Goal: Task Accomplishment & Management: Complete application form

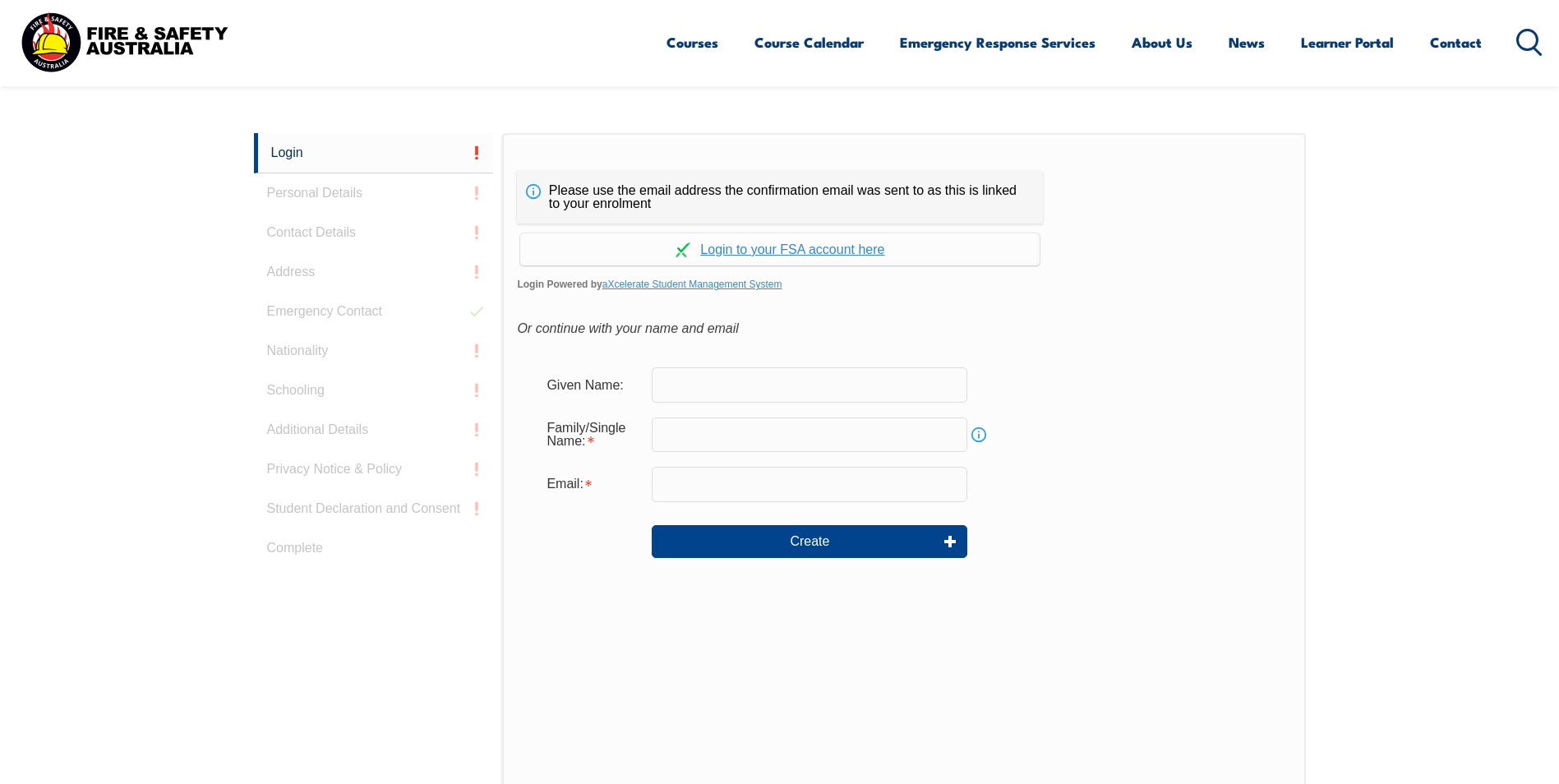
scroll to position [438, 0]
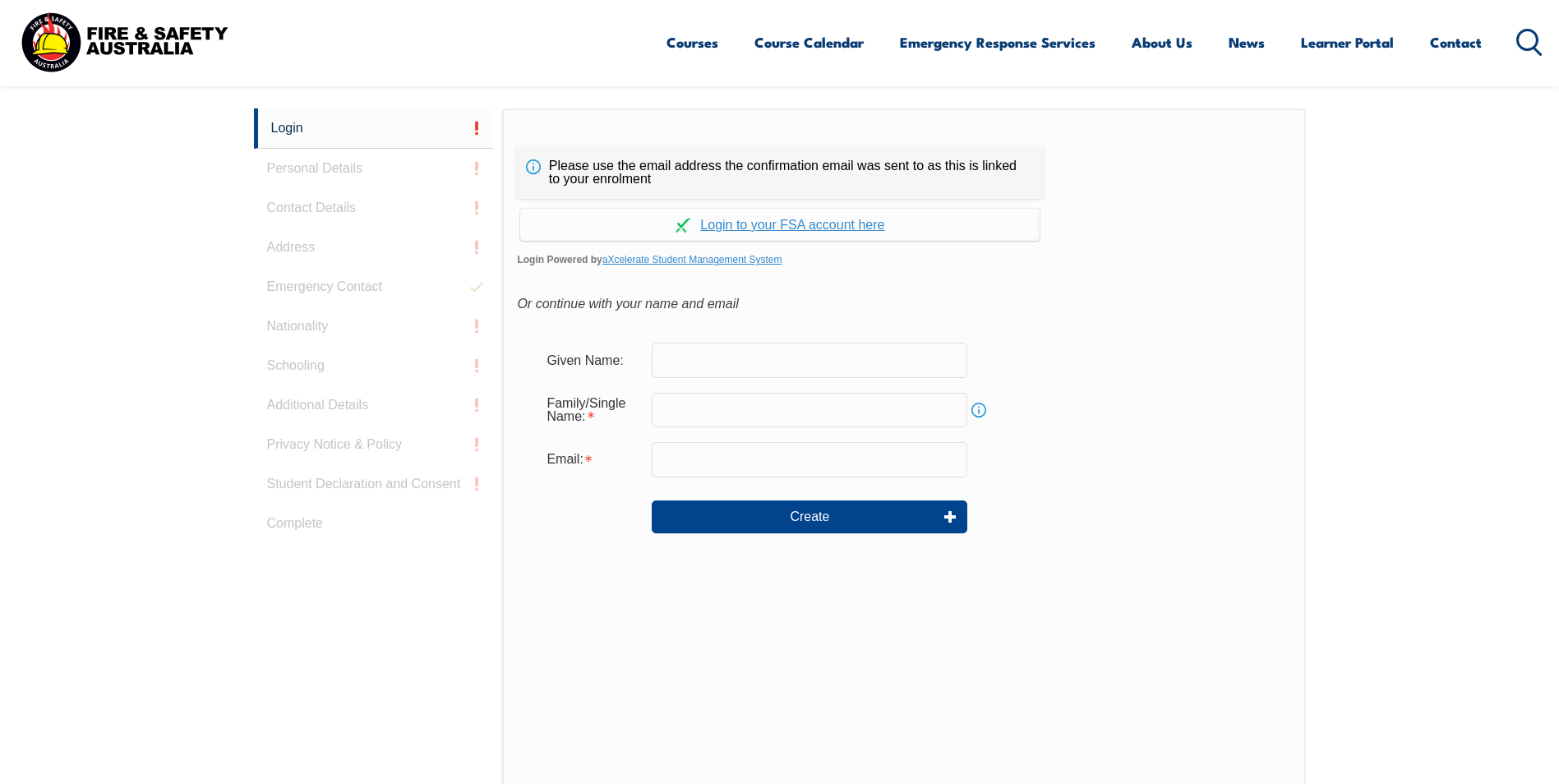
click at [713, 365] on input "text" at bounding box center [809, 359] width 315 height 34
type input "Skye"
type input "[PERSON_NAME]"
type input "skye.pauley@charterhallaccess.com.au"
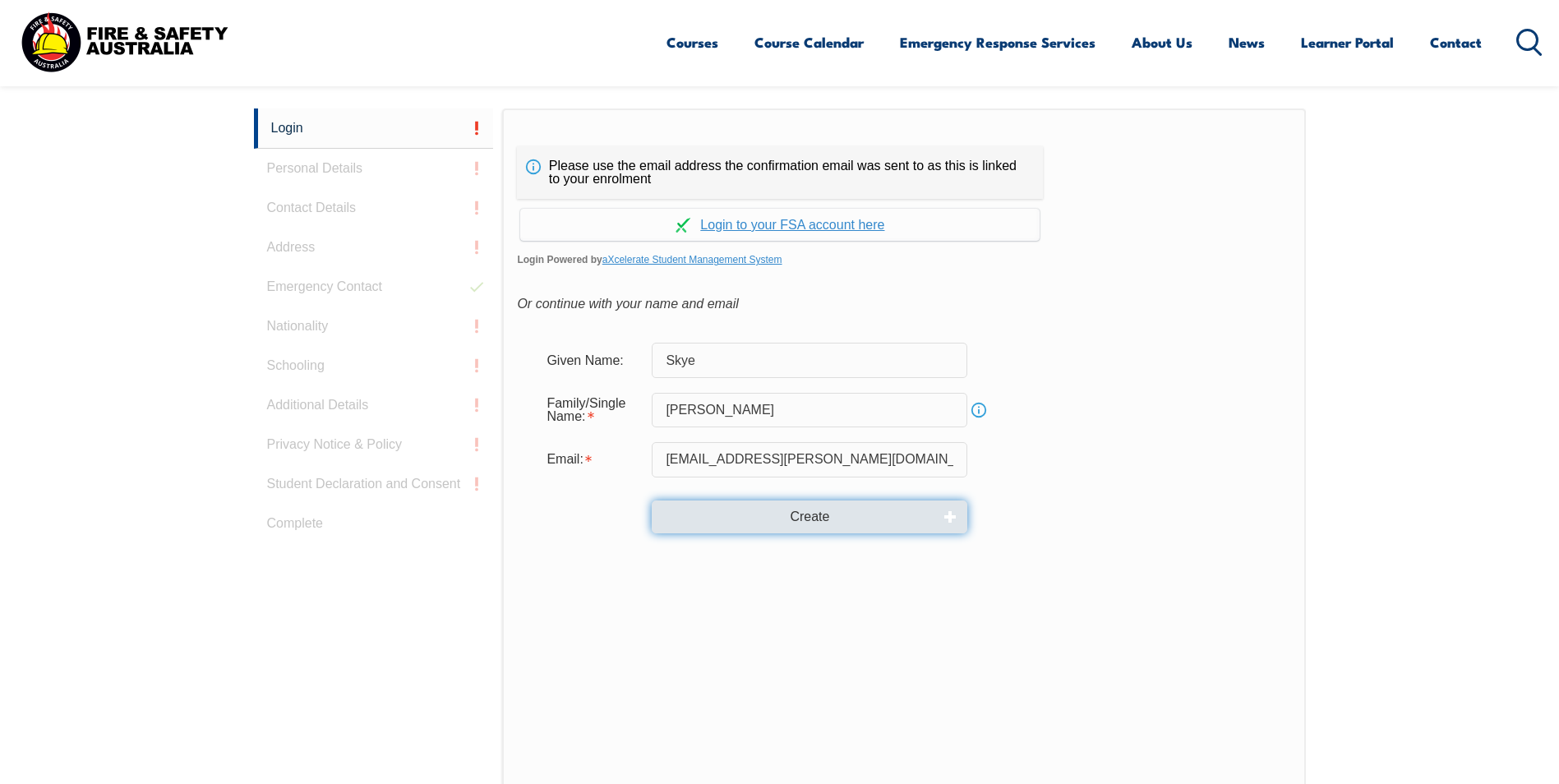
click at [754, 522] on button "Create" at bounding box center [809, 517] width 315 height 33
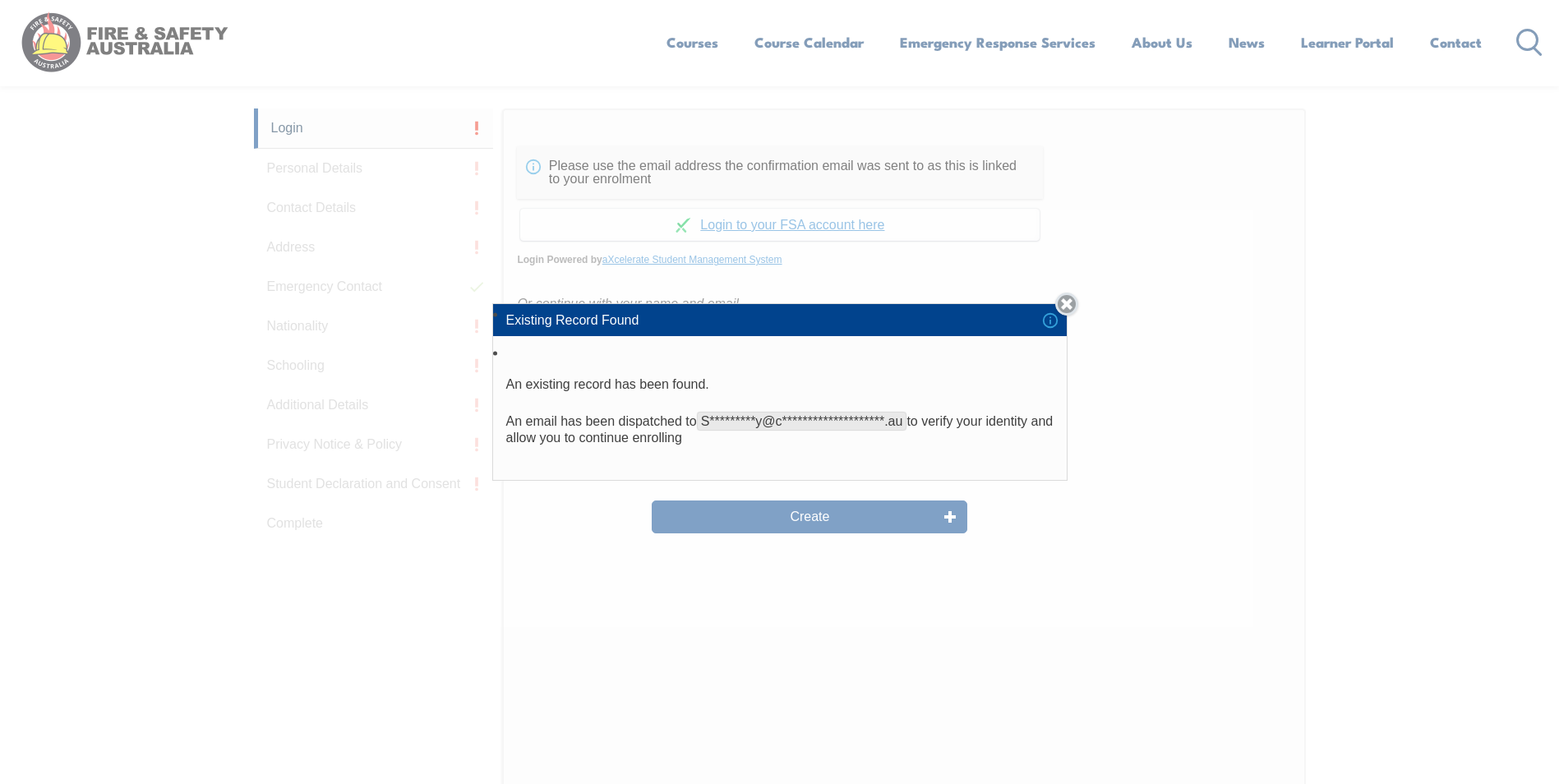
click at [1068, 303] on link "Close" at bounding box center [1066, 303] width 23 height 23
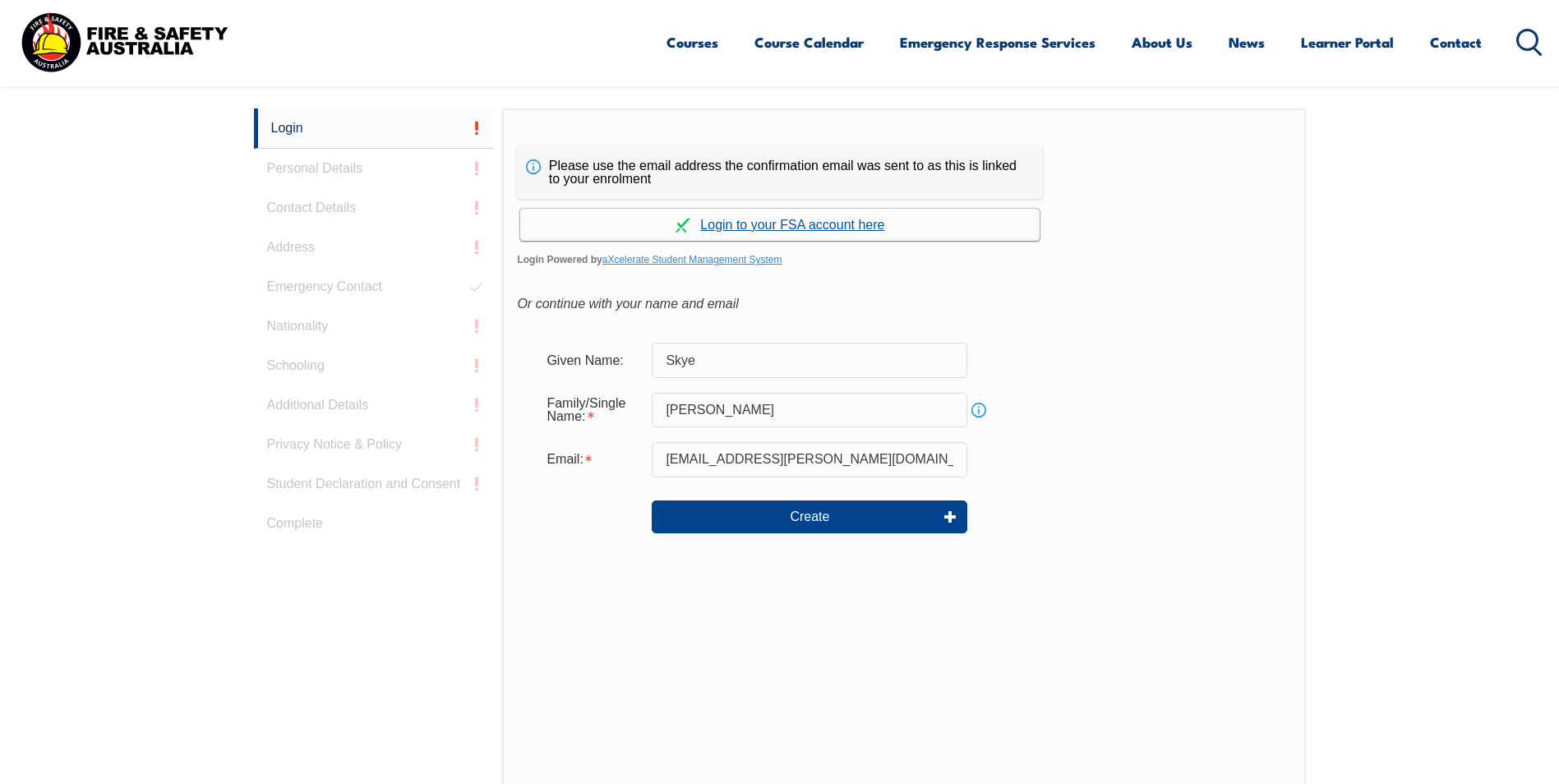
click at [817, 228] on link "Continue with aXcelerate" at bounding box center [780, 225] width 520 height 32
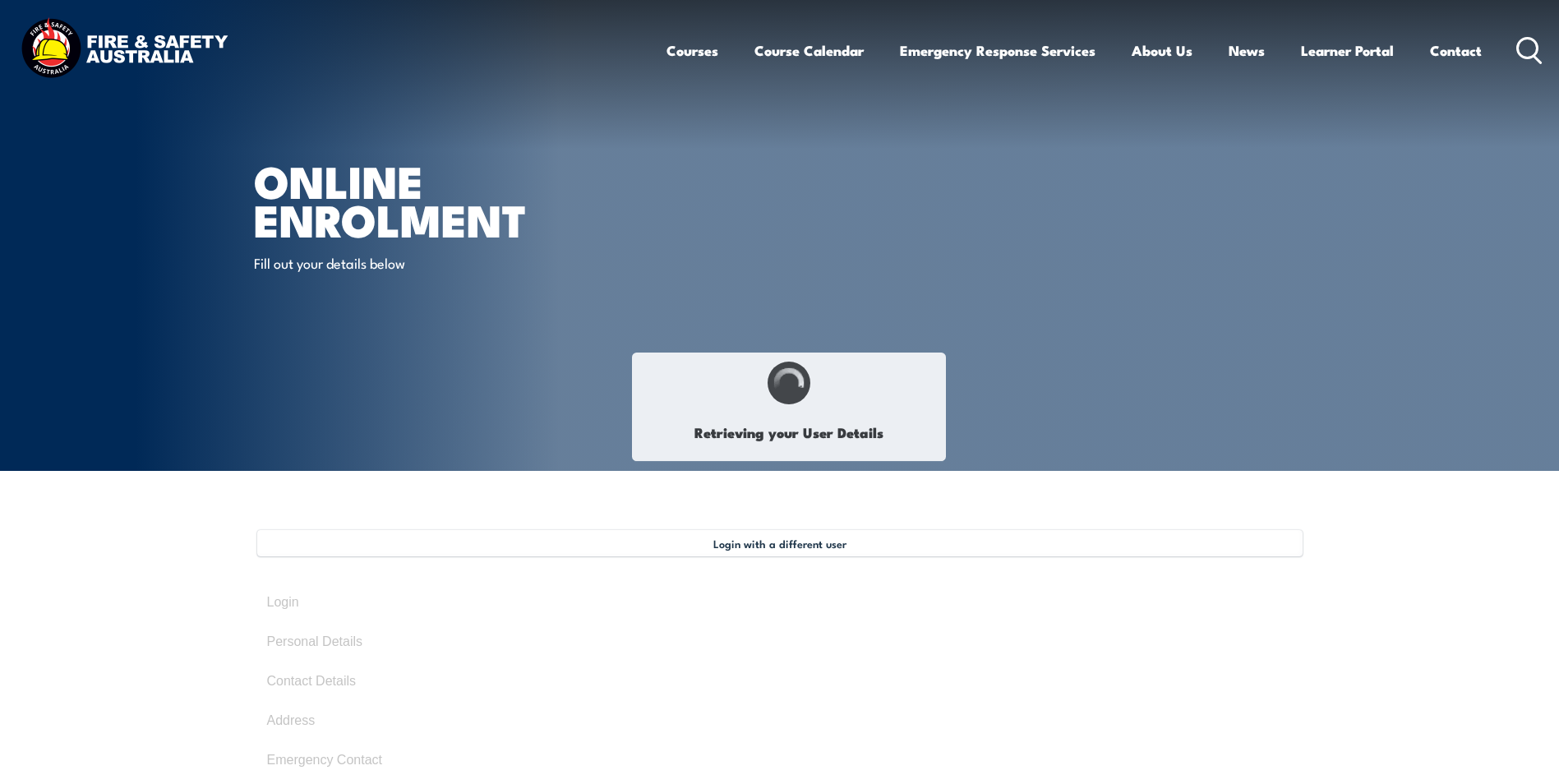
type input "Skye"
type input "[PERSON_NAME]"
type input "[DATE]"
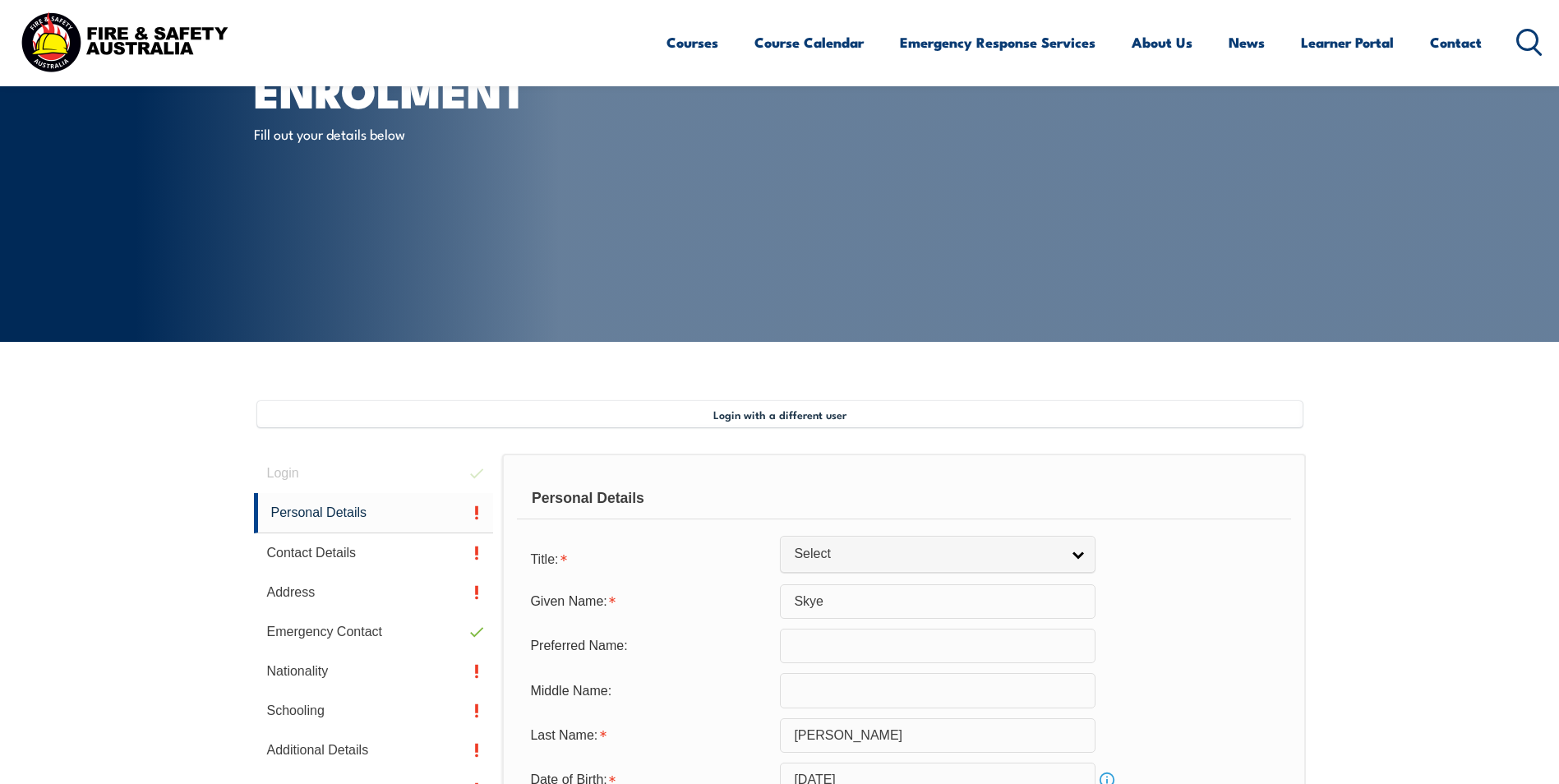
scroll to position [119, 0]
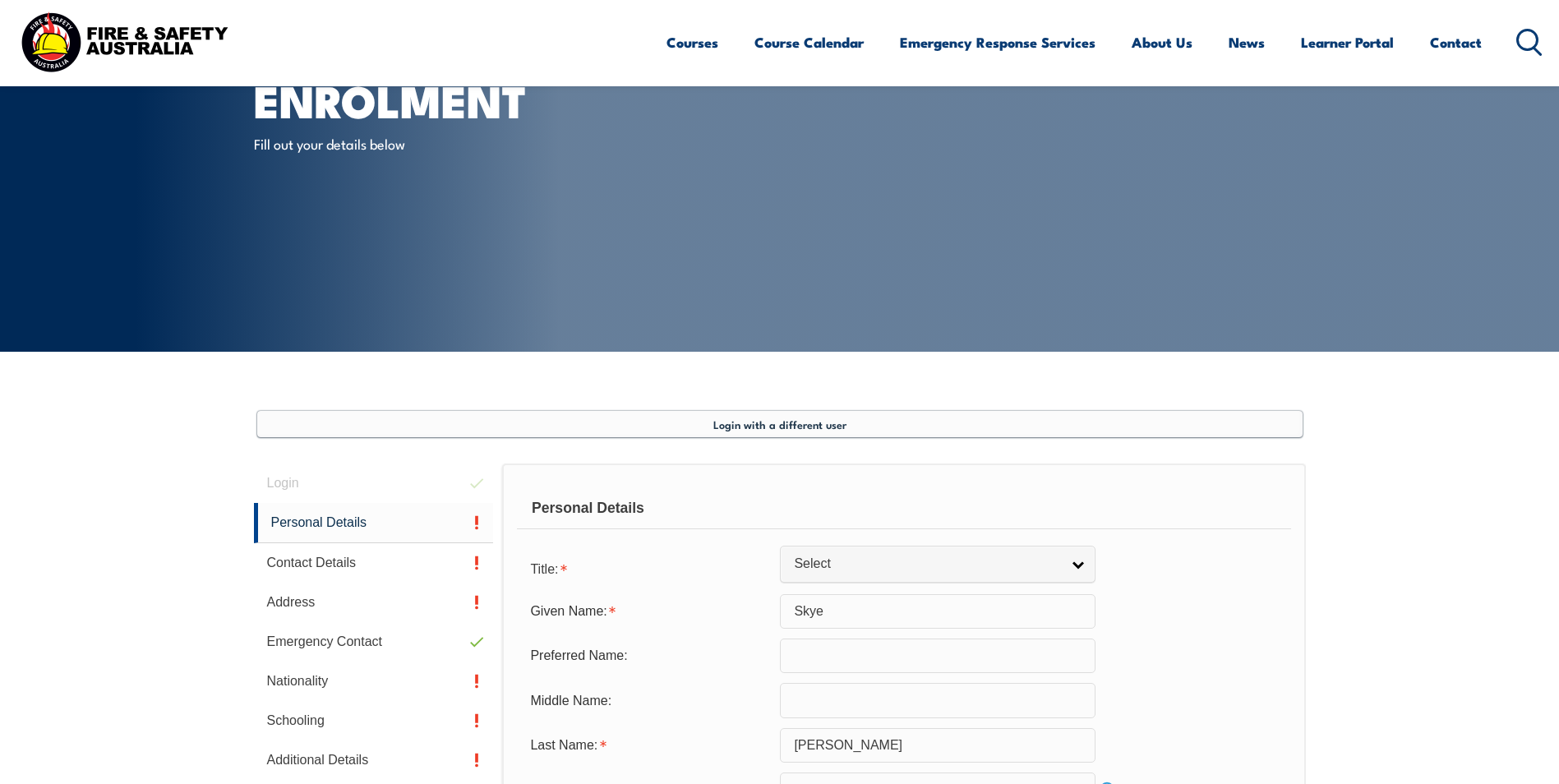
click at [790, 423] on span "Login with a different user" at bounding box center [780, 424] width 133 height 13
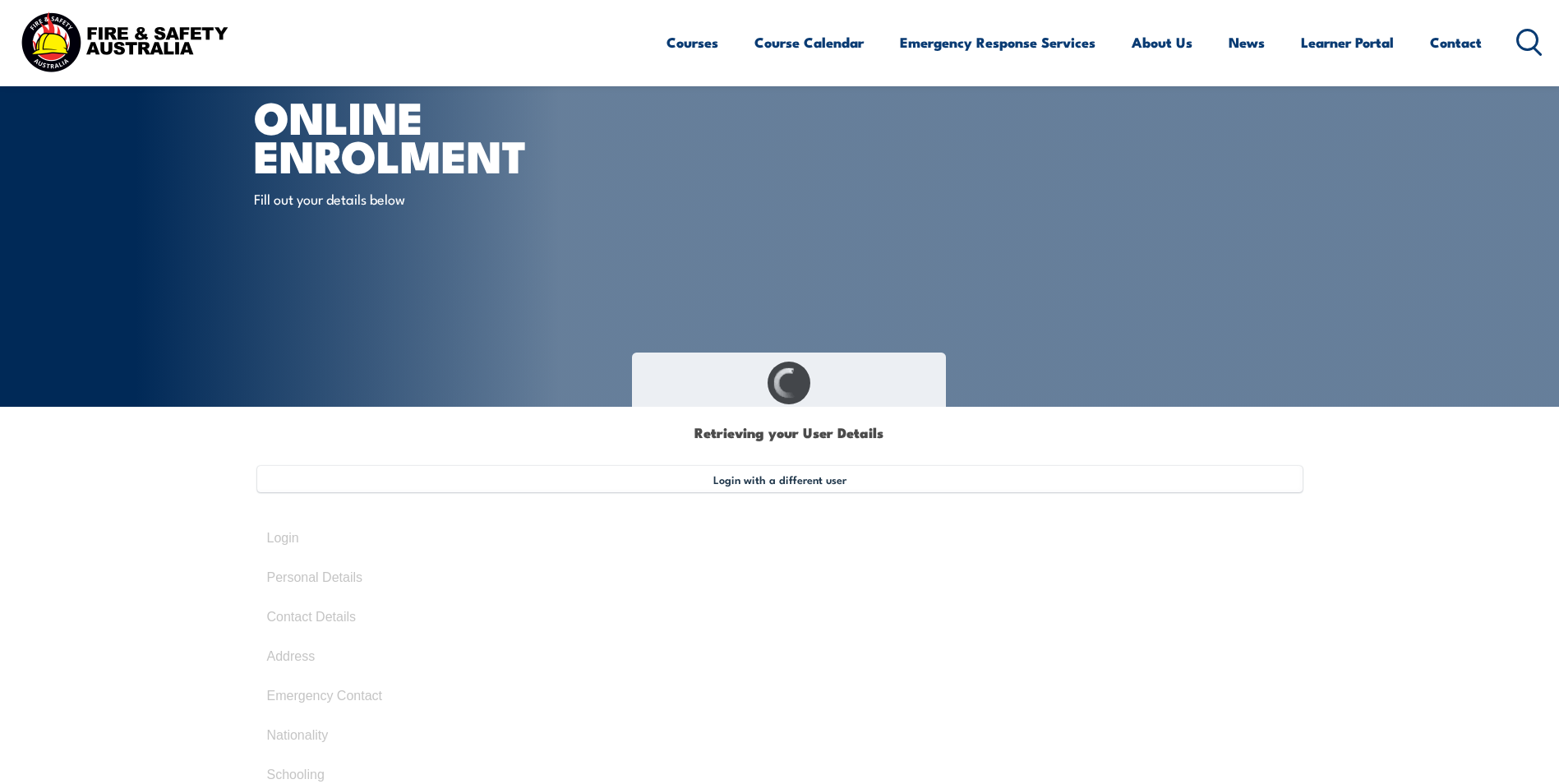
type input "Skye"
type input "Pauley"
type input "May 26, 1988"
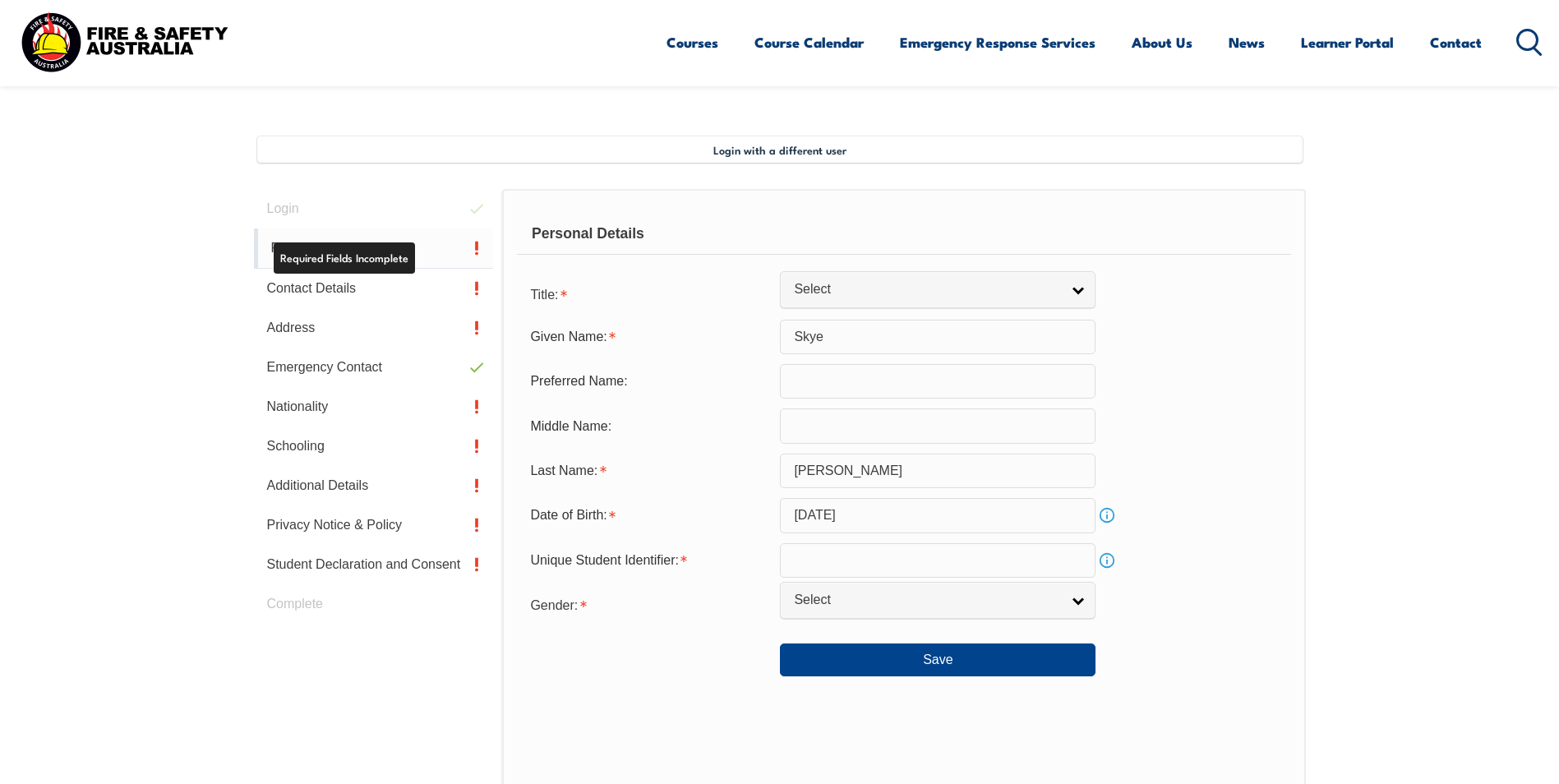
scroll to position [366, 0]
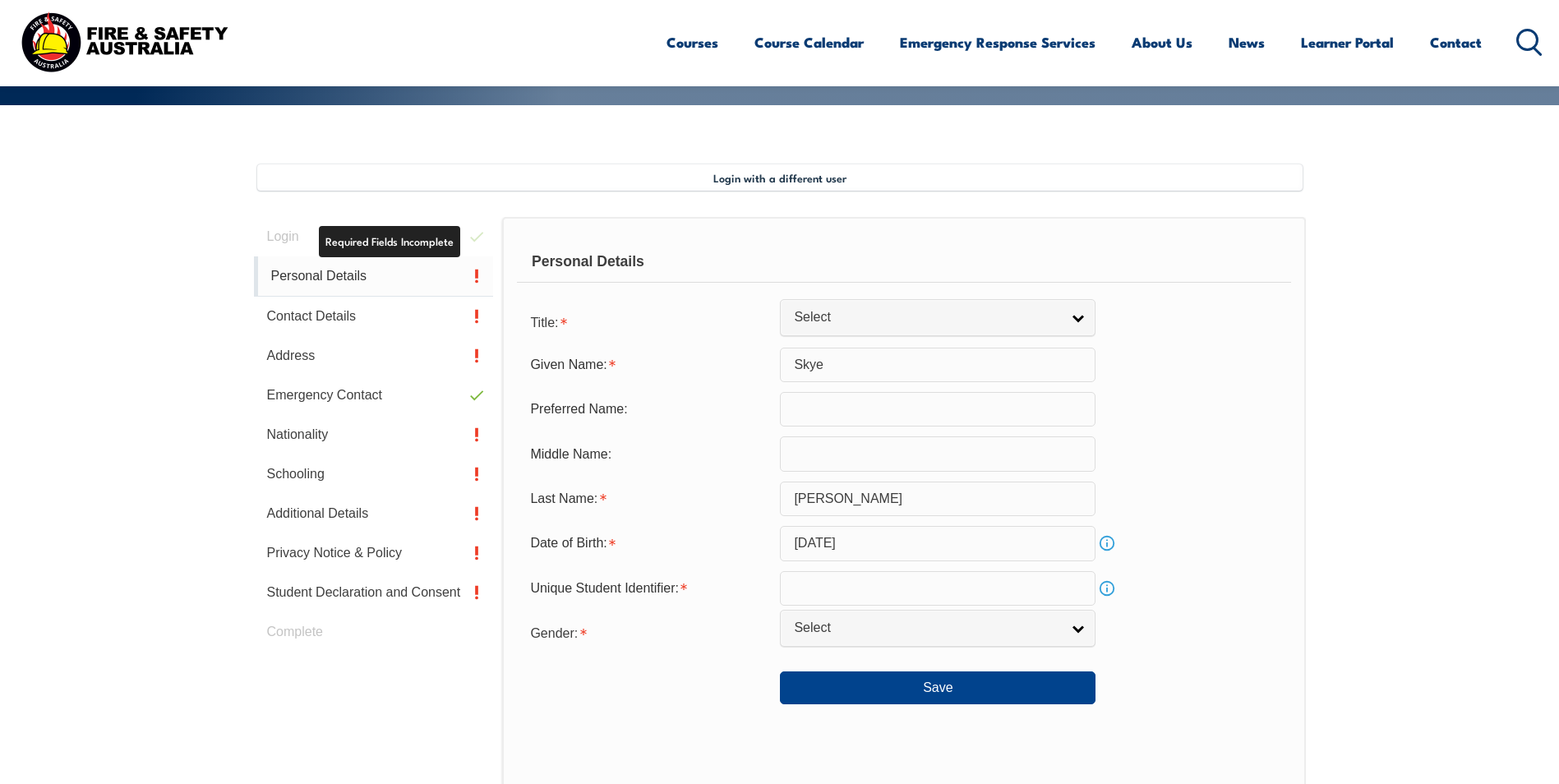
click at [424, 277] on link "Personal Details" at bounding box center [374, 276] width 240 height 41
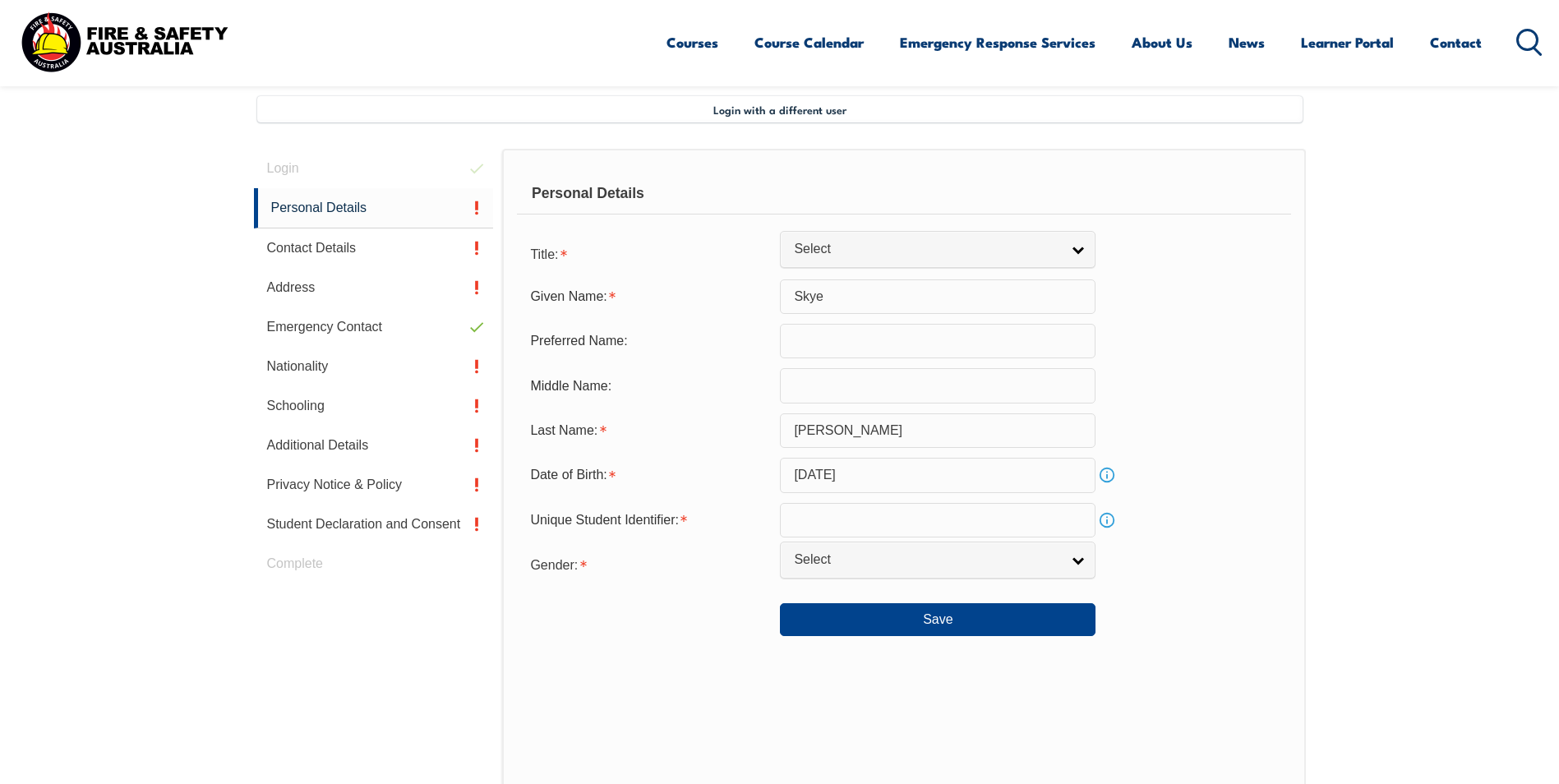
scroll to position [448, 0]
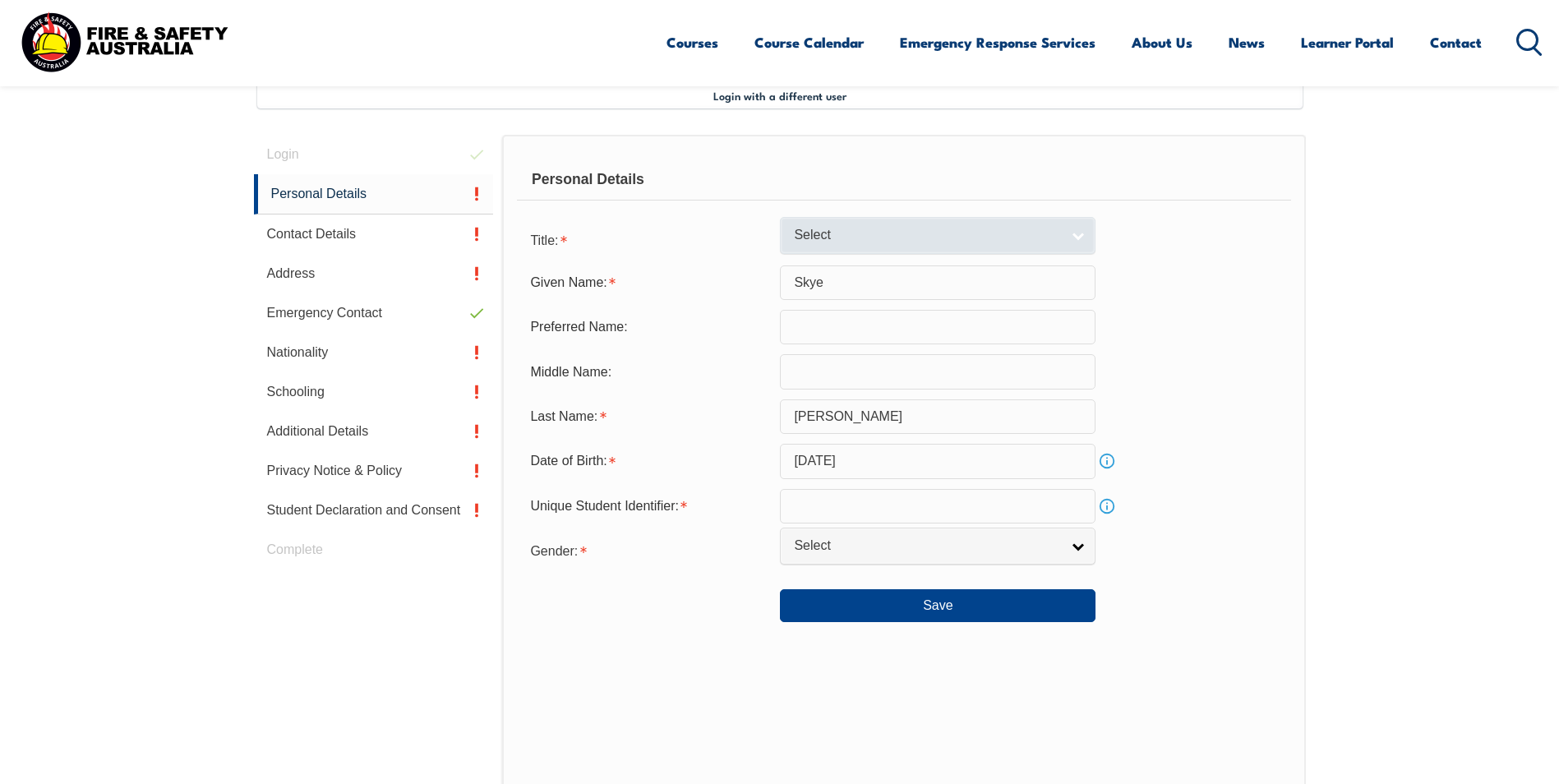
click at [872, 236] on span "Select" at bounding box center [927, 235] width 266 height 18
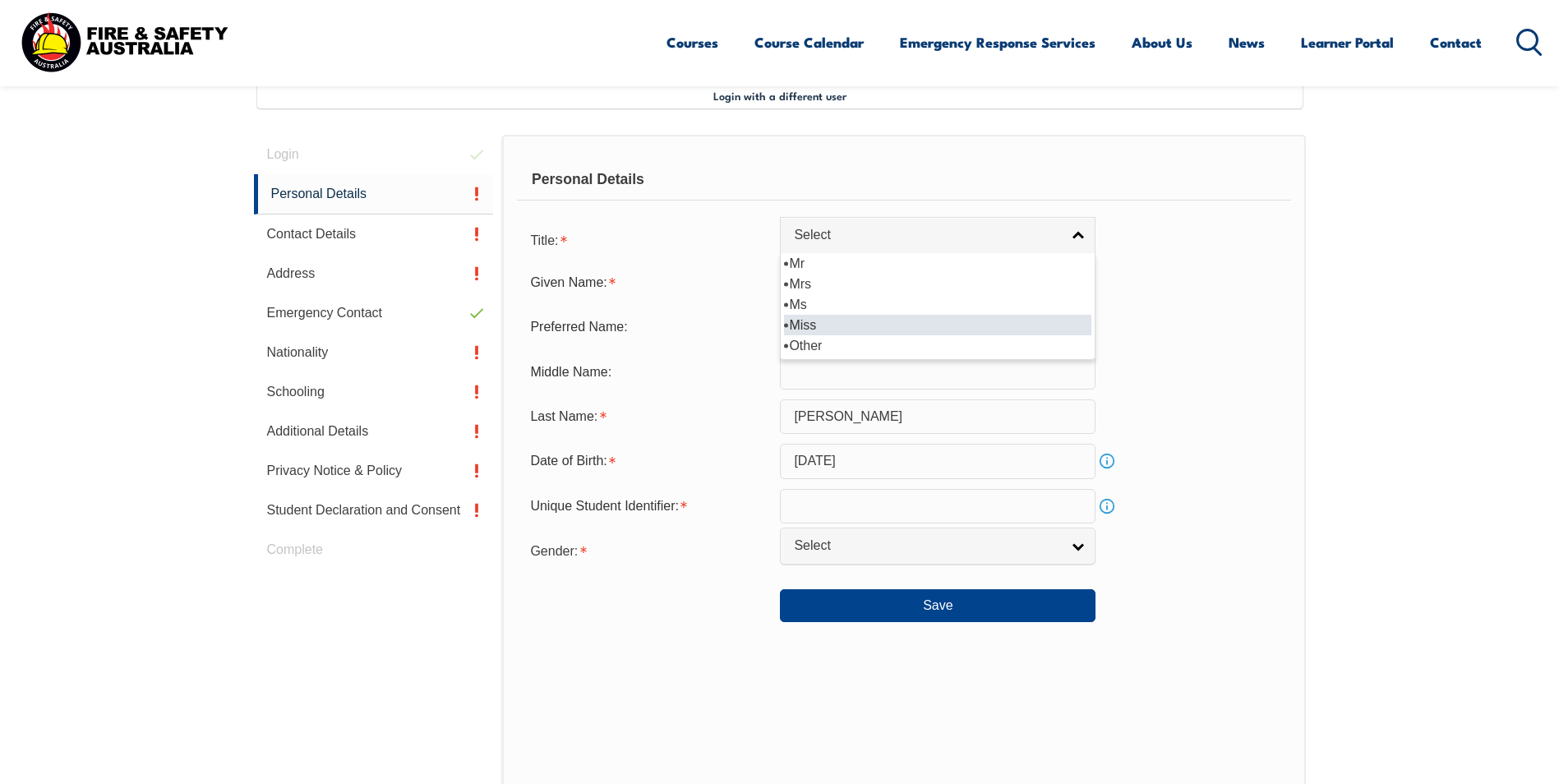
click at [812, 320] on li "Miss" at bounding box center [938, 325] width 308 height 20
select select "Miss"
click at [893, 501] on input "text" at bounding box center [937, 506] width 315 height 34
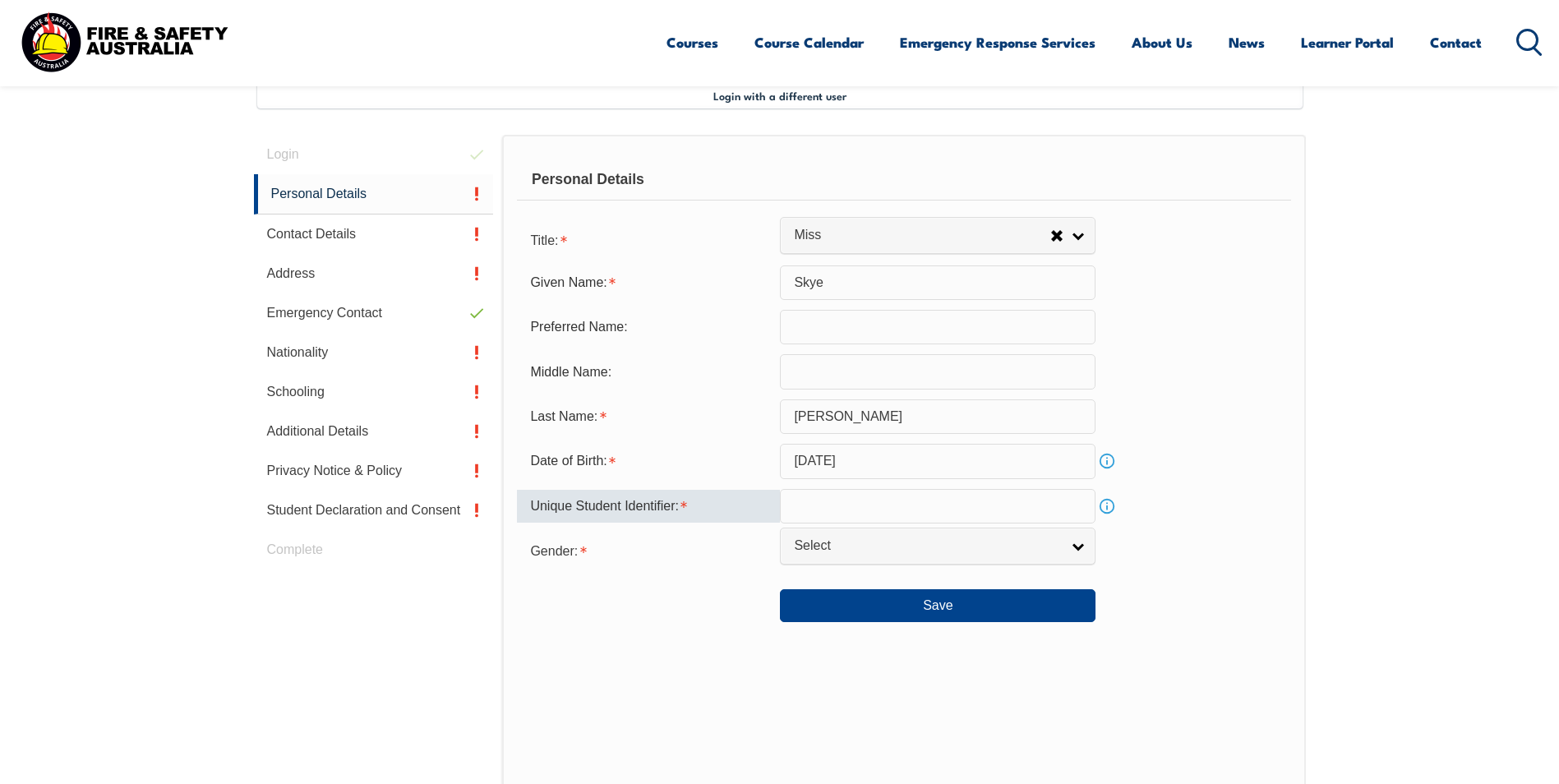
click at [1106, 510] on link "Info" at bounding box center [1107, 506] width 23 height 23
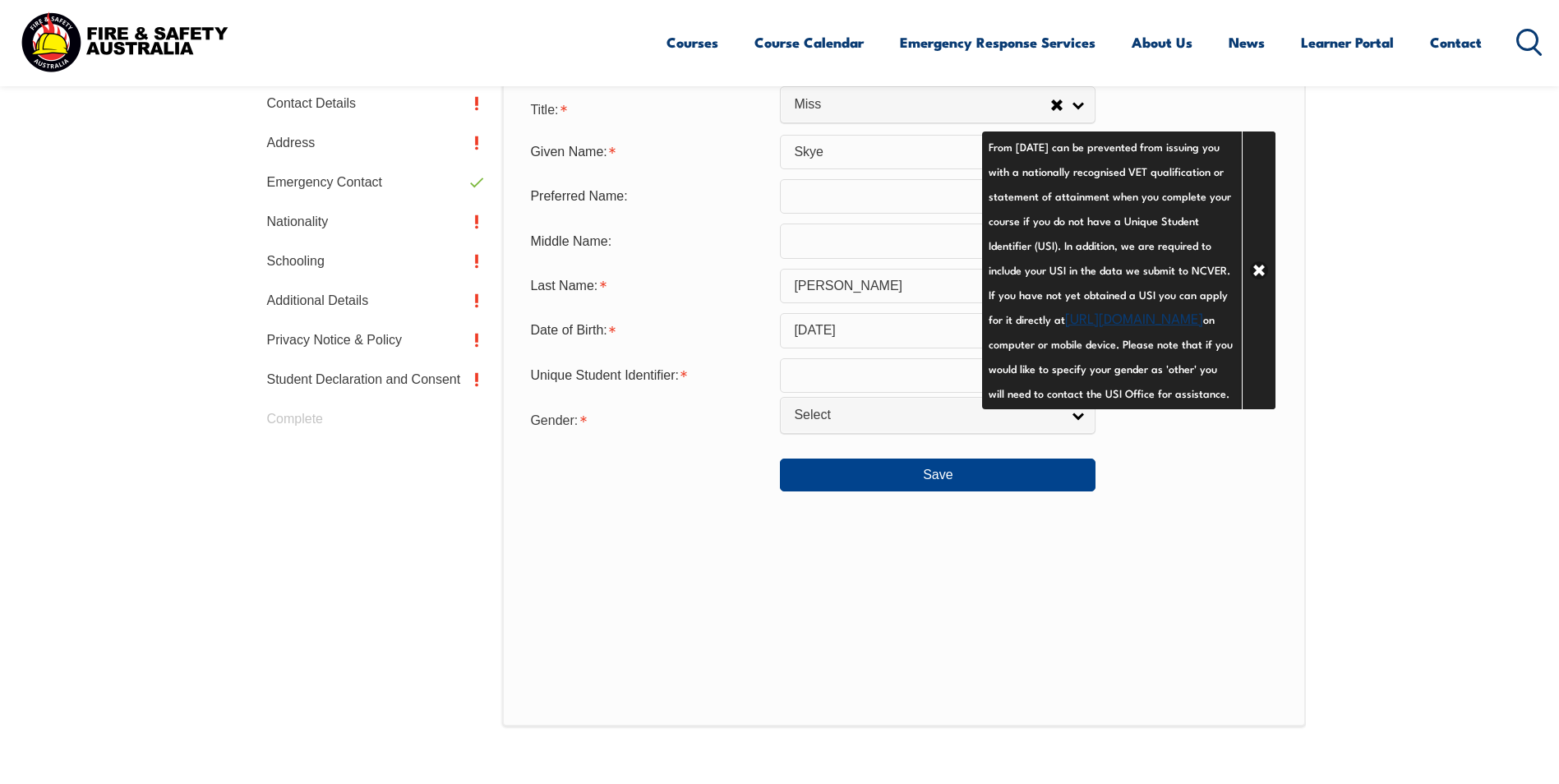
scroll to position [612, 0]
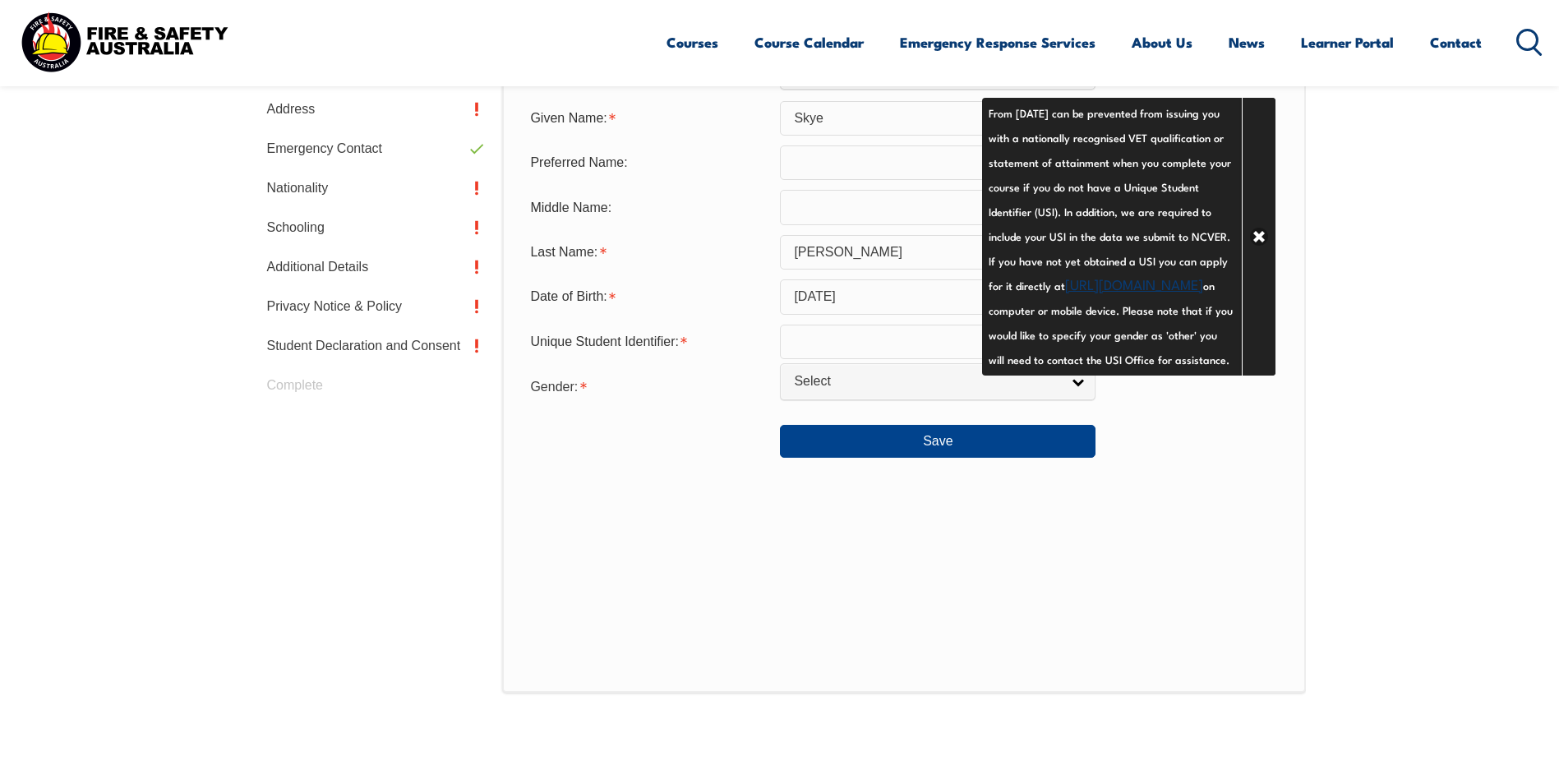
click at [1065, 293] on link "https://www.usi.gov.au/your-usi/create-usi" at bounding box center [1134, 283] width 138 height 19
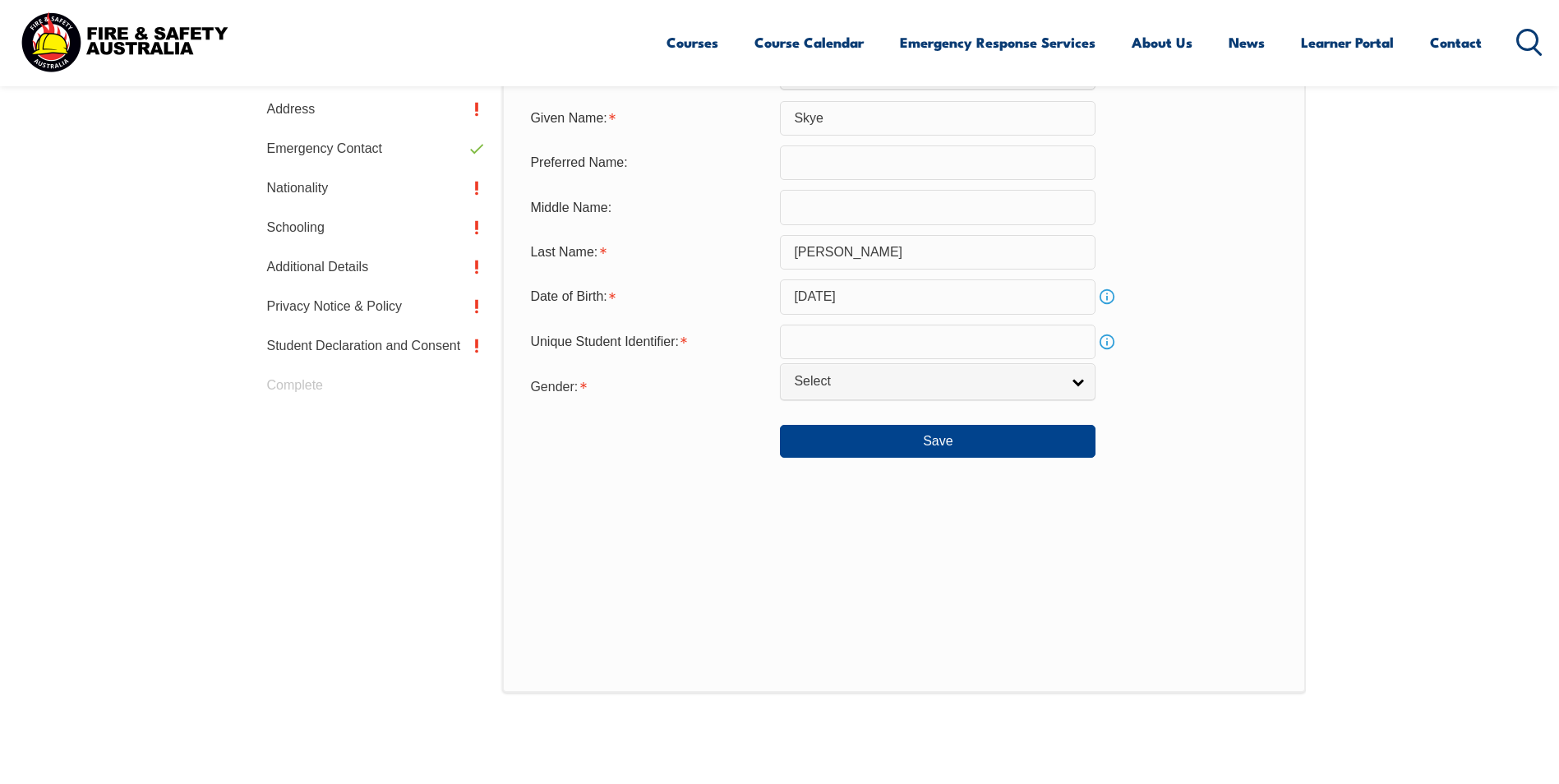
click at [1109, 338] on link "Info" at bounding box center [1107, 342] width 23 height 23
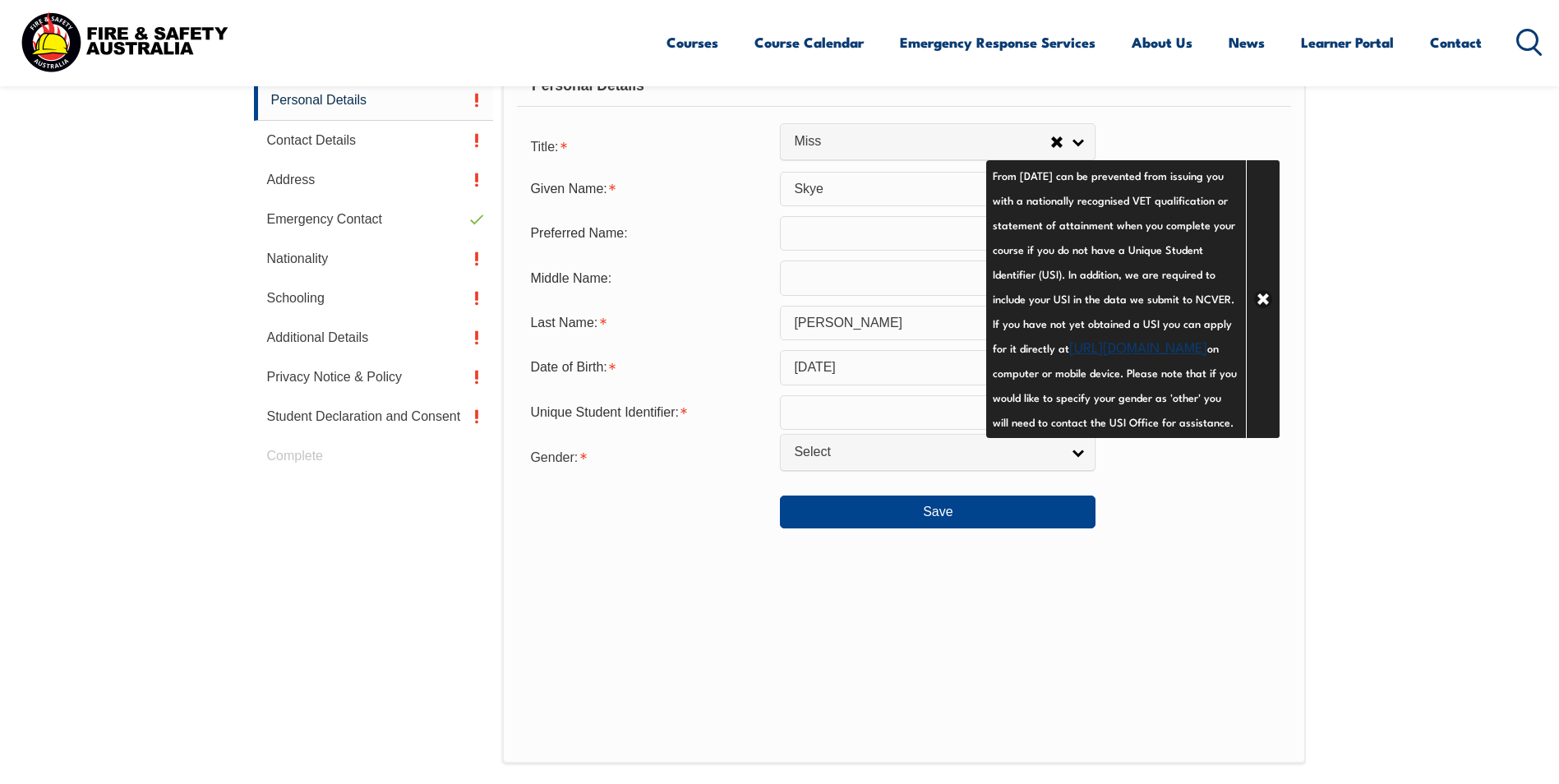
scroll to position [448, 0]
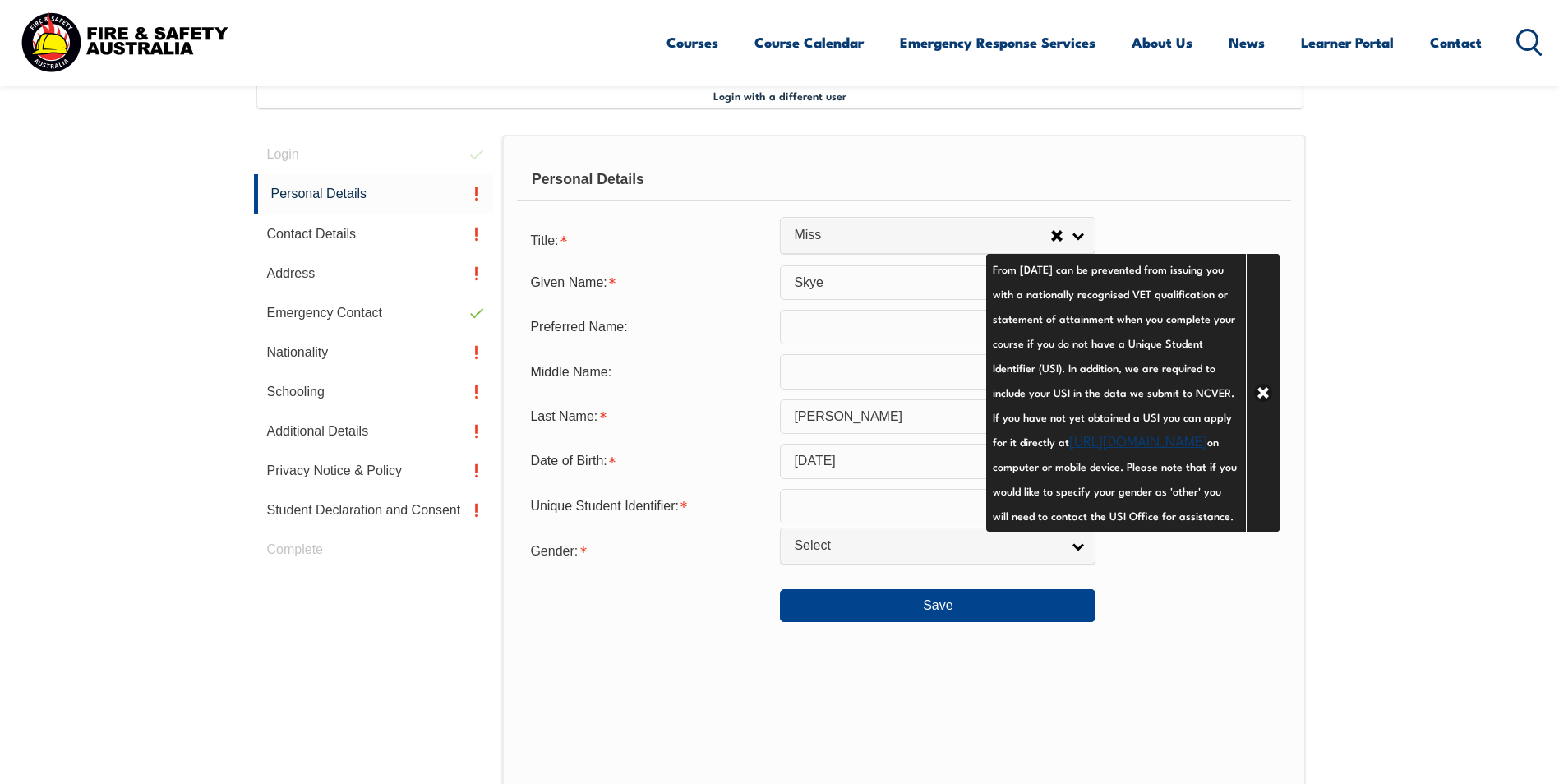
click at [693, 604] on div at bounding box center [648, 599] width 263 height 18
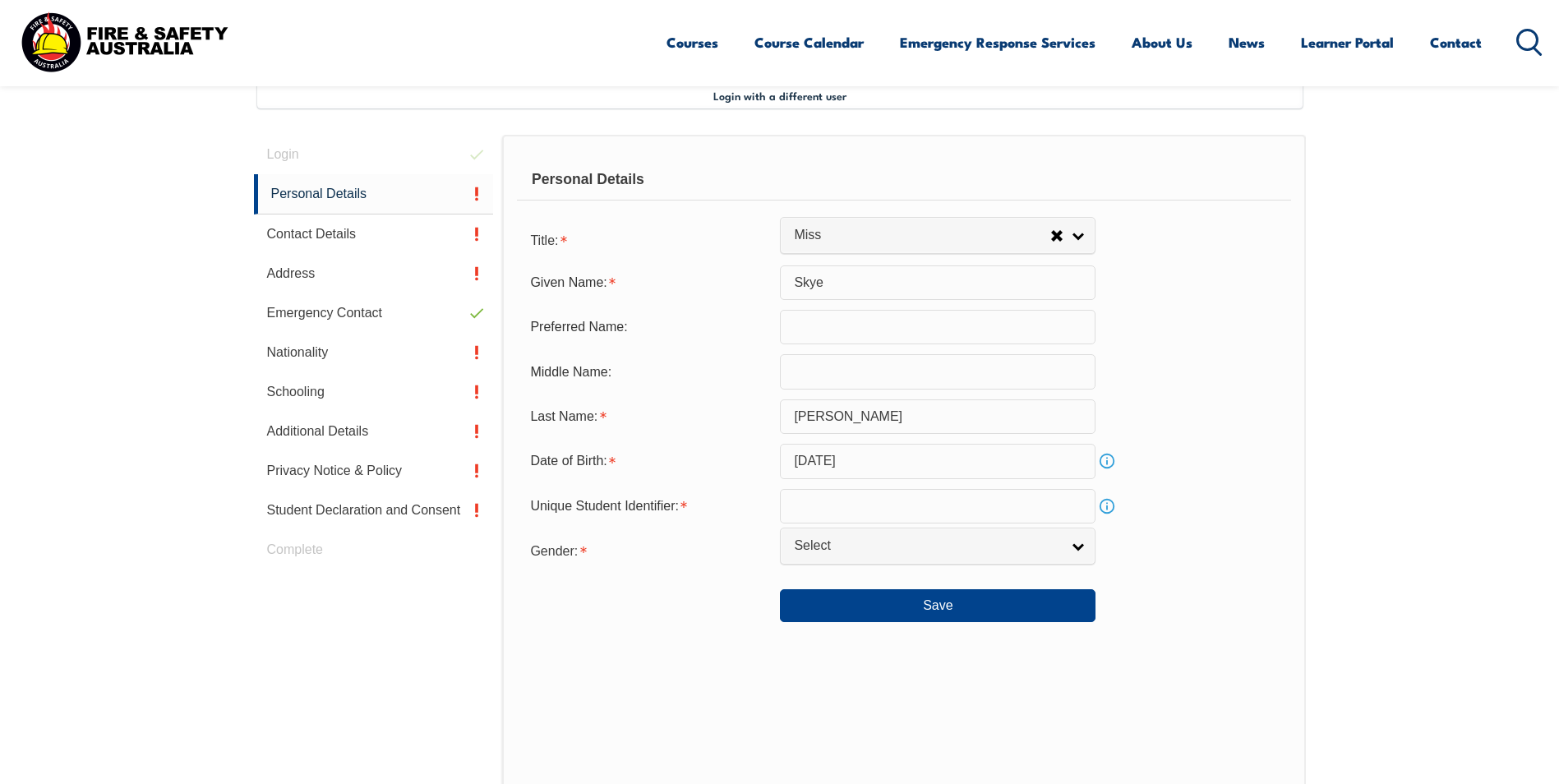
click at [843, 507] on input "text" at bounding box center [937, 506] width 315 height 34
paste input "FTWBA9KU6H"
type input "FTWBA9KU6H"
click at [1260, 507] on div "Unique Student Identifier: FTWBA9KU6H Info" at bounding box center [903, 506] width 773 height 34
click at [957, 549] on span "Select" at bounding box center [927, 545] width 266 height 18
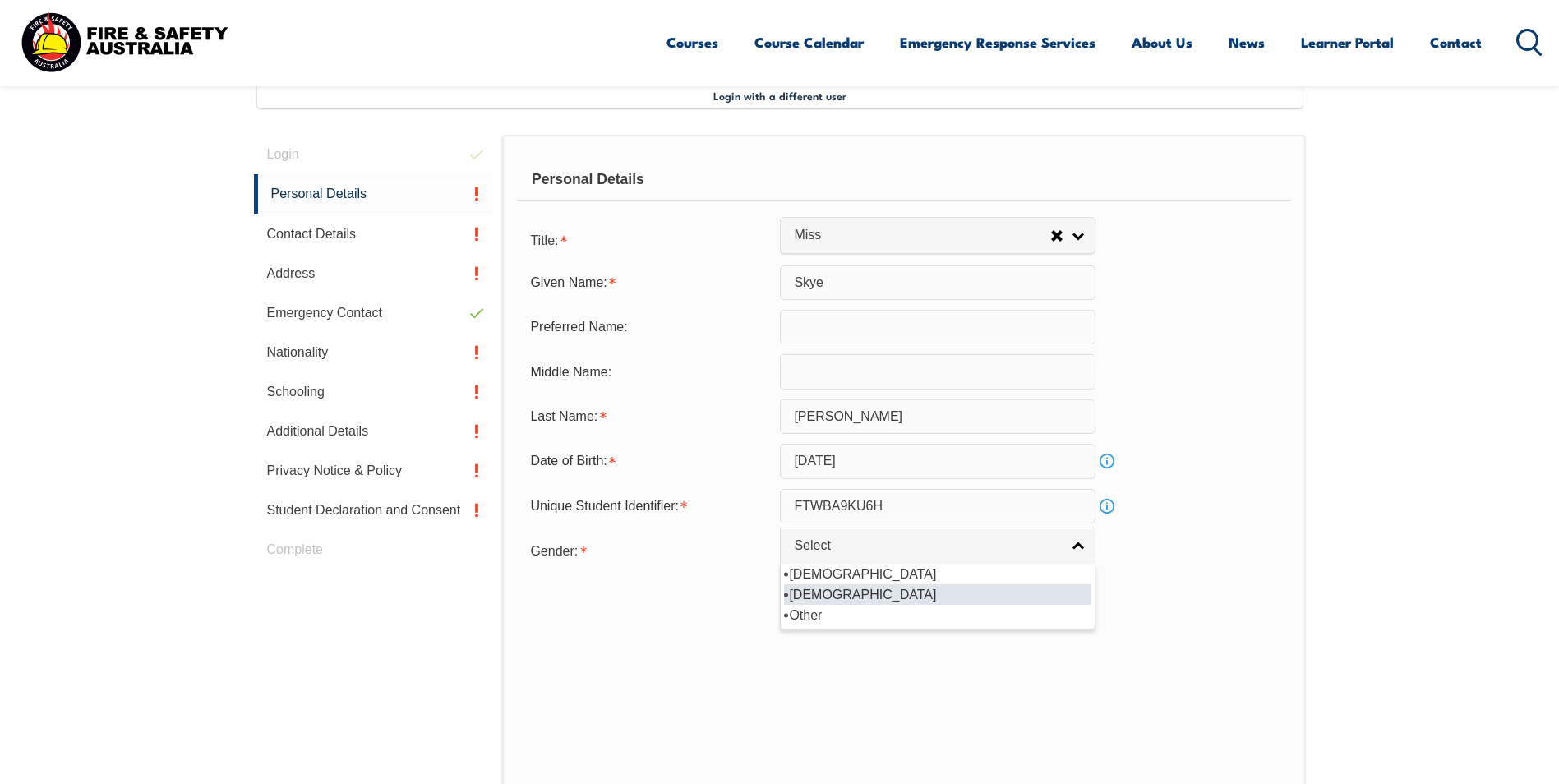
click at [860, 596] on li "[DEMOGRAPHIC_DATA]" at bounding box center [938, 594] width 308 height 20
select select "F"
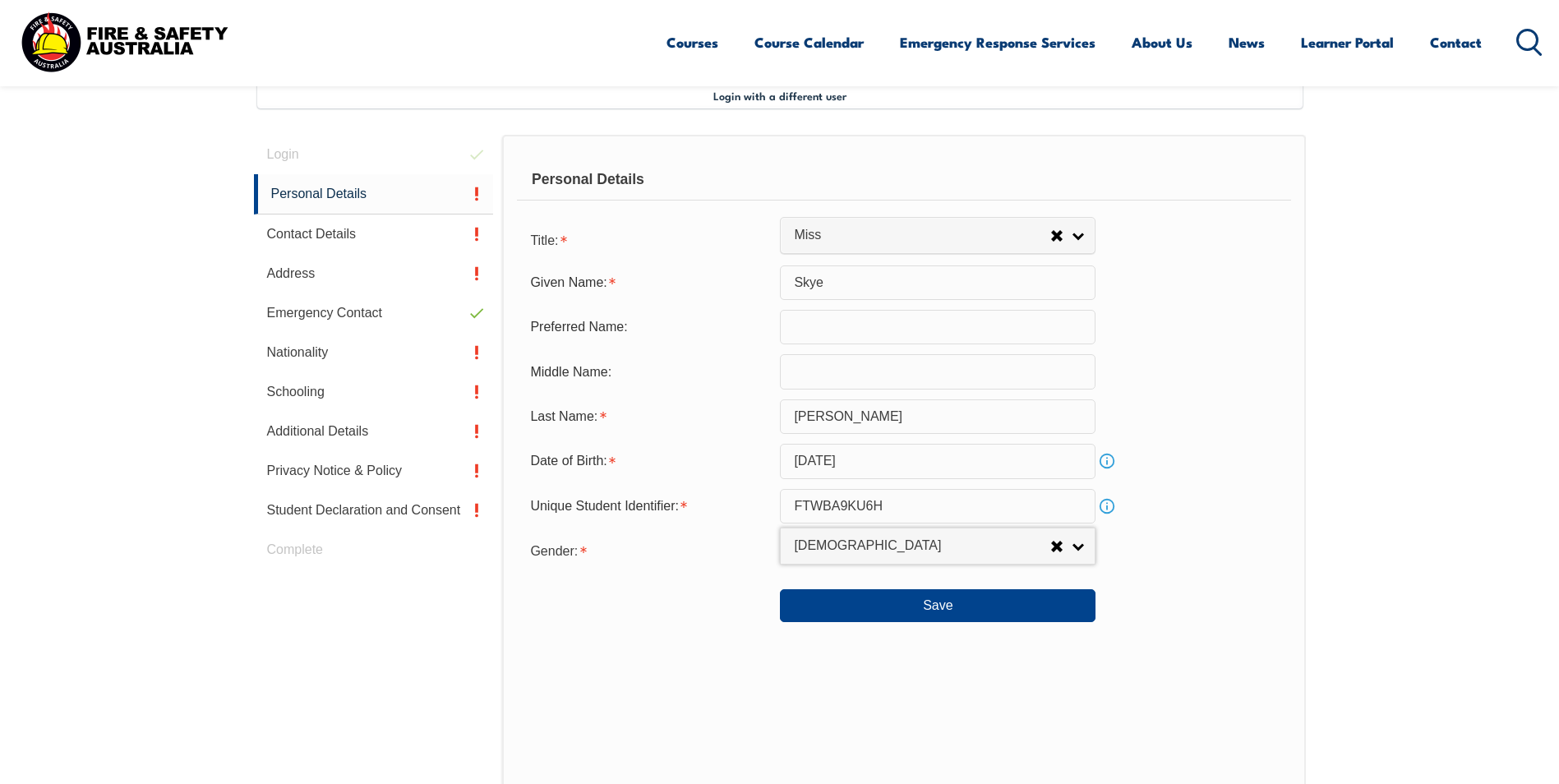
click at [1214, 496] on div "Unique Student Identifier: FTWBA9KU6H Info" at bounding box center [903, 506] width 773 height 34
click at [955, 606] on button "Save" at bounding box center [937, 605] width 315 height 33
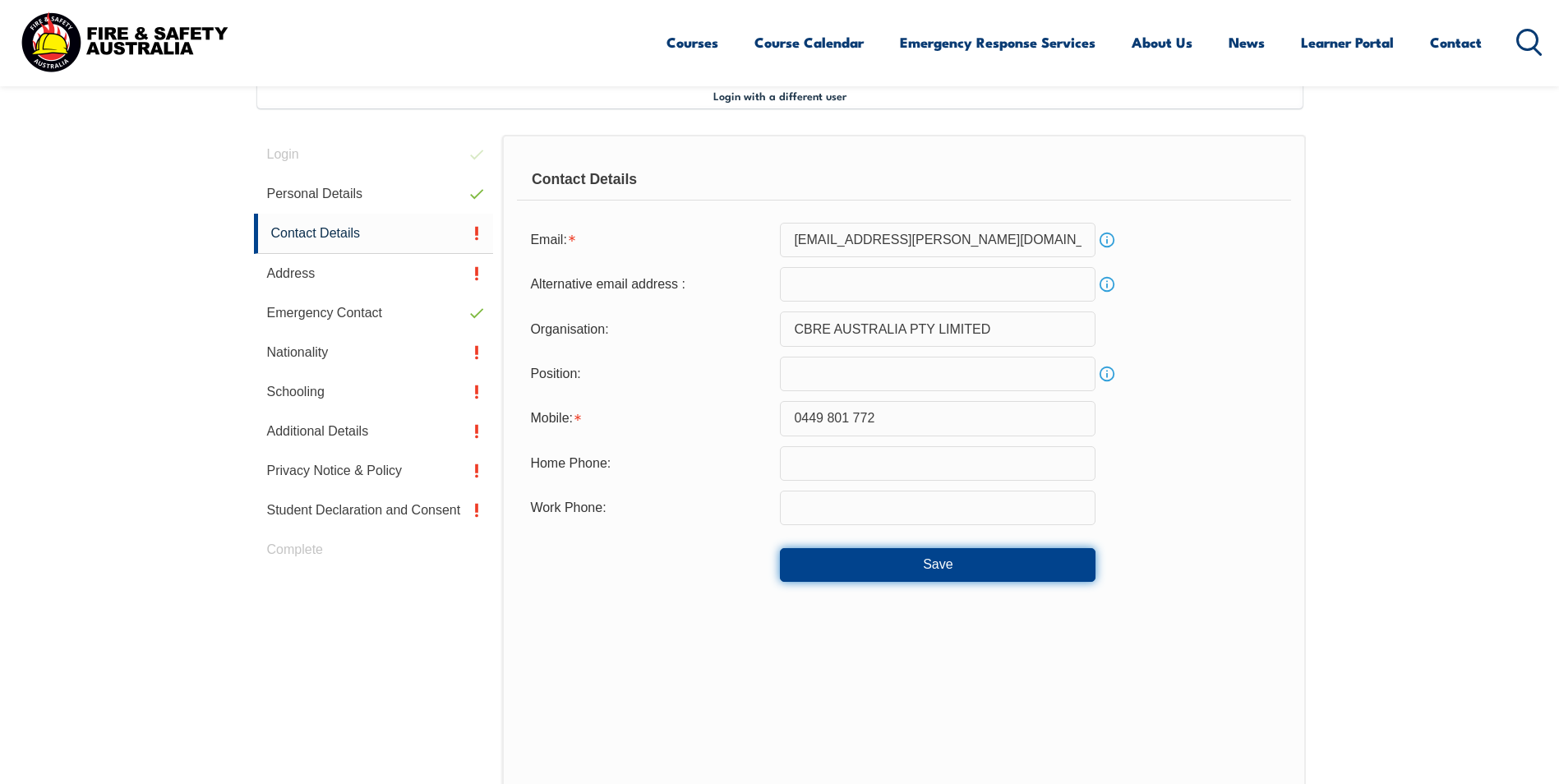
click at [916, 570] on button "Save" at bounding box center [937, 565] width 315 height 33
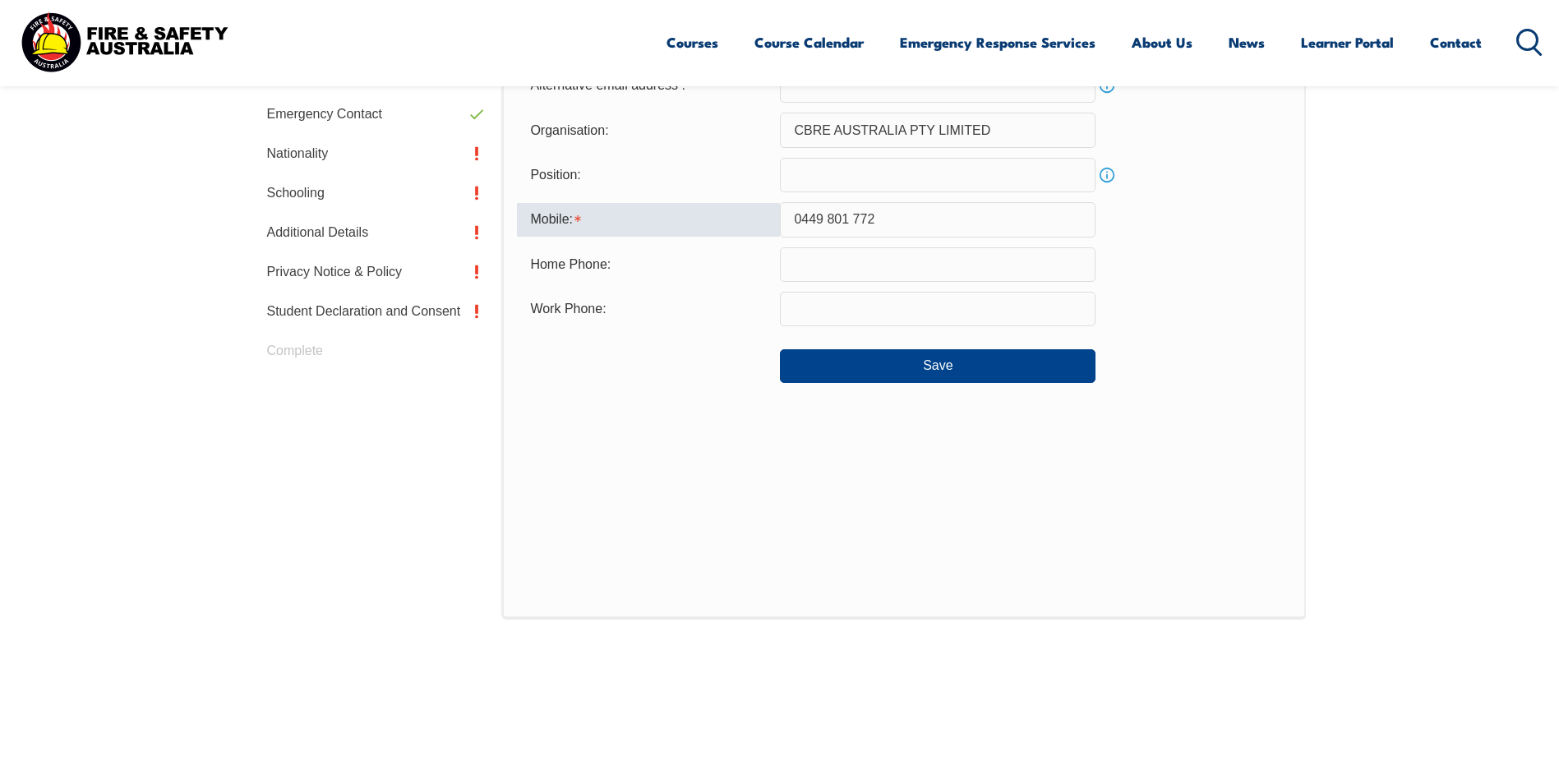
scroll to position [603, 0]
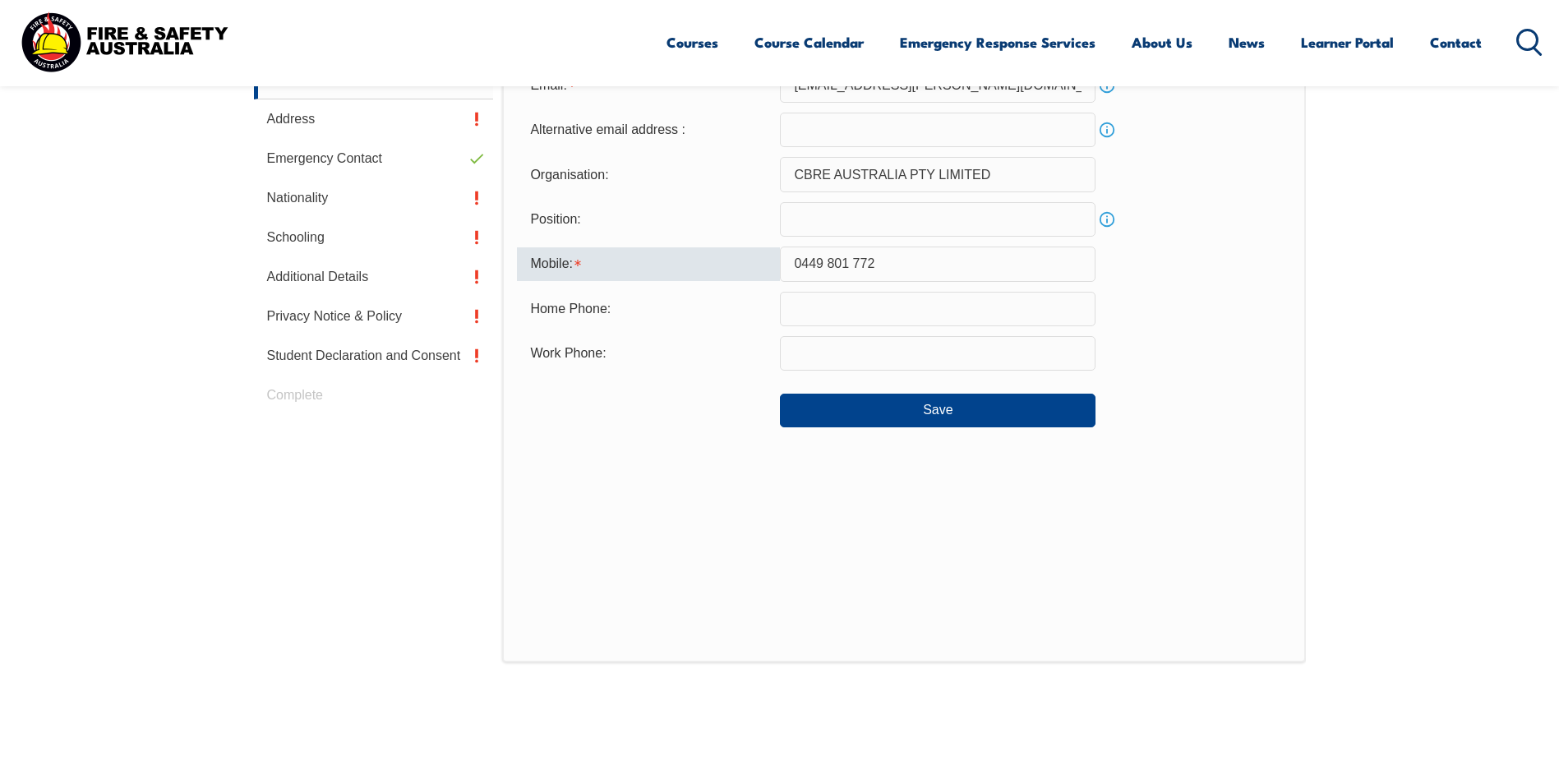
click at [856, 263] on input "0449 801 772" at bounding box center [937, 263] width 315 height 34
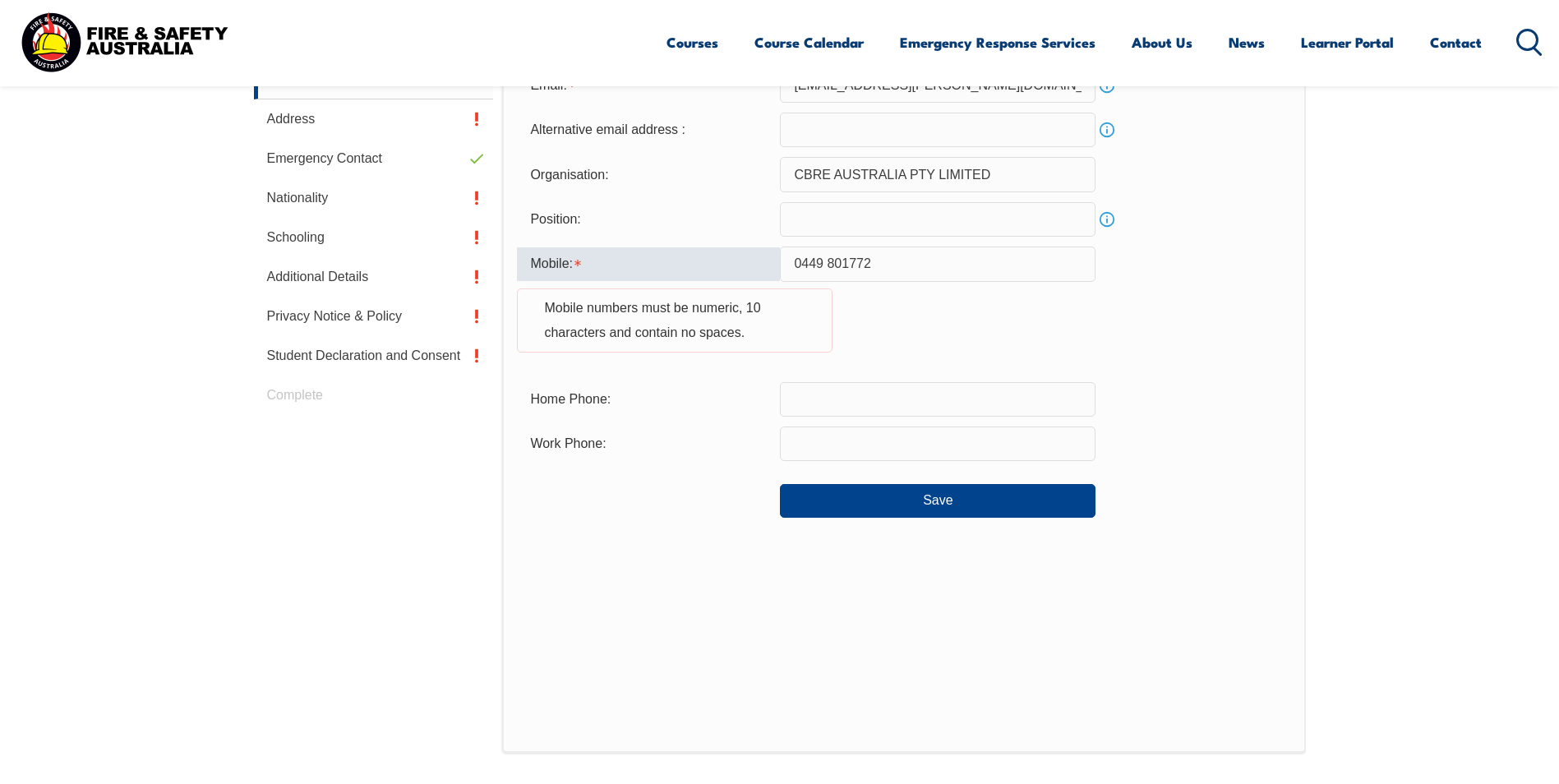
click at [826, 255] on input "0449 801772" at bounding box center [937, 263] width 315 height 34
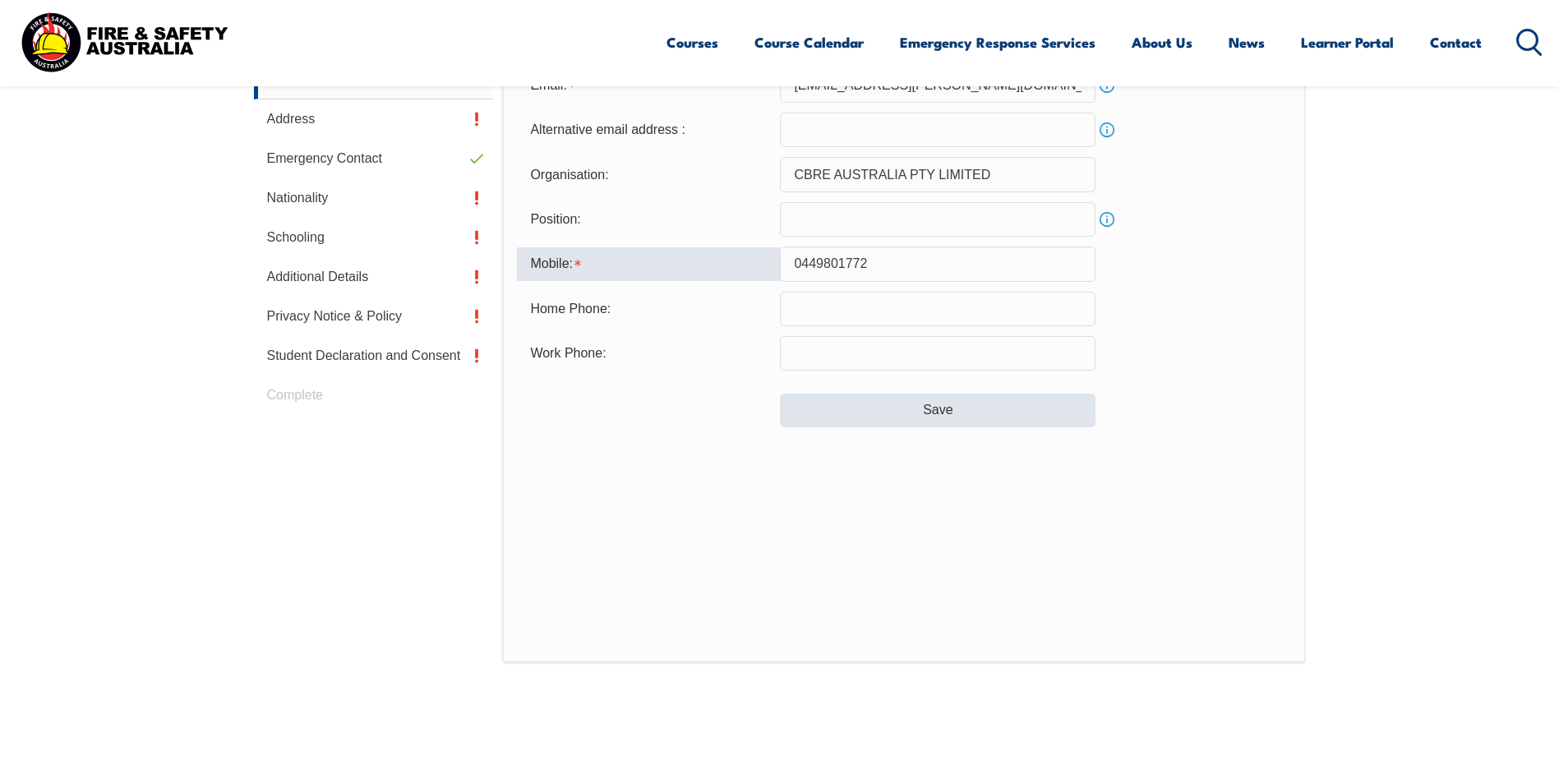
type input "0449801772"
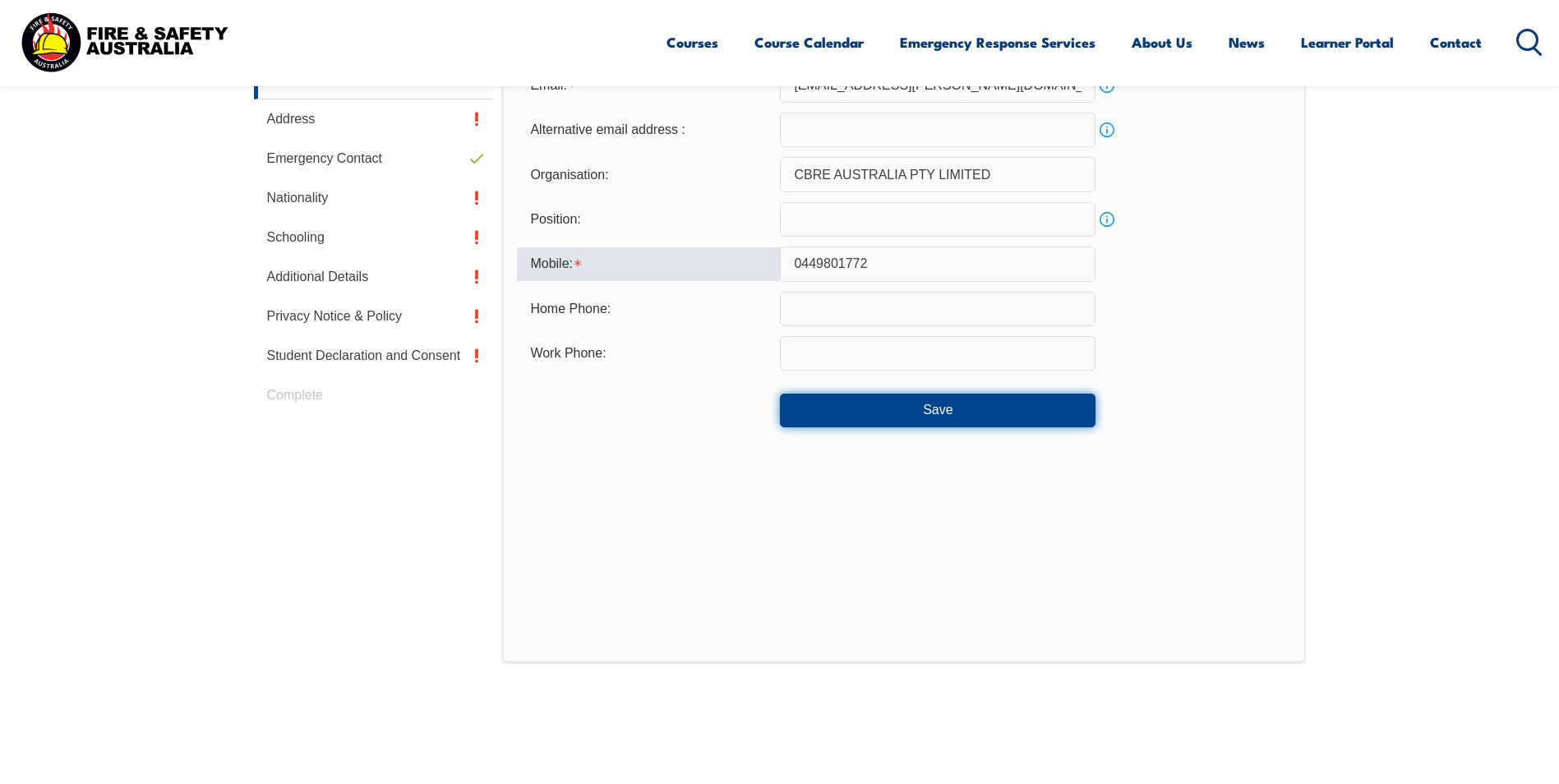
click at [941, 415] on button "Save" at bounding box center [937, 410] width 315 height 33
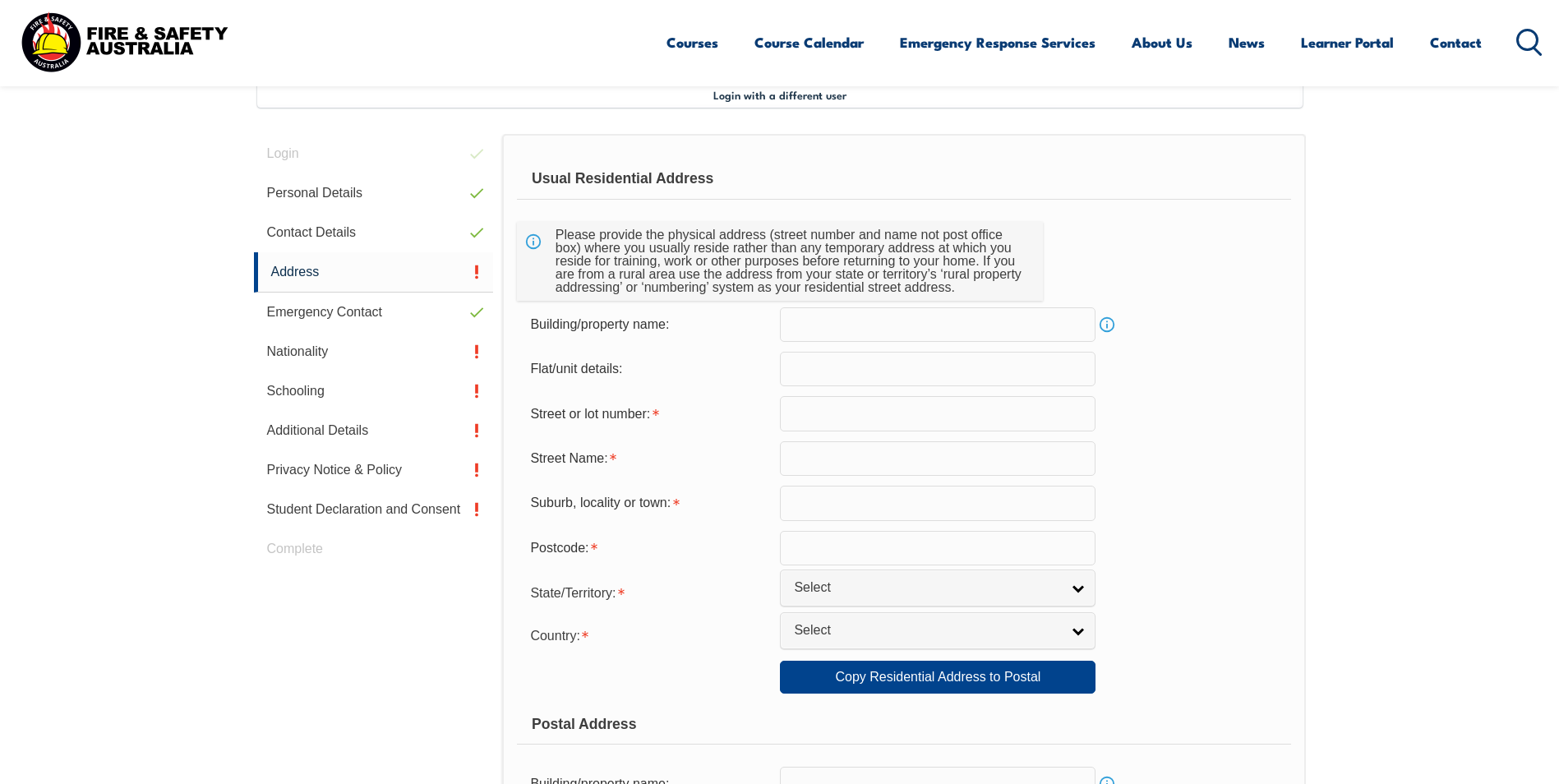
scroll to position [448, 0]
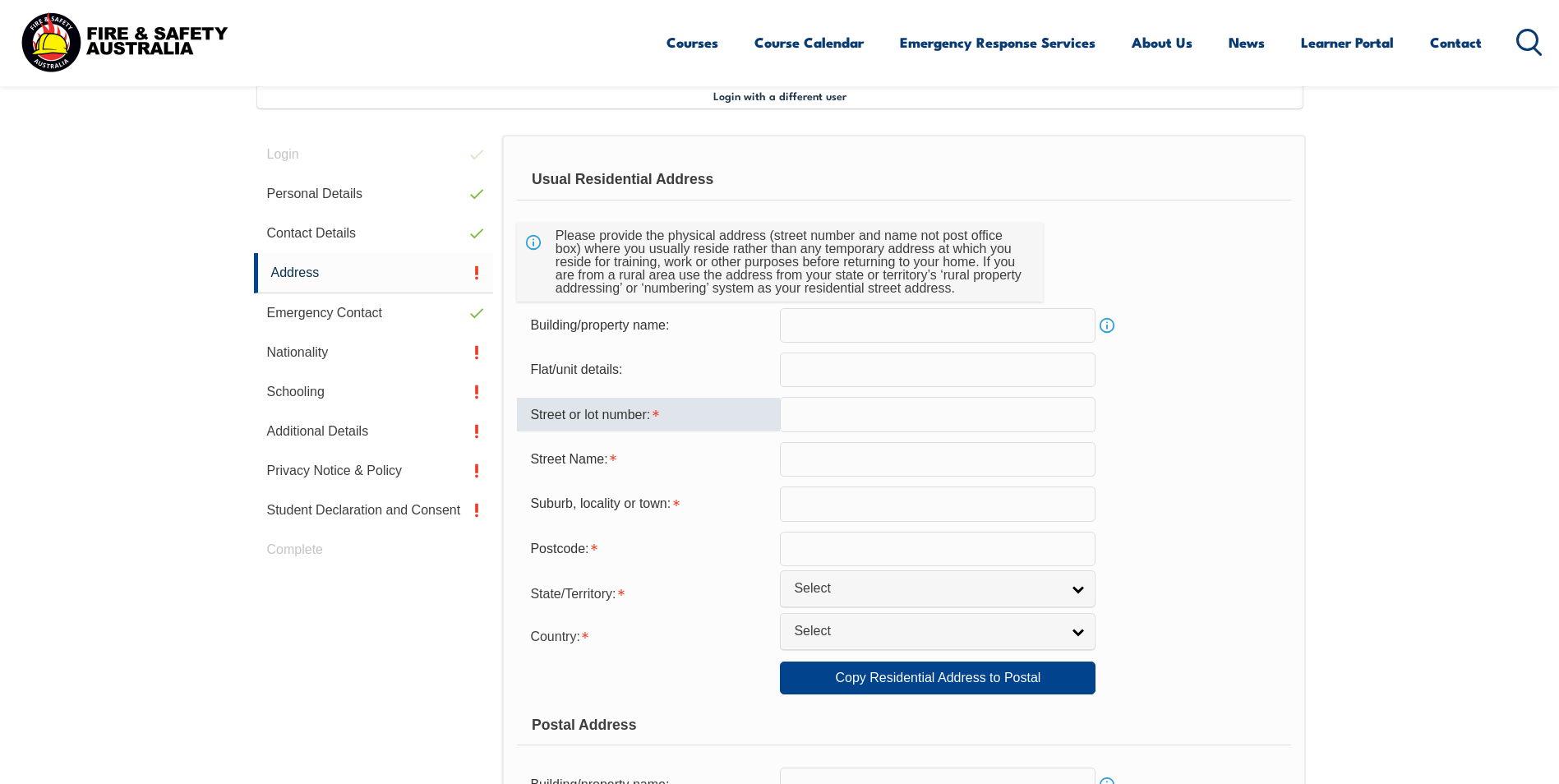
click at [802, 424] on input "text" at bounding box center [937, 414] width 315 height 34
type input "33"
click at [789, 452] on input "text" at bounding box center [937, 459] width 315 height 34
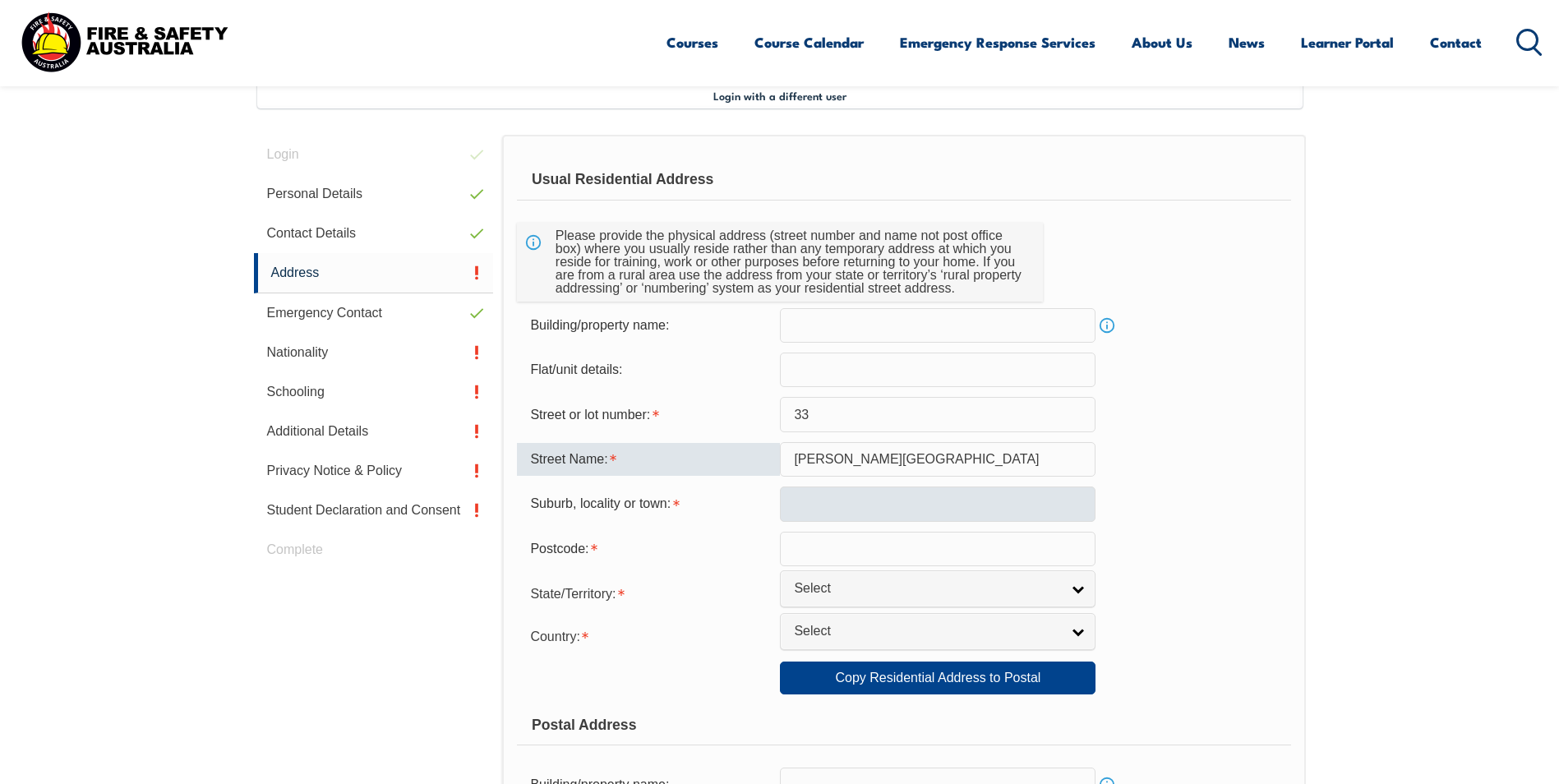
type input "[PERSON_NAME][GEOGRAPHIC_DATA]"
click at [836, 492] on input "text" at bounding box center [937, 503] width 315 height 34
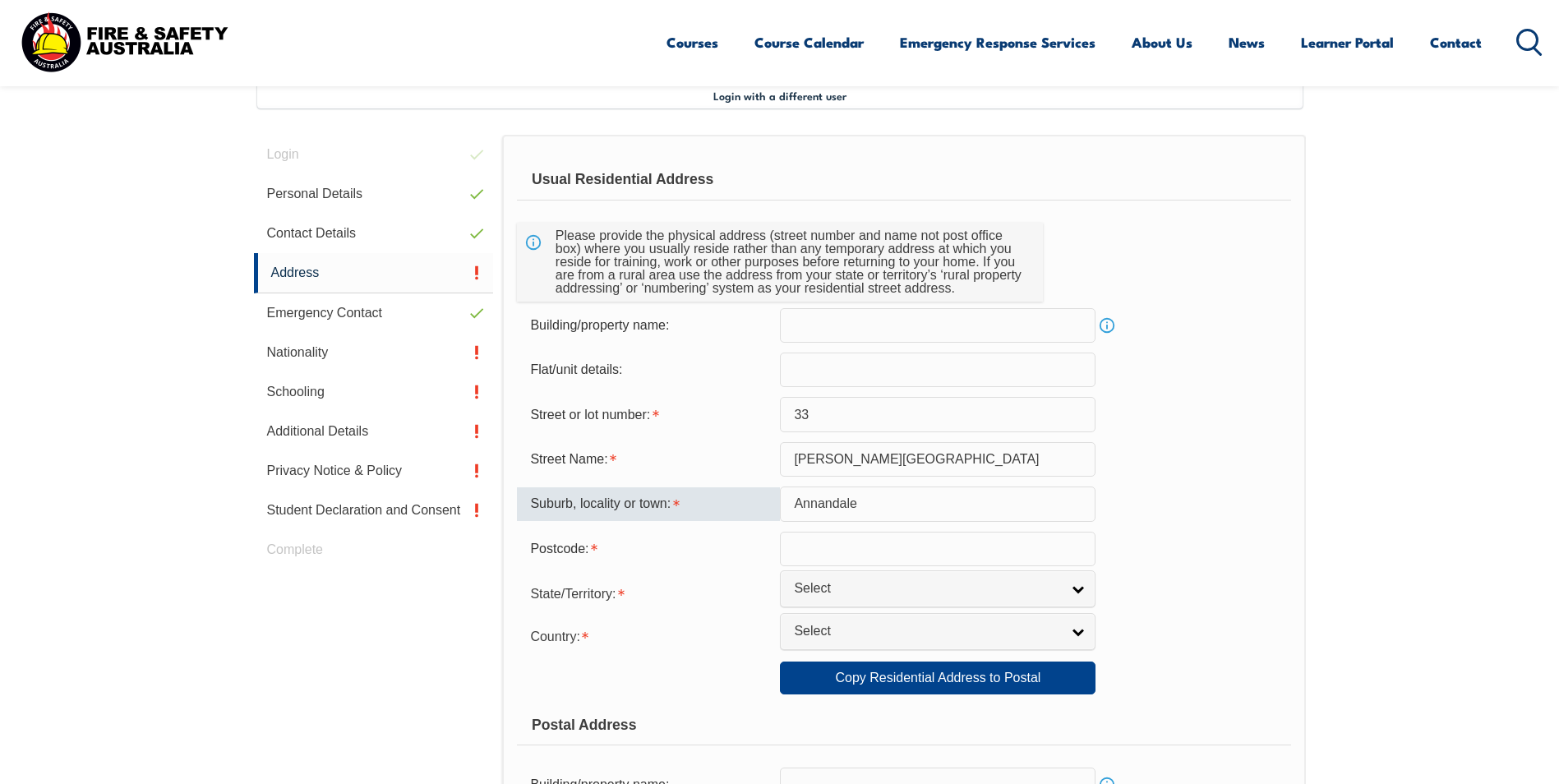
type input "Annandale"
click at [1185, 502] on div "Suburb, locality or town: Annandale" at bounding box center [903, 503] width 773 height 34
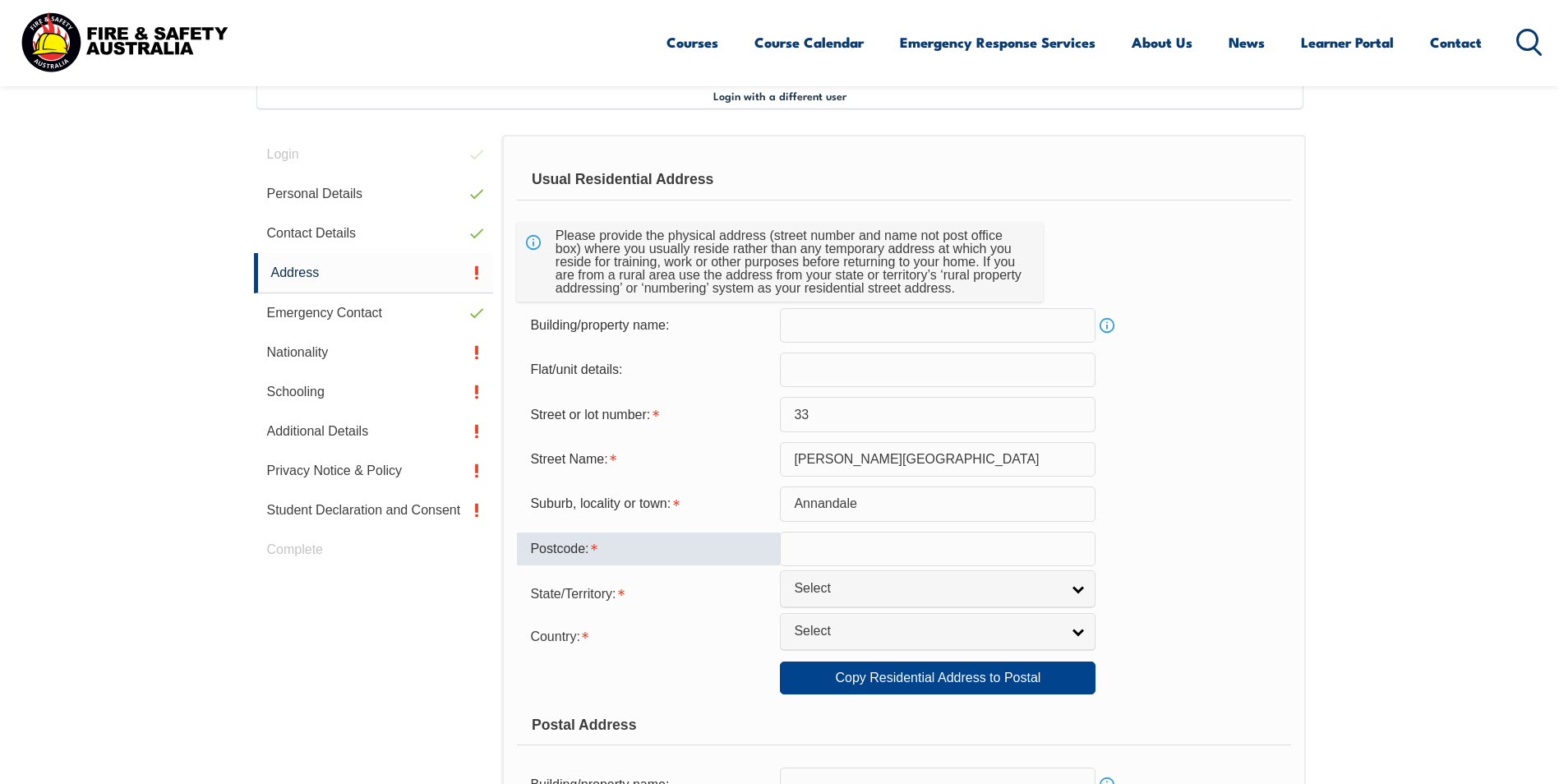
click at [1005, 547] on input "text" at bounding box center [937, 548] width 315 height 34
type input "2038"
click at [1151, 491] on div "Suburb, locality or town: Annandale" at bounding box center [903, 503] width 773 height 34
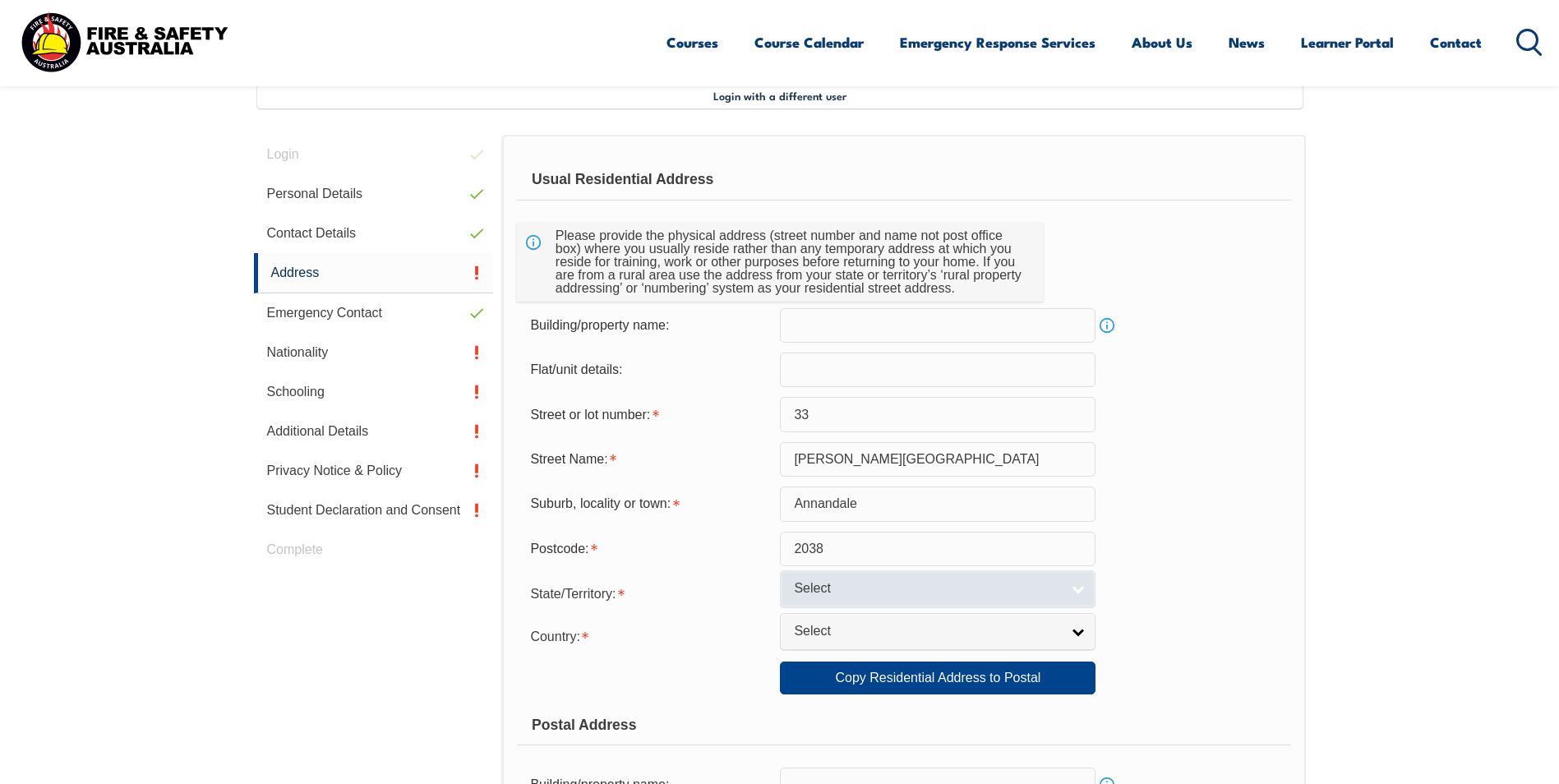
click at [1087, 580] on link "Select" at bounding box center [937, 589] width 315 height 37
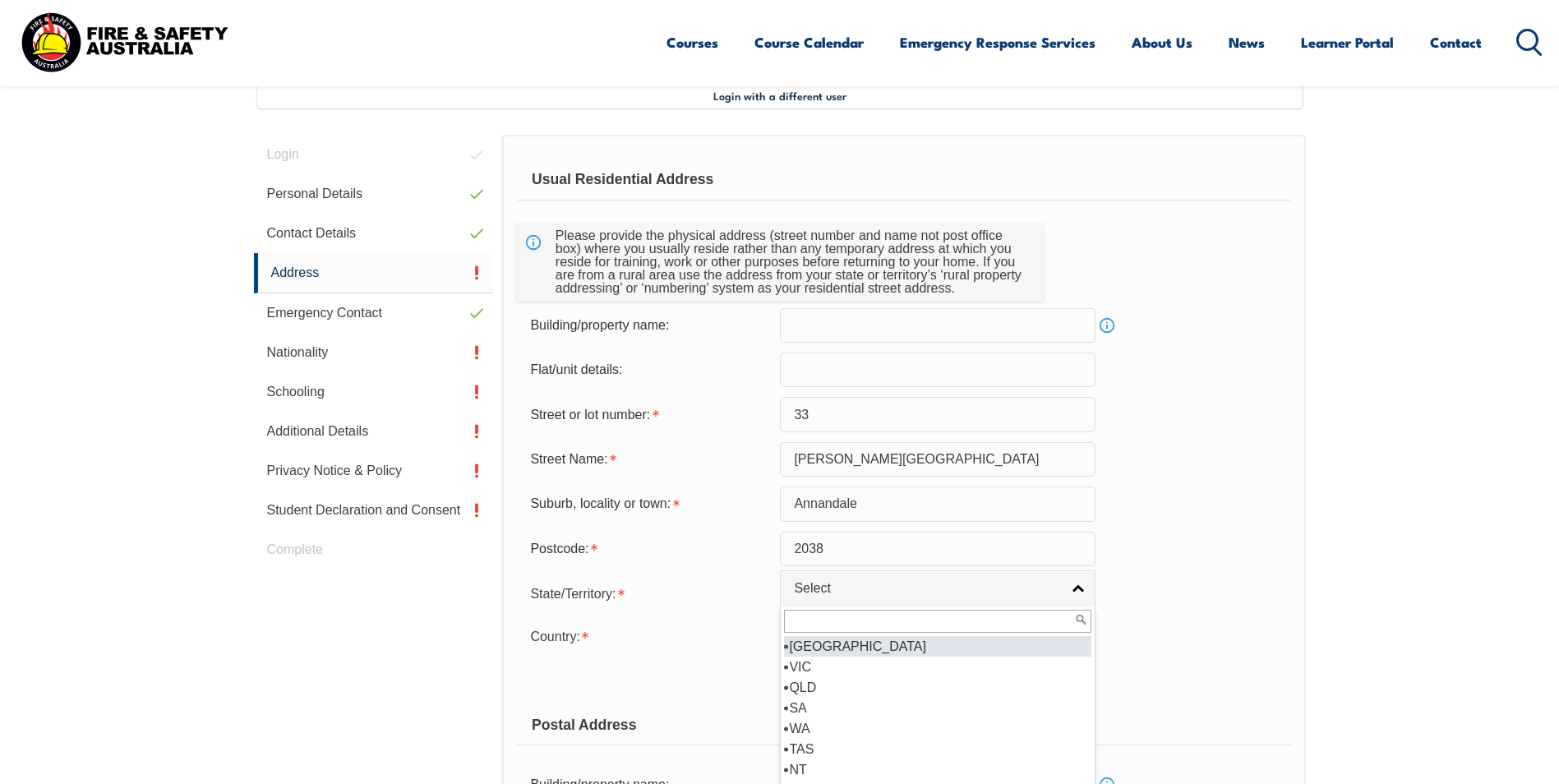
click at [897, 642] on li "[GEOGRAPHIC_DATA]" at bounding box center [938, 646] width 308 height 20
select select "[GEOGRAPHIC_DATA]"
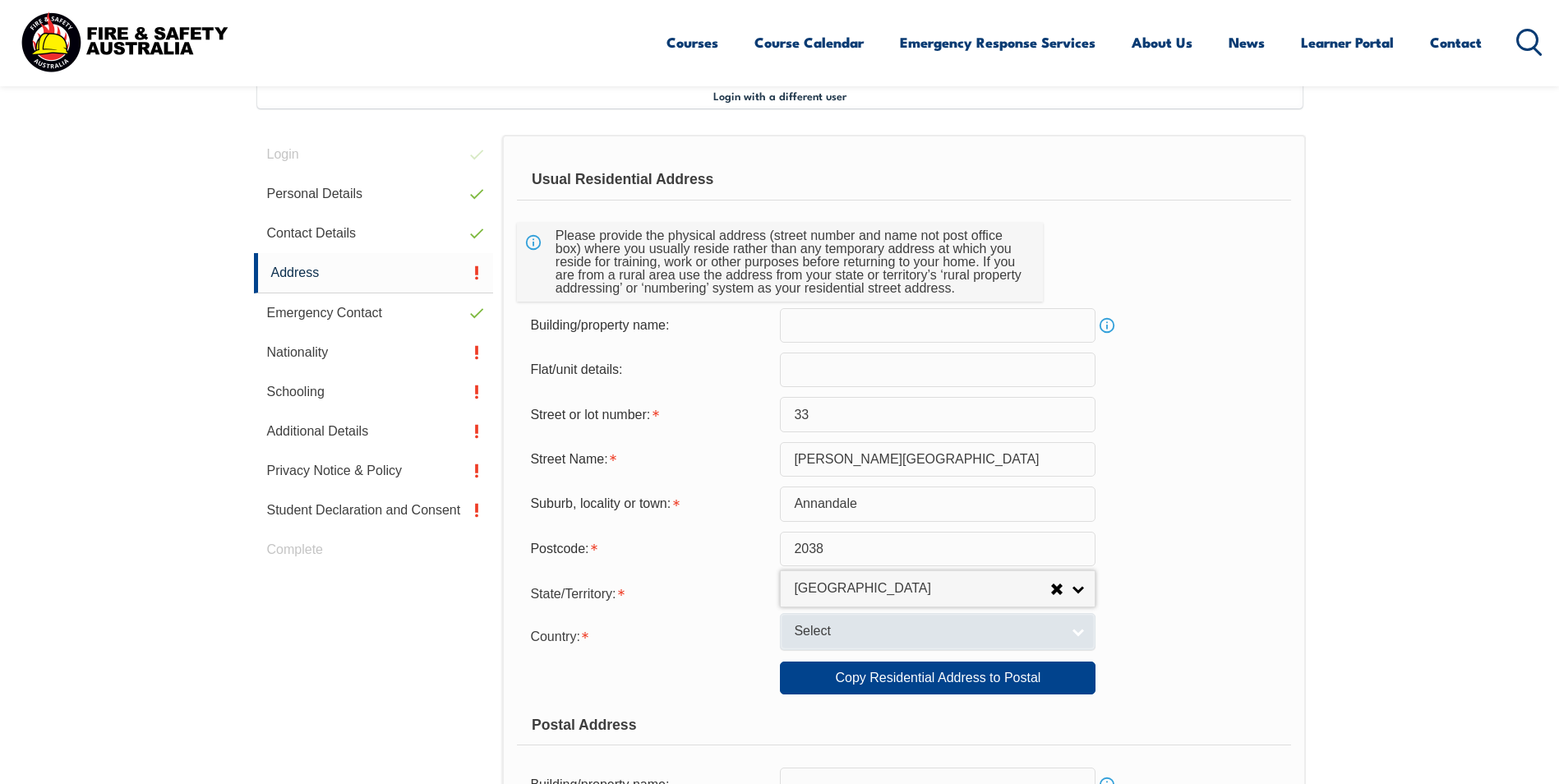
click at [899, 633] on span "Select" at bounding box center [927, 631] width 266 height 18
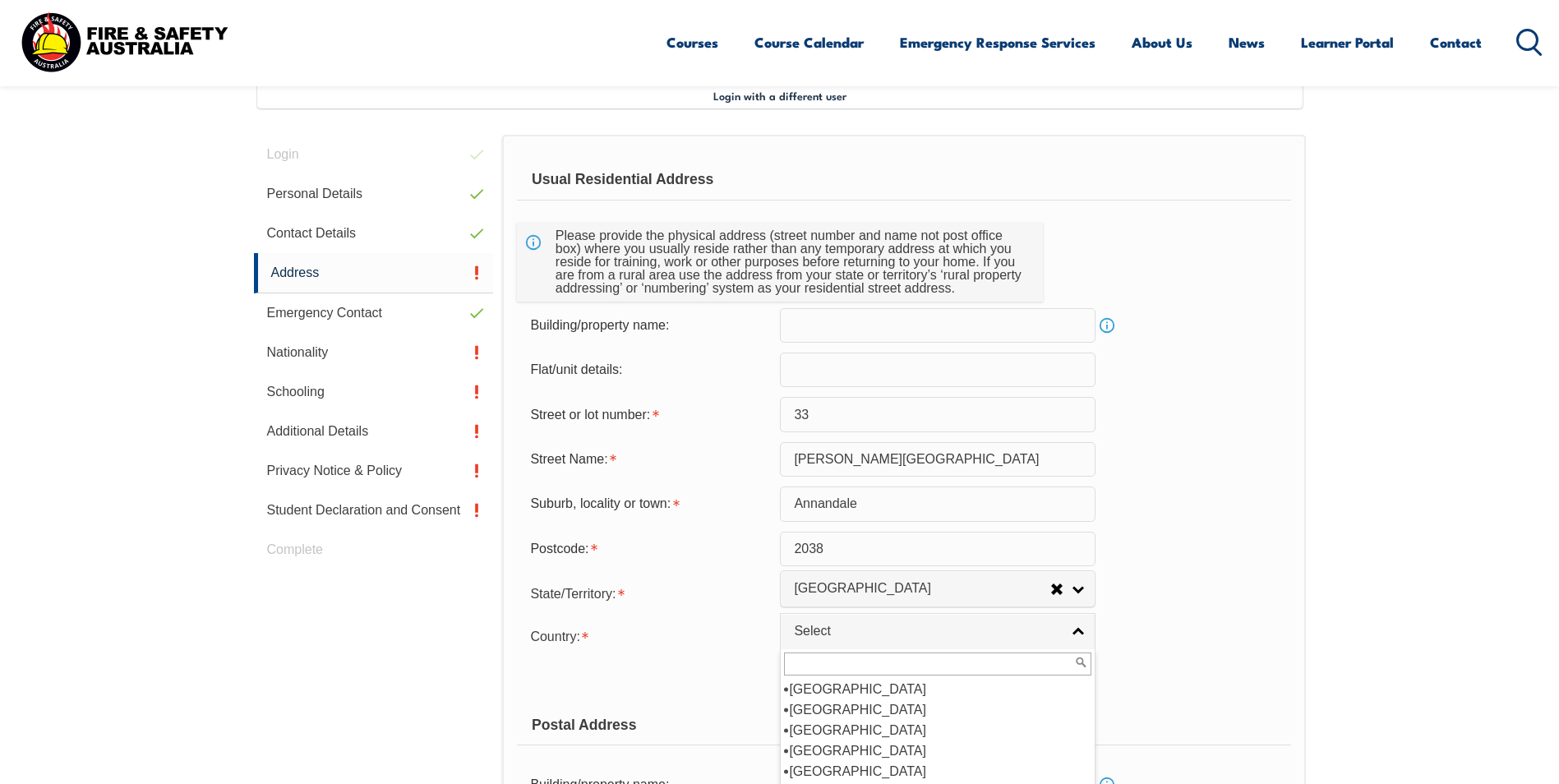
scroll to position [247, 0]
click at [879, 708] on li "[GEOGRAPHIC_DATA]" at bounding box center [938, 709] width 308 height 20
select select "1101"
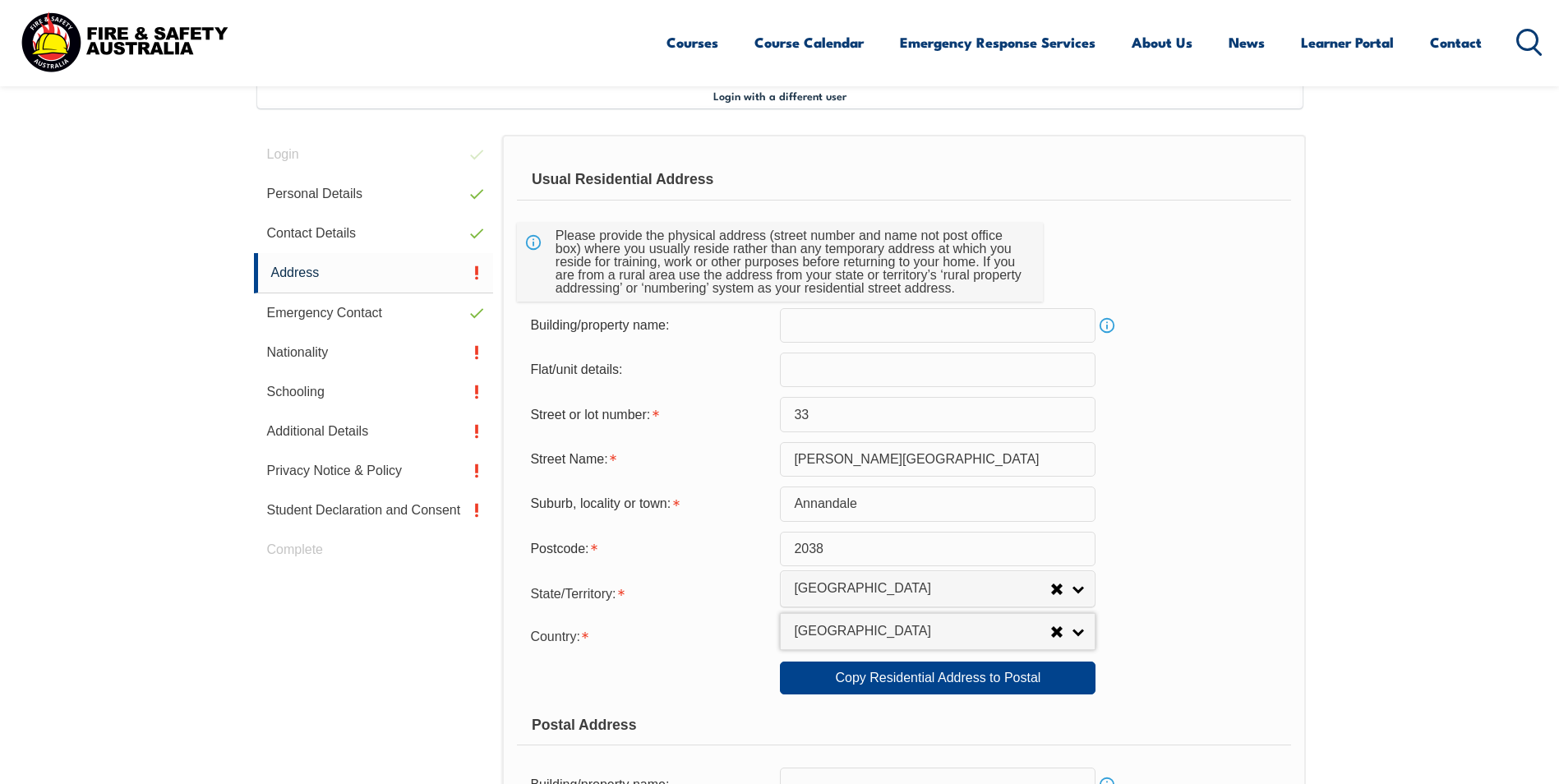
click at [1164, 639] on div "Country: Adelie Land (France) Afghanistan Aland Islands Albania Algeria Andorra…" at bounding box center [903, 636] width 773 height 33
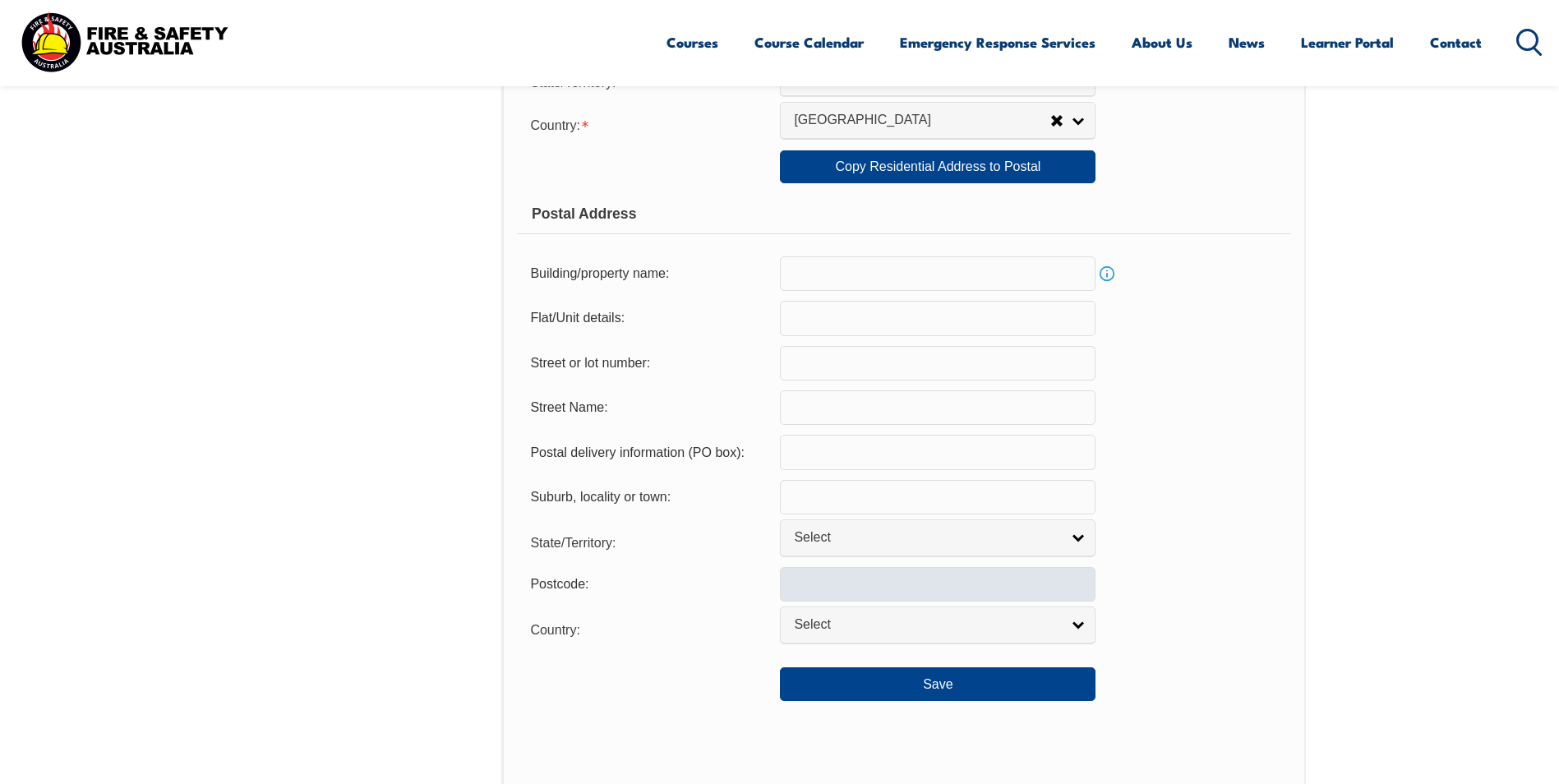
scroll to position [859, 0]
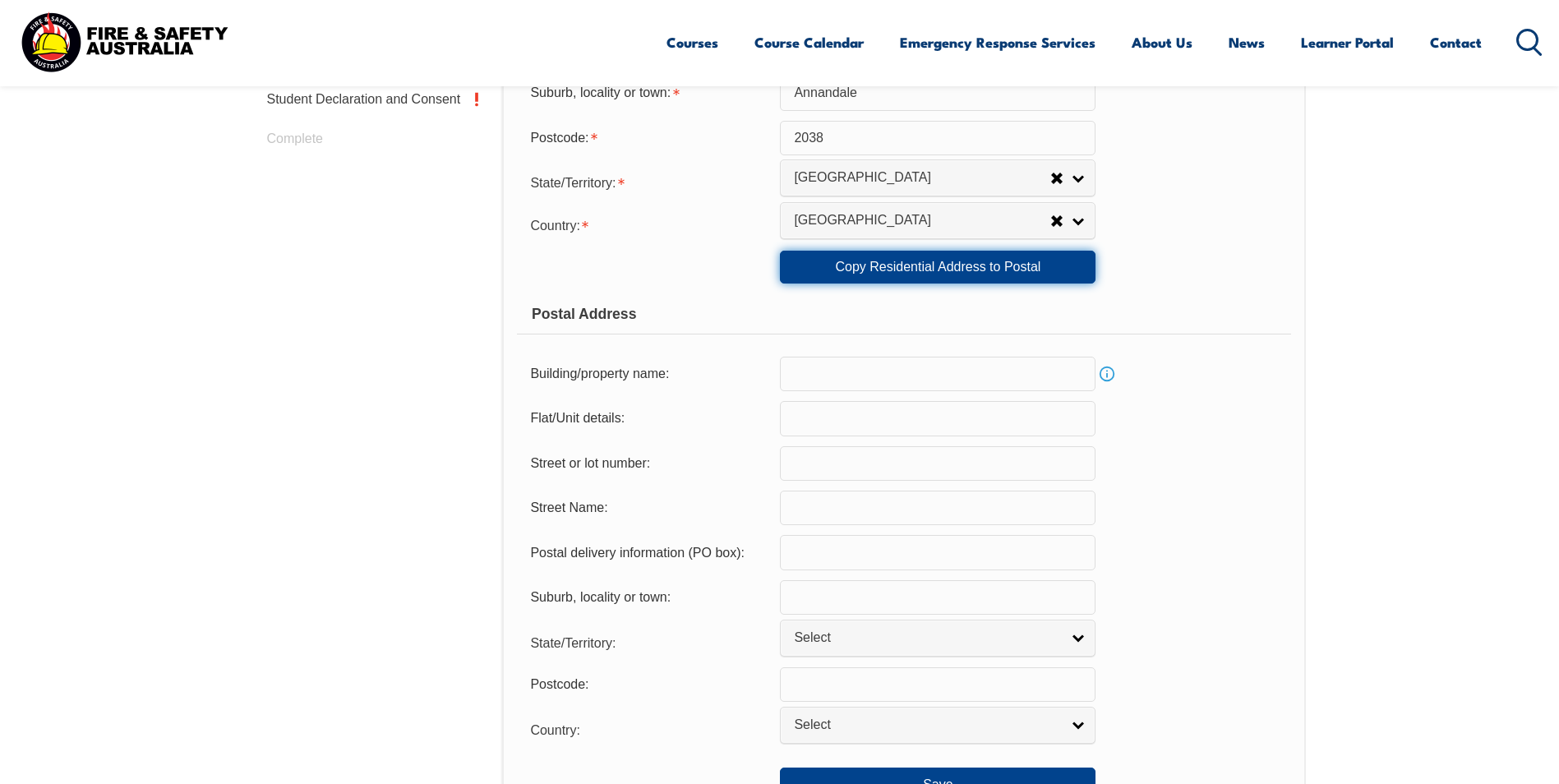
click at [974, 272] on link "Copy Residential Address to Postal" at bounding box center [937, 267] width 315 height 33
type input "33"
type input "[PERSON_NAME][GEOGRAPHIC_DATA]"
type input "Annandale"
select select "[GEOGRAPHIC_DATA]"
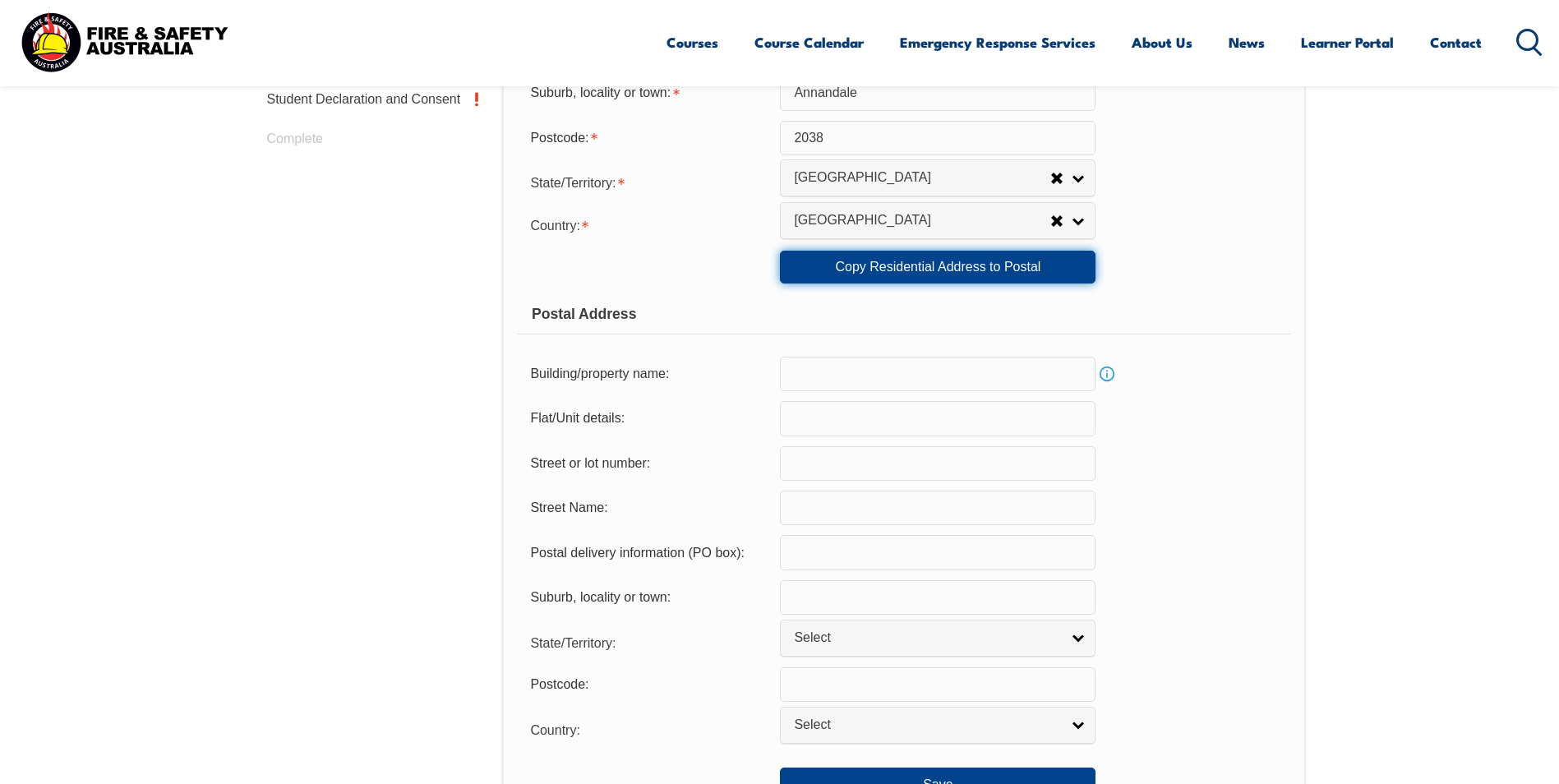
type input "2038"
select select "1101"
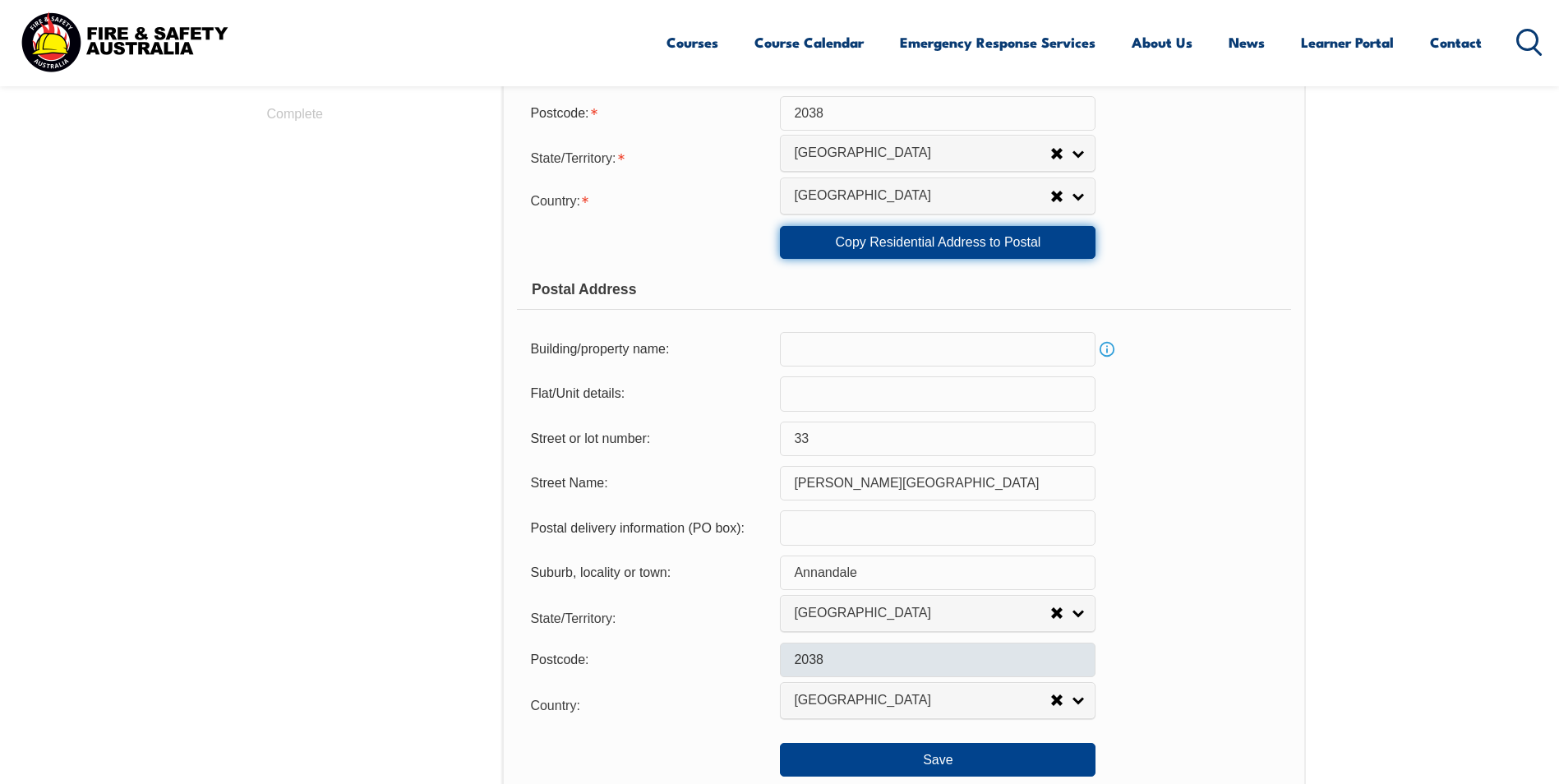
scroll to position [1068, 0]
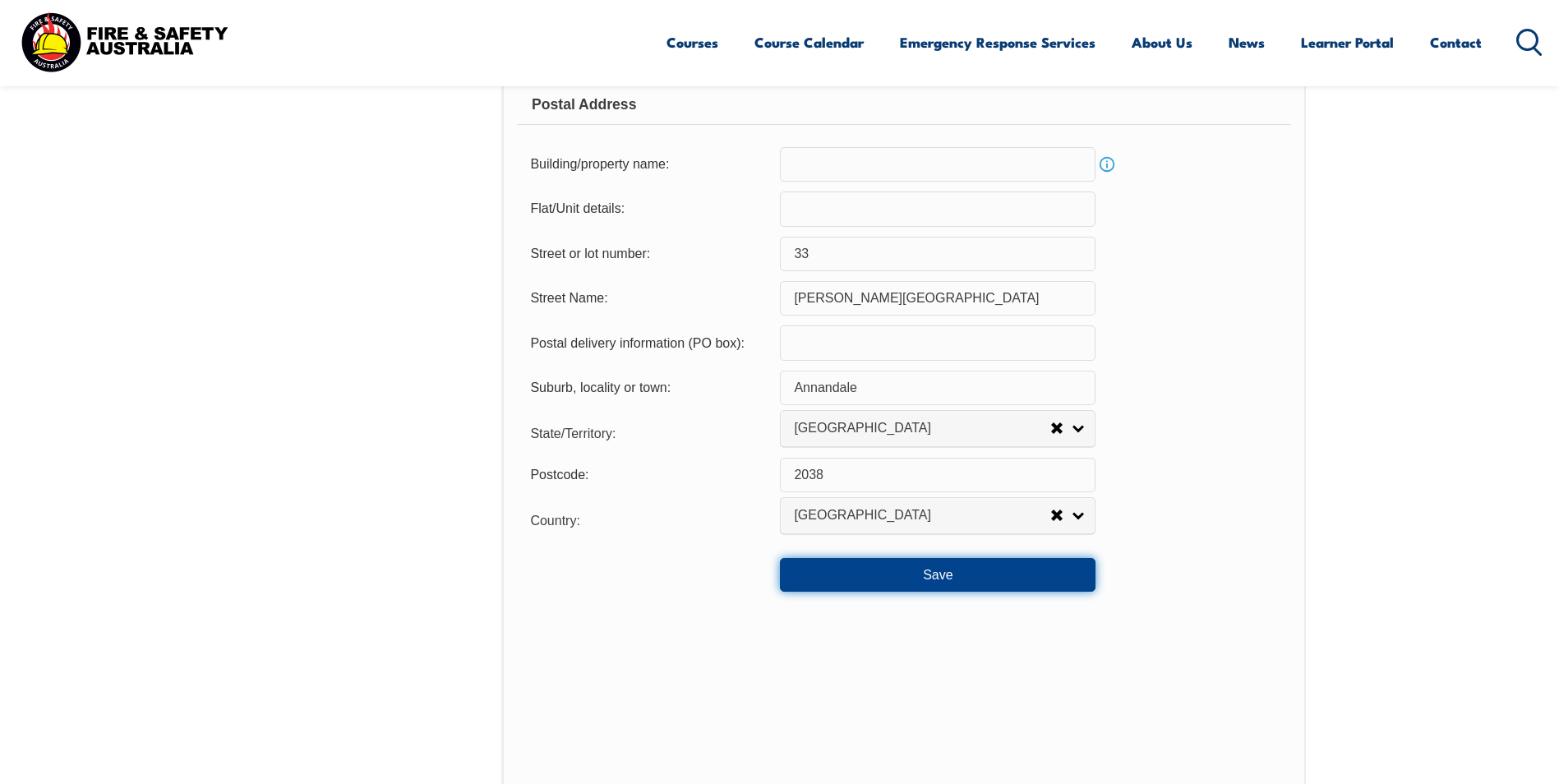
click at [926, 562] on button "Save" at bounding box center [937, 575] width 315 height 33
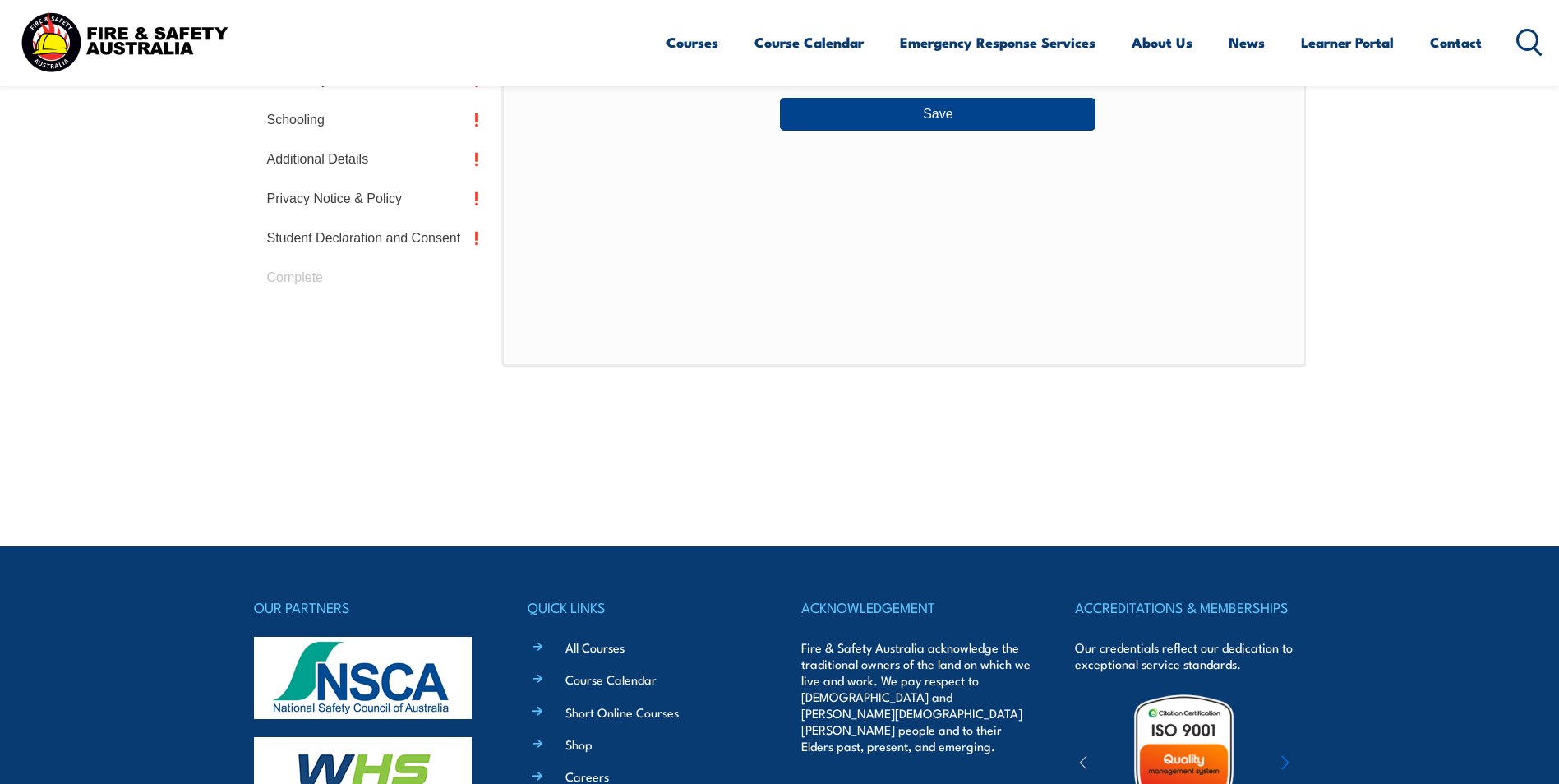
scroll to position [448, 0]
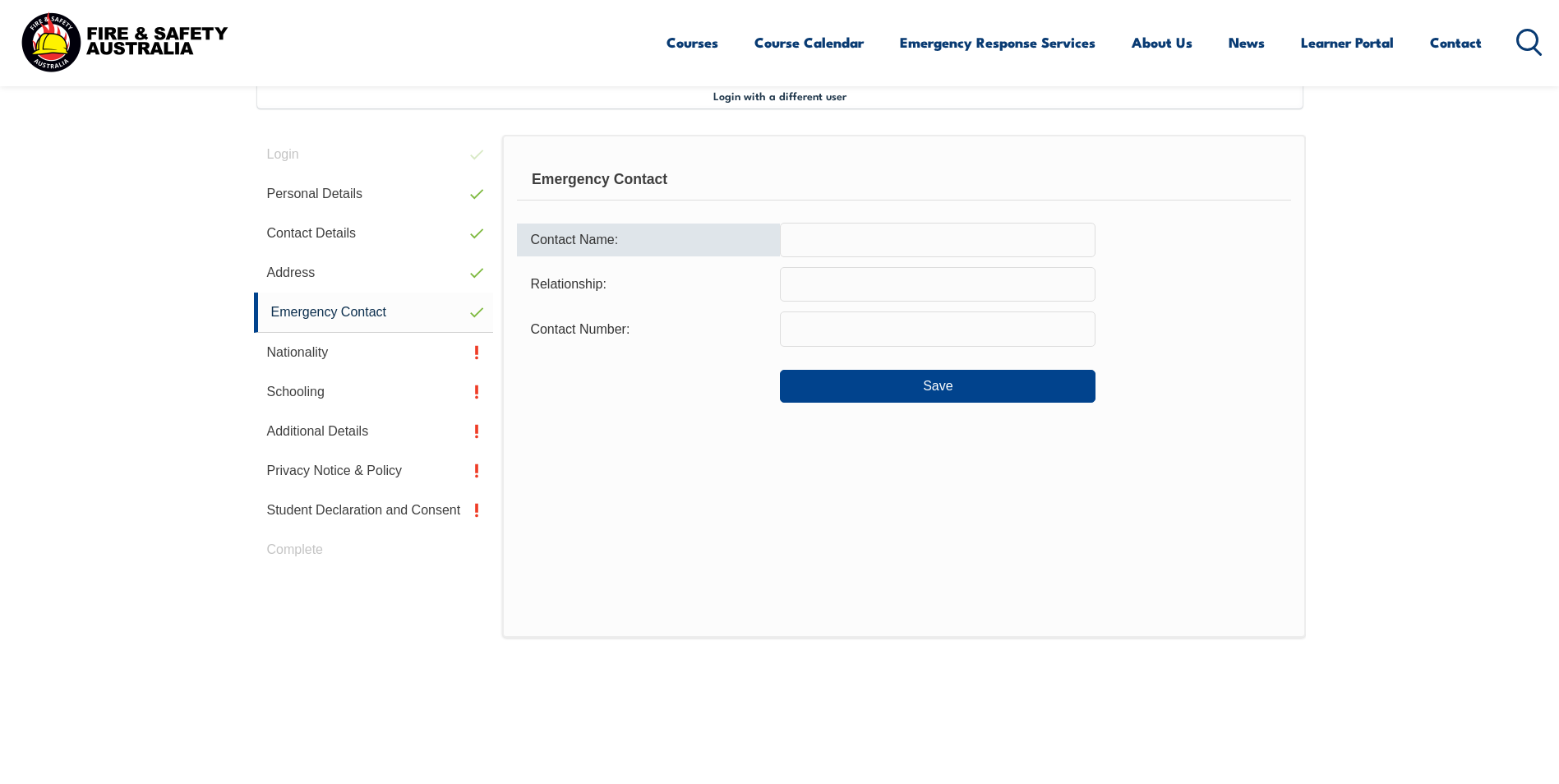
click at [925, 247] on input "text" at bounding box center [937, 240] width 315 height 34
type input "[PERSON_NAME]"
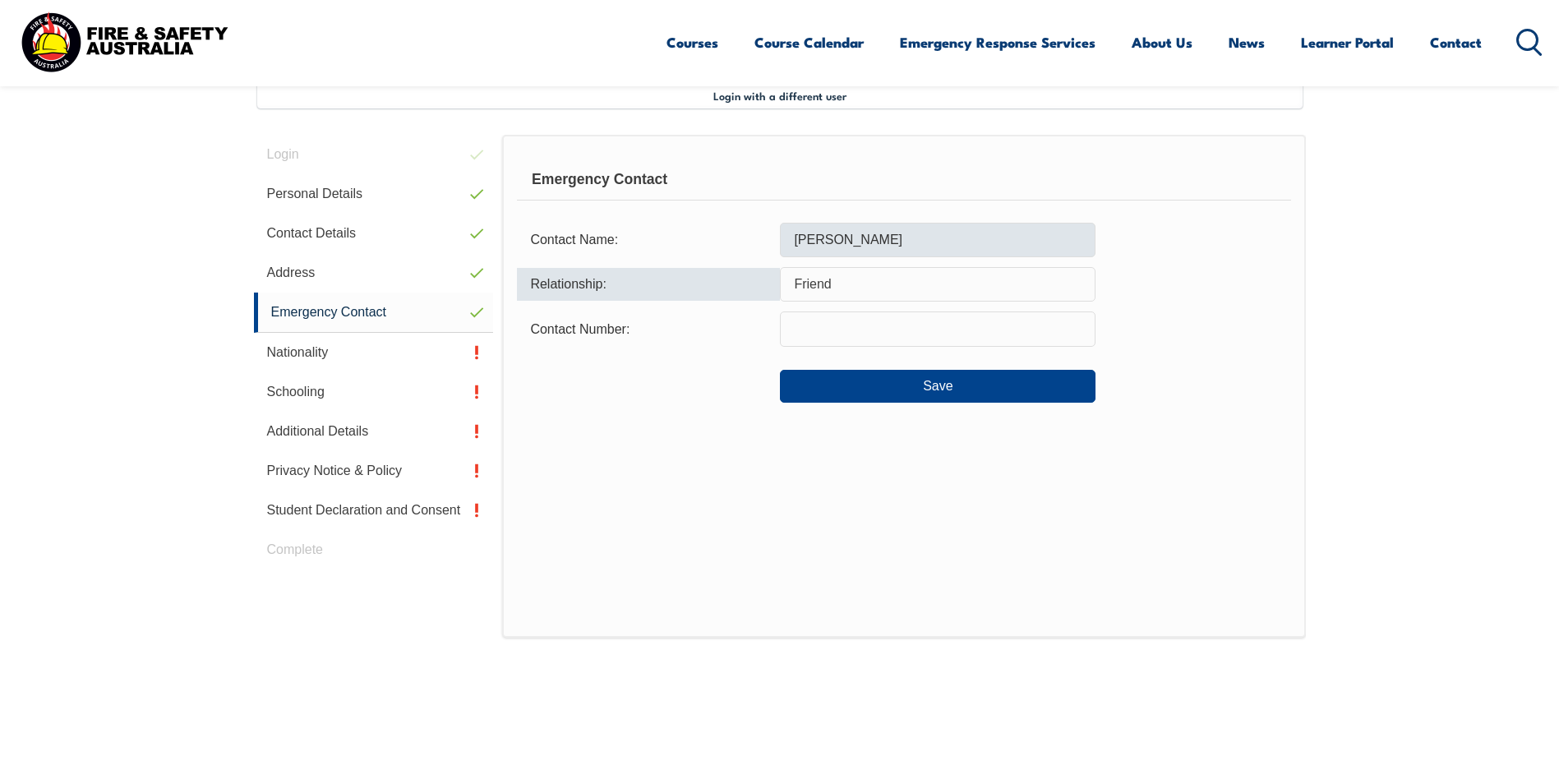
type input "Friend"
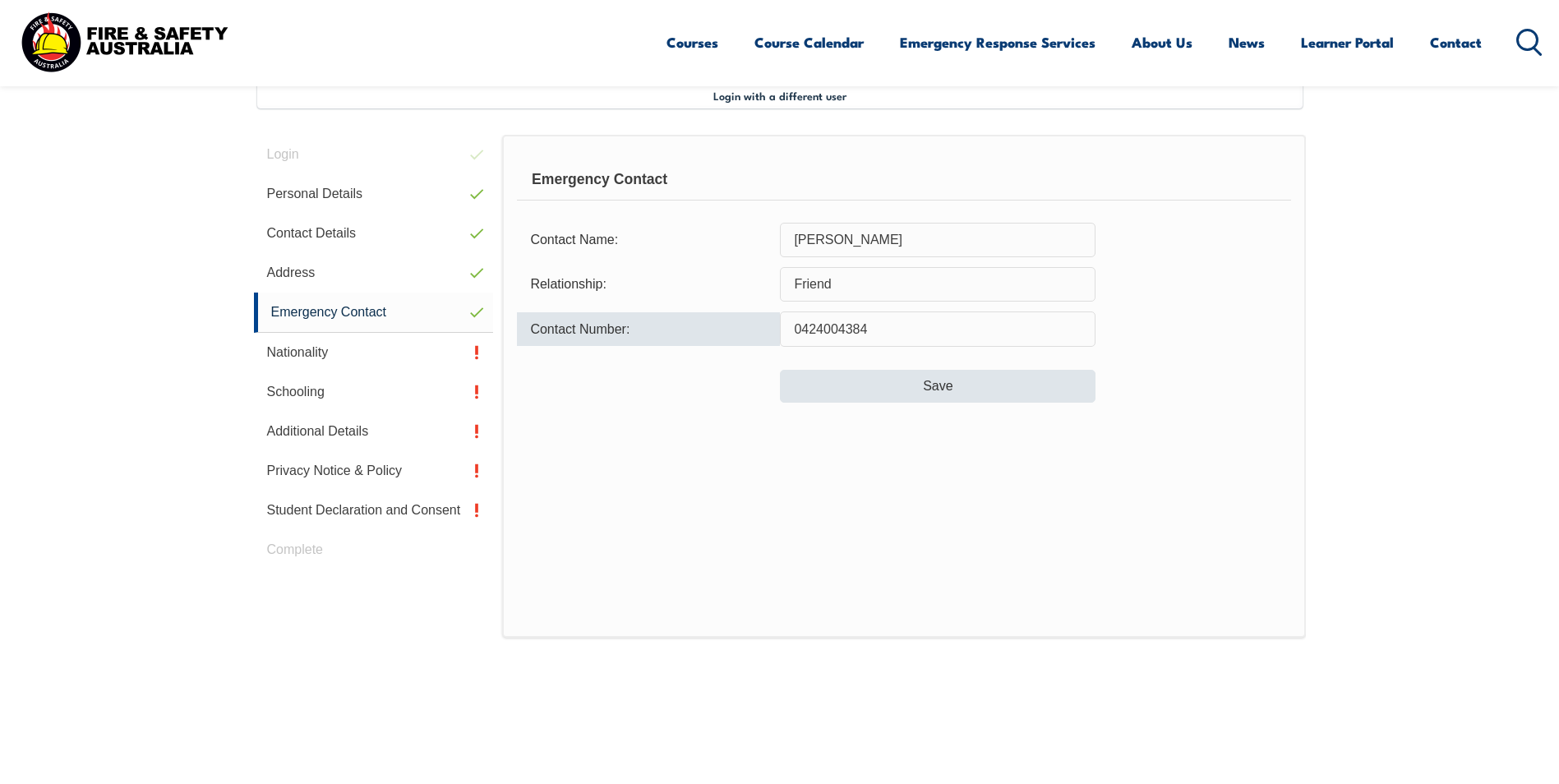
type input "0424004384"
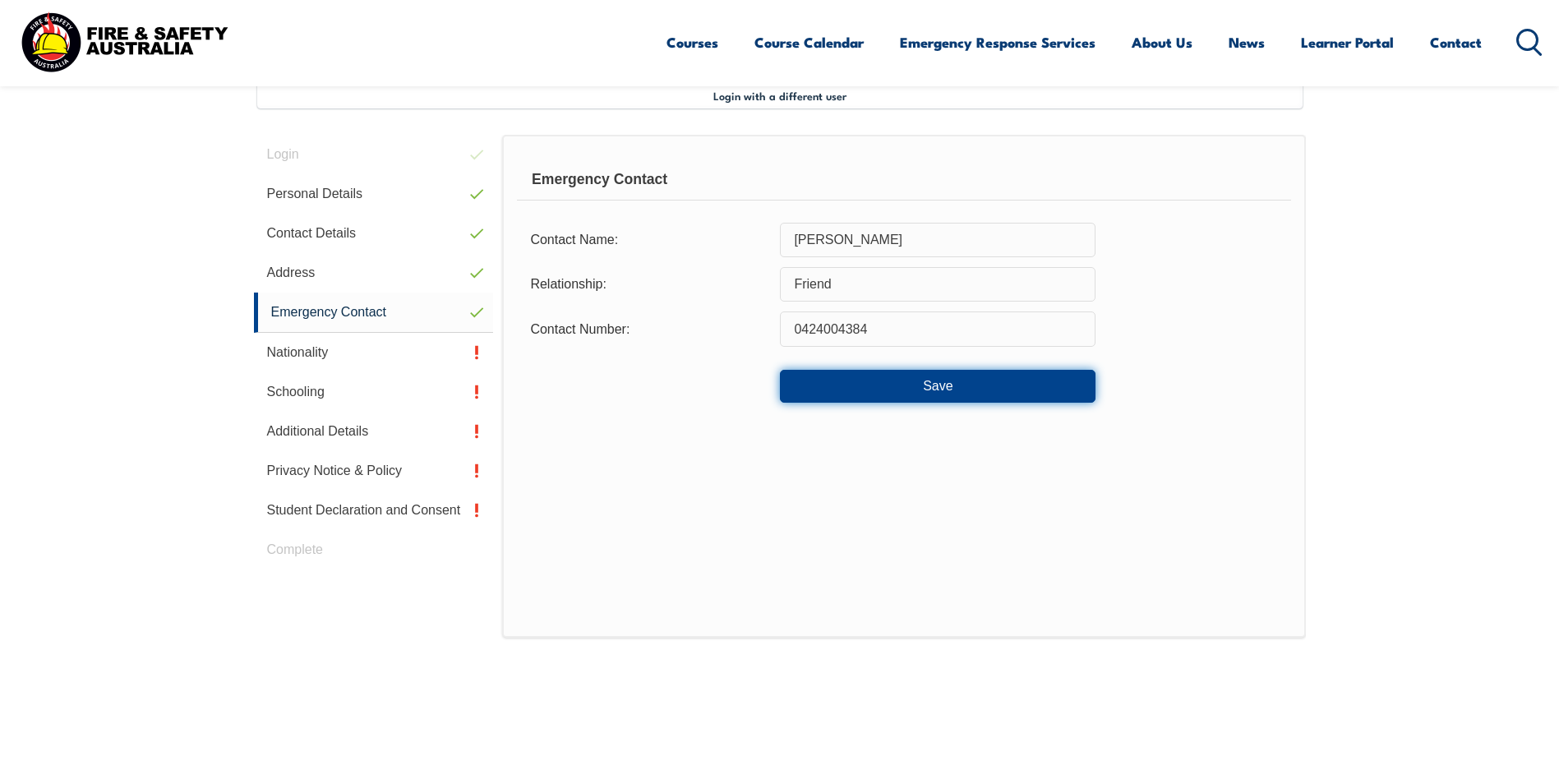
click at [888, 384] on button "Save" at bounding box center [937, 386] width 315 height 33
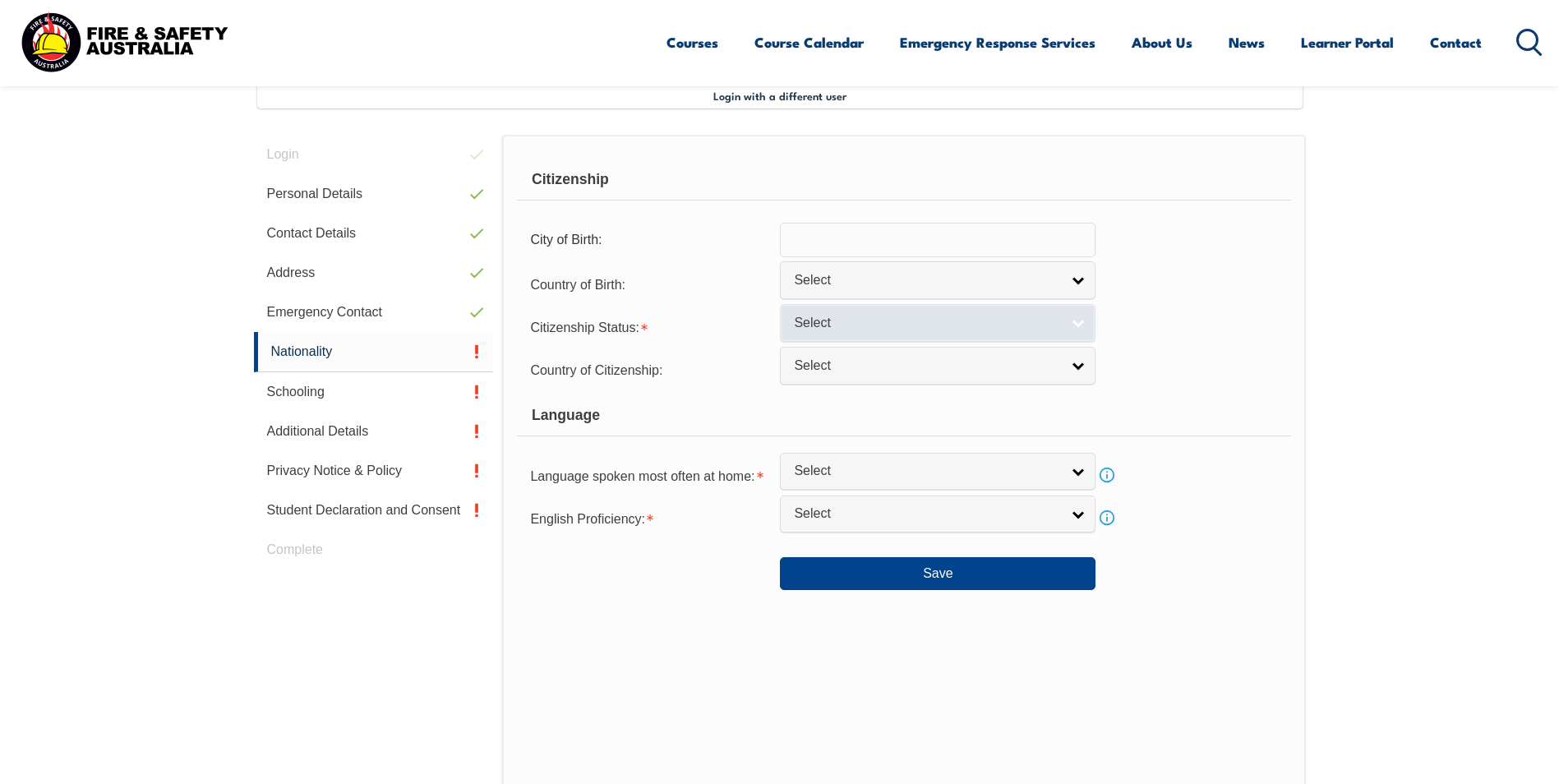
click at [909, 325] on span "Select" at bounding box center [927, 323] width 266 height 18
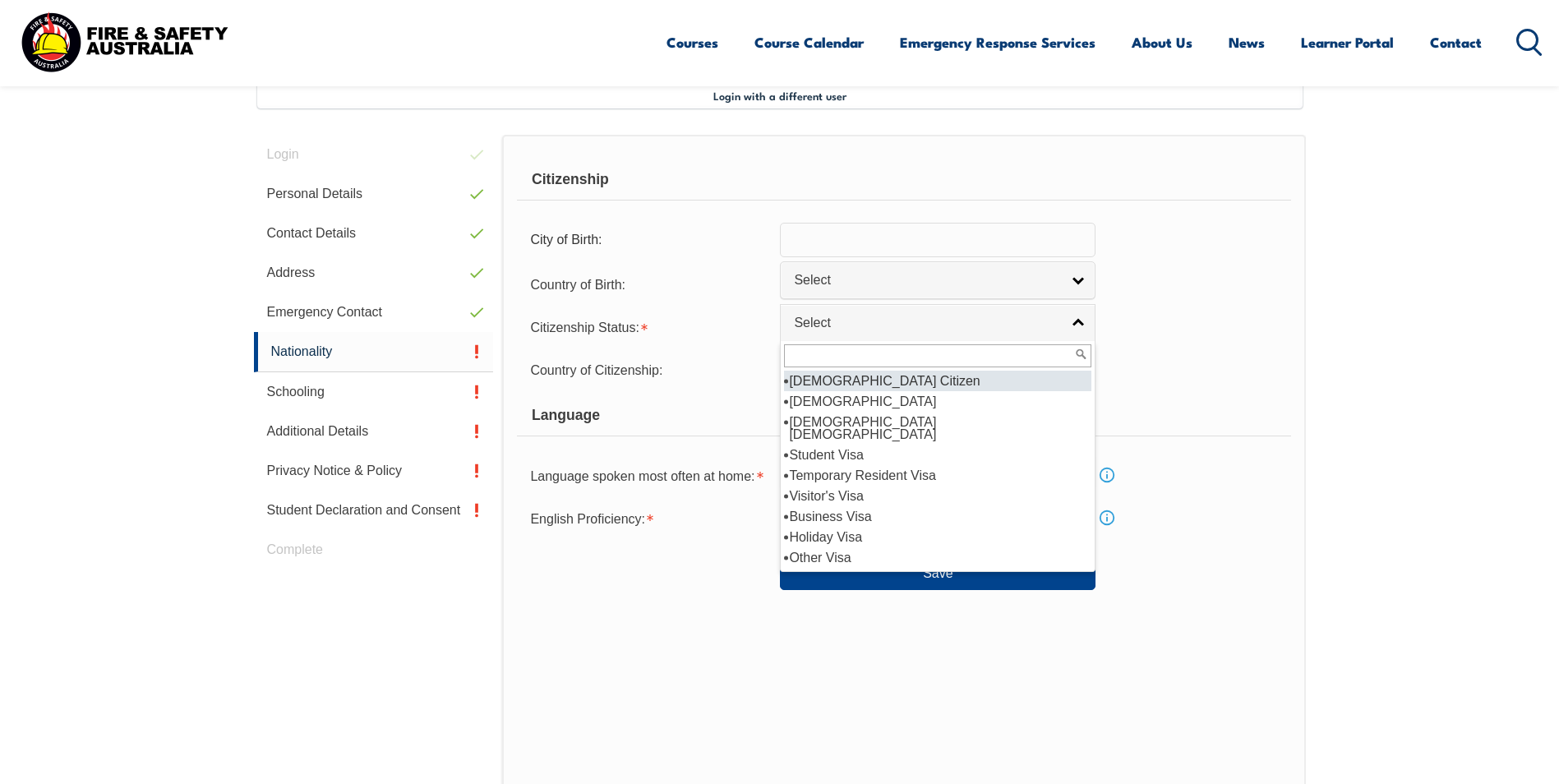
click at [868, 378] on li "[DEMOGRAPHIC_DATA] Citizen" at bounding box center [938, 380] width 308 height 20
select select "1"
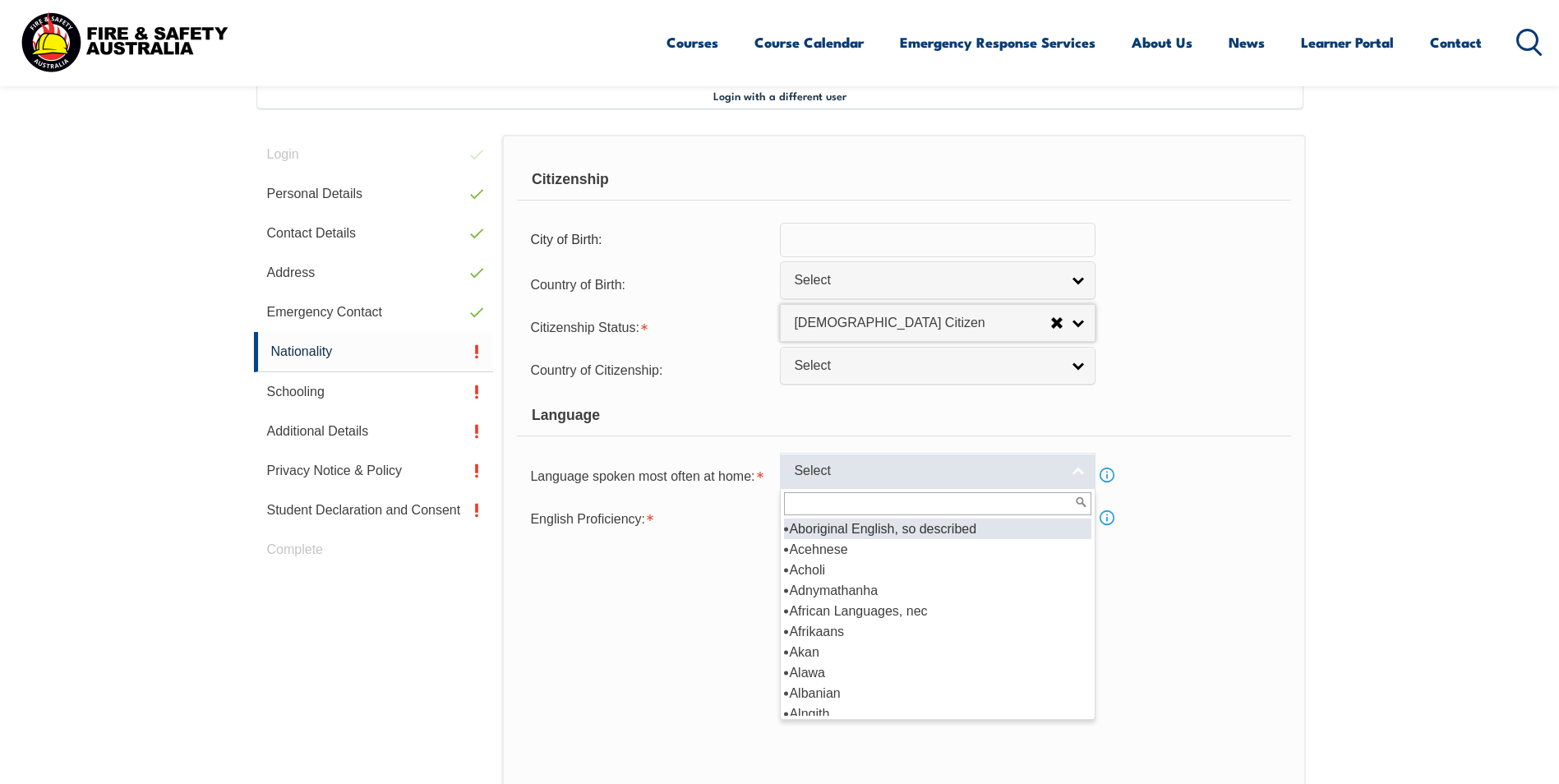
click at [877, 461] on link "Select" at bounding box center [937, 471] width 315 height 37
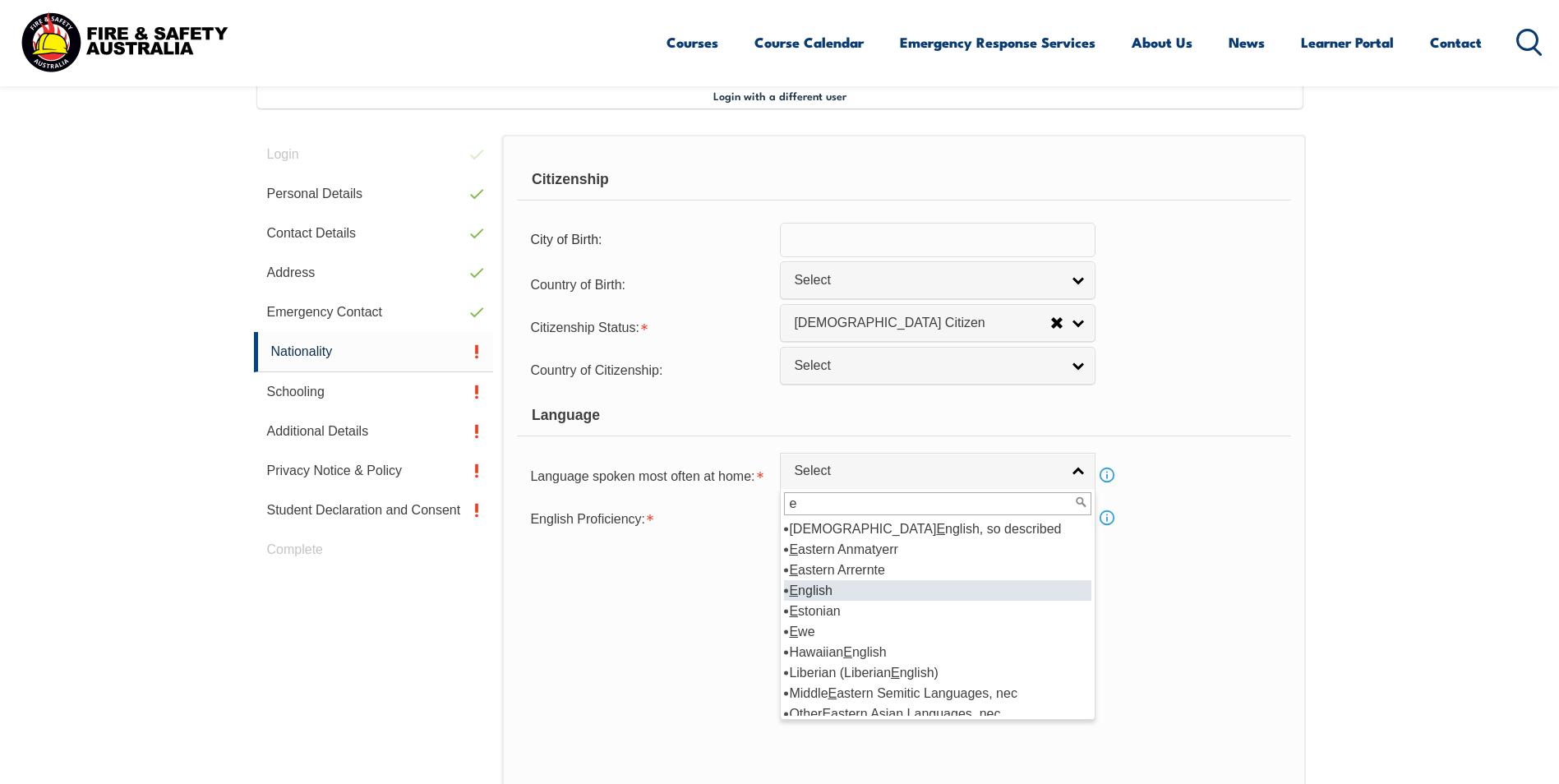
type input "e"
click at [855, 589] on li "E nglish" at bounding box center [938, 591] width 308 height 20
select select "1201"
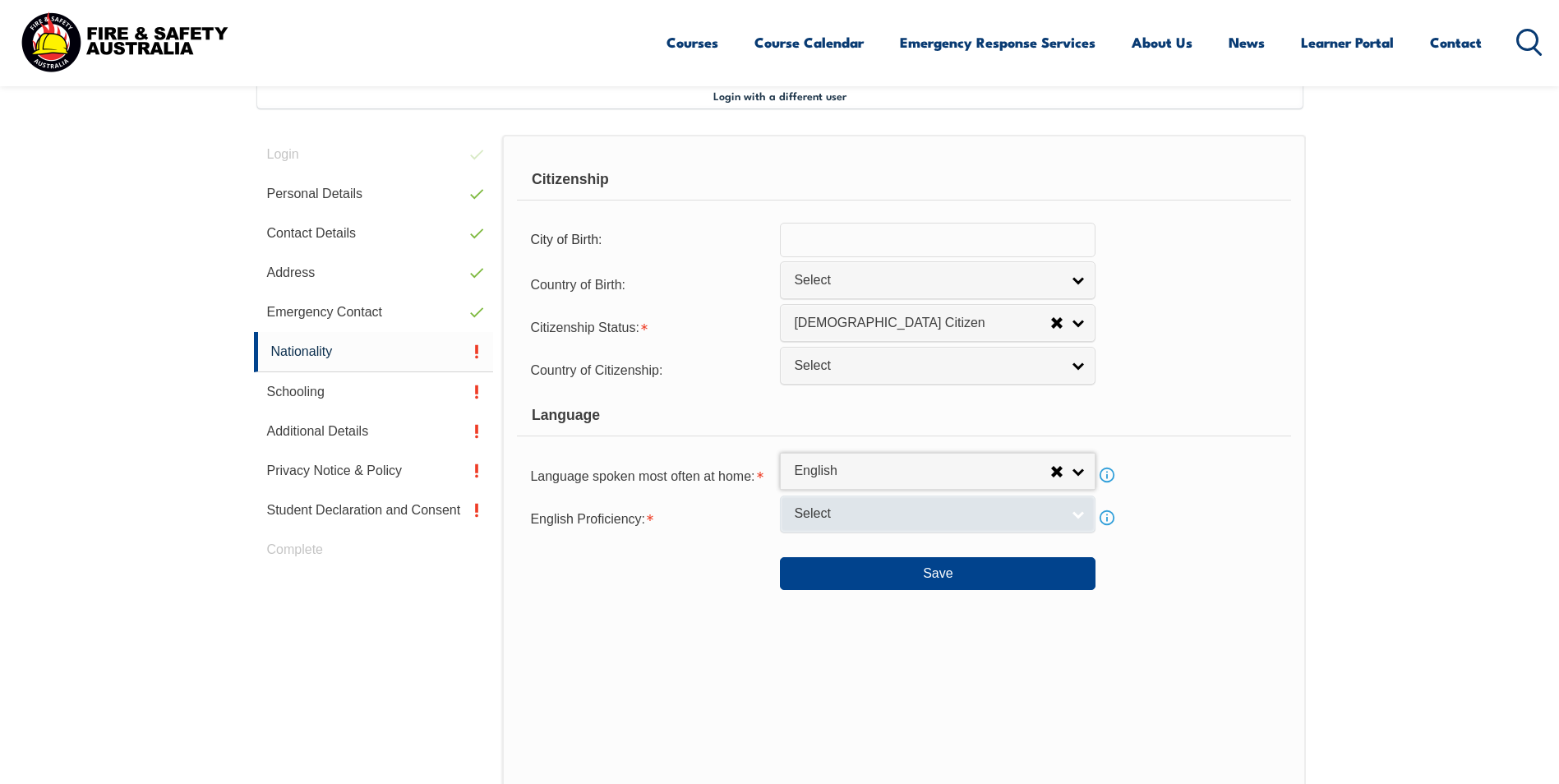
click at [876, 517] on span "Select" at bounding box center [927, 513] width 266 height 18
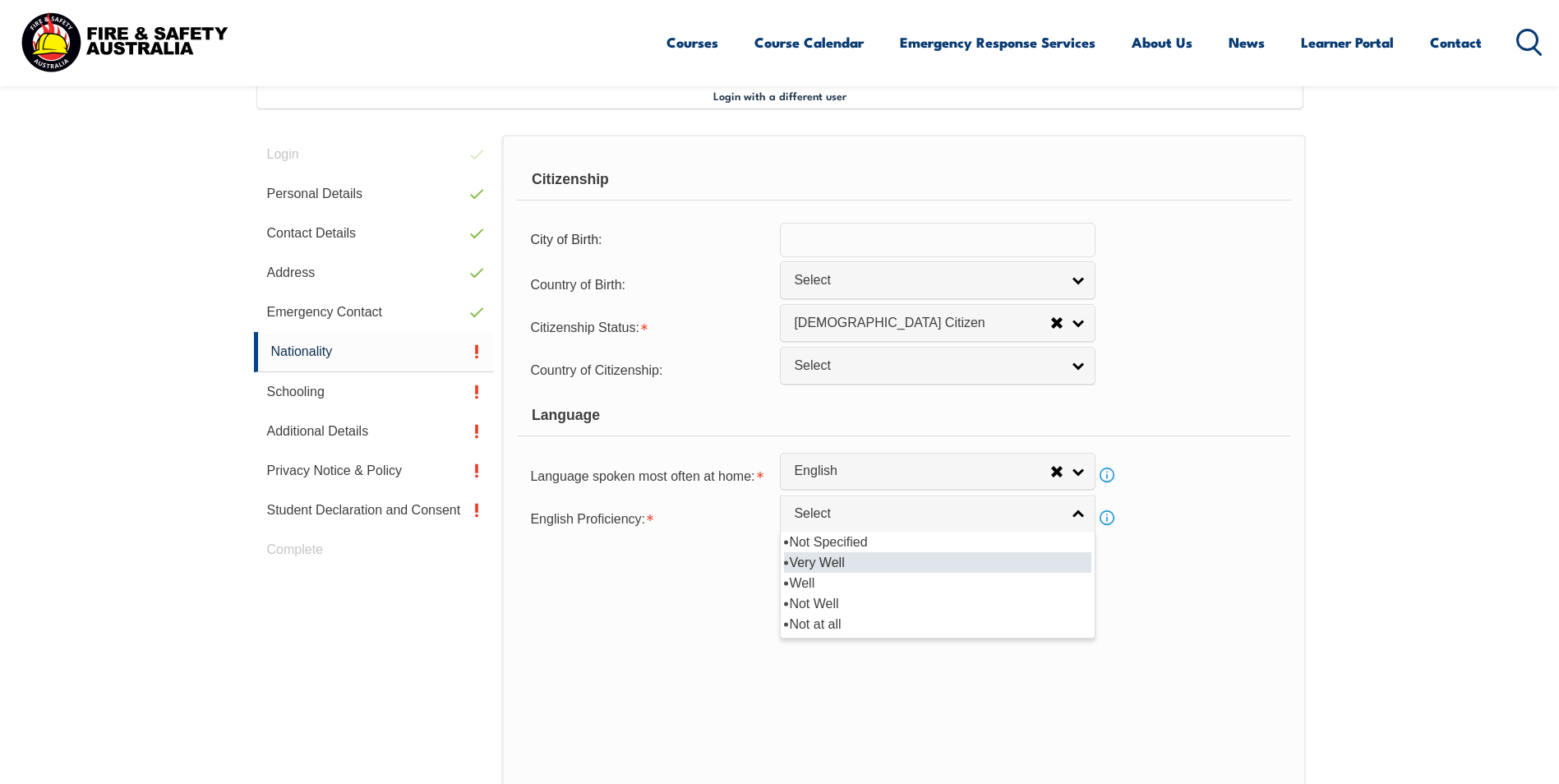
click at [870, 556] on li "Very Well" at bounding box center [938, 562] width 308 height 20
select select "1"
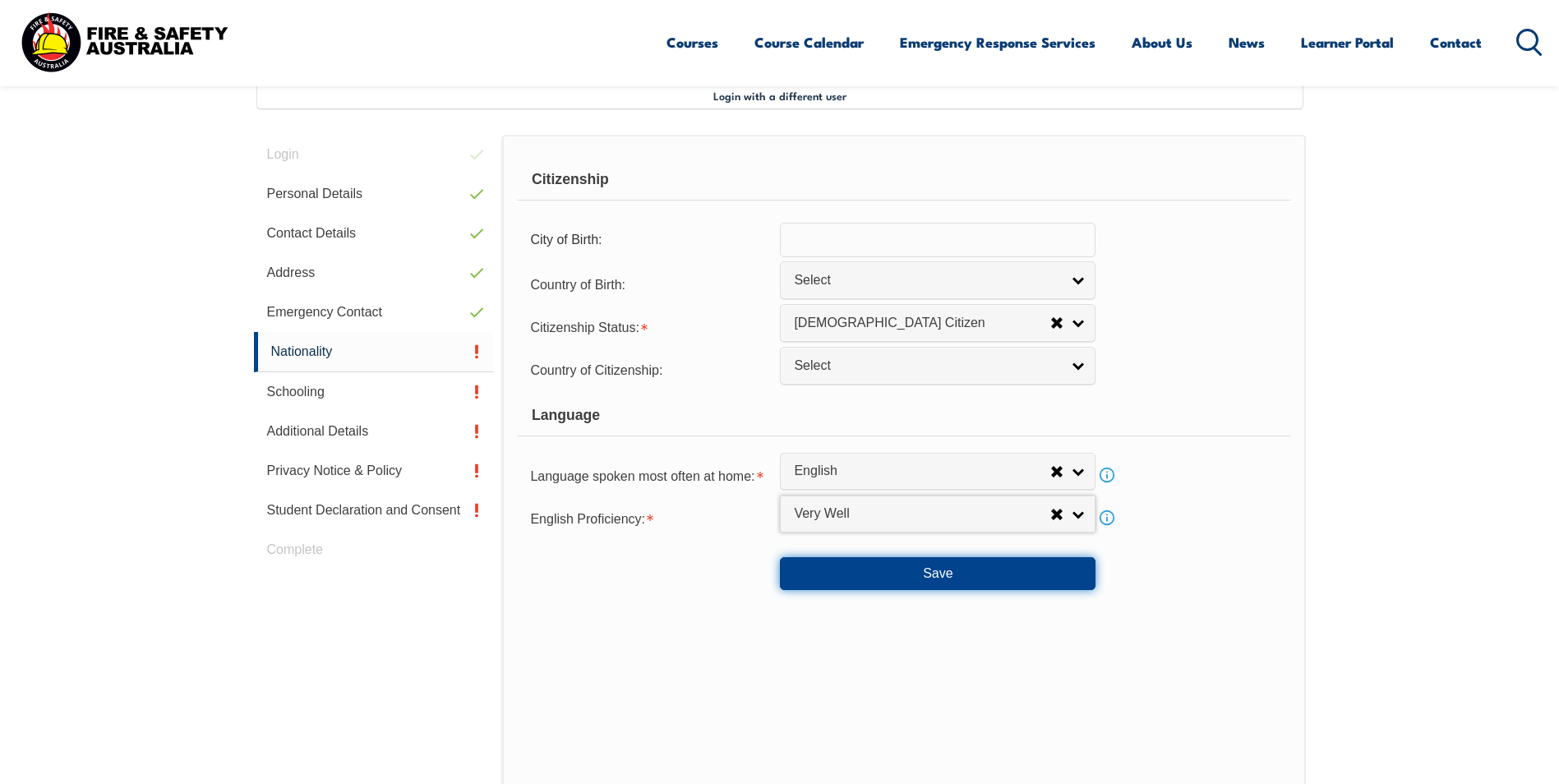
click at [897, 579] on button "Save" at bounding box center [937, 574] width 315 height 33
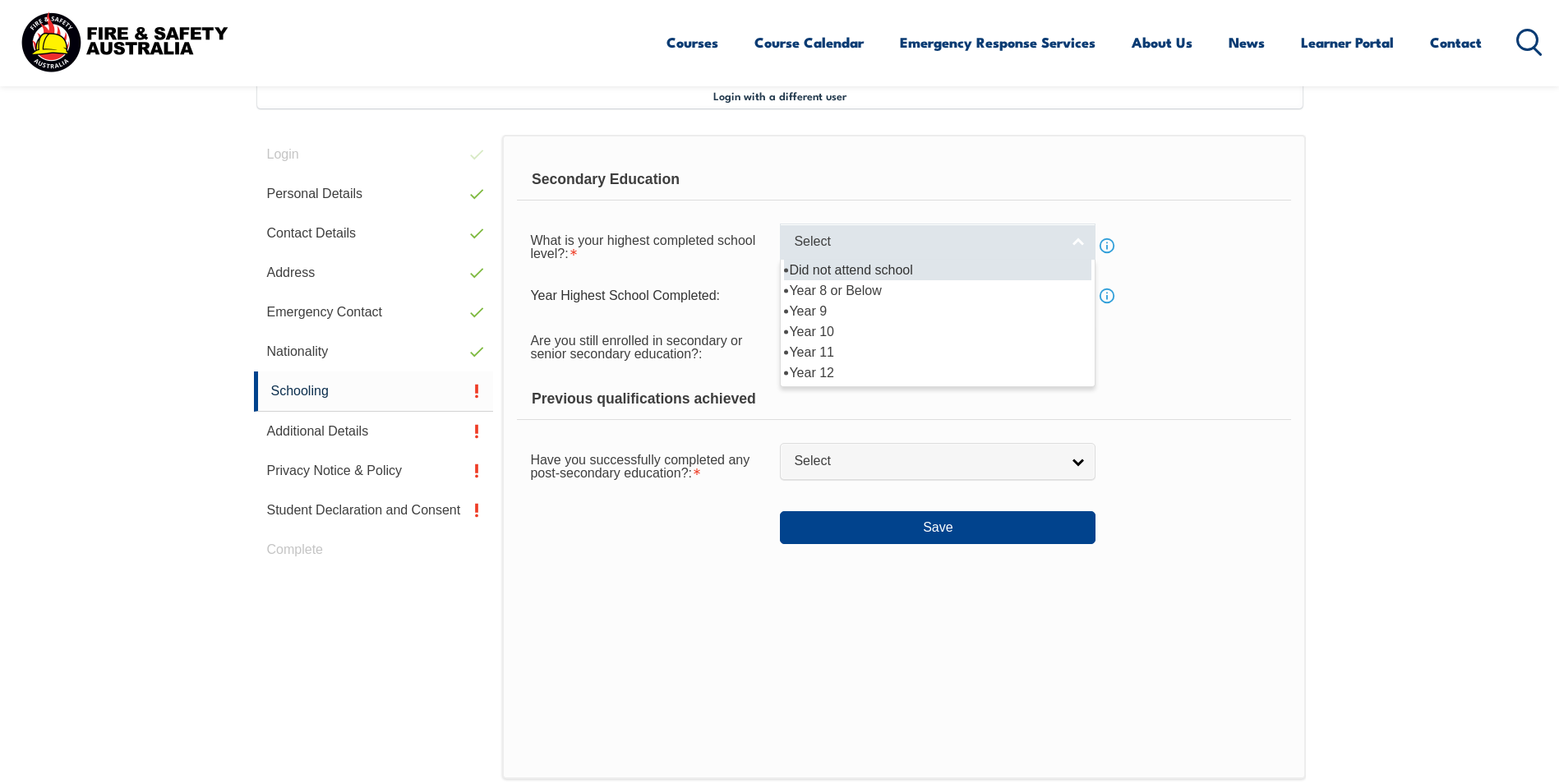
click at [842, 239] on span "Select" at bounding box center [927, 241] width 266 height 18
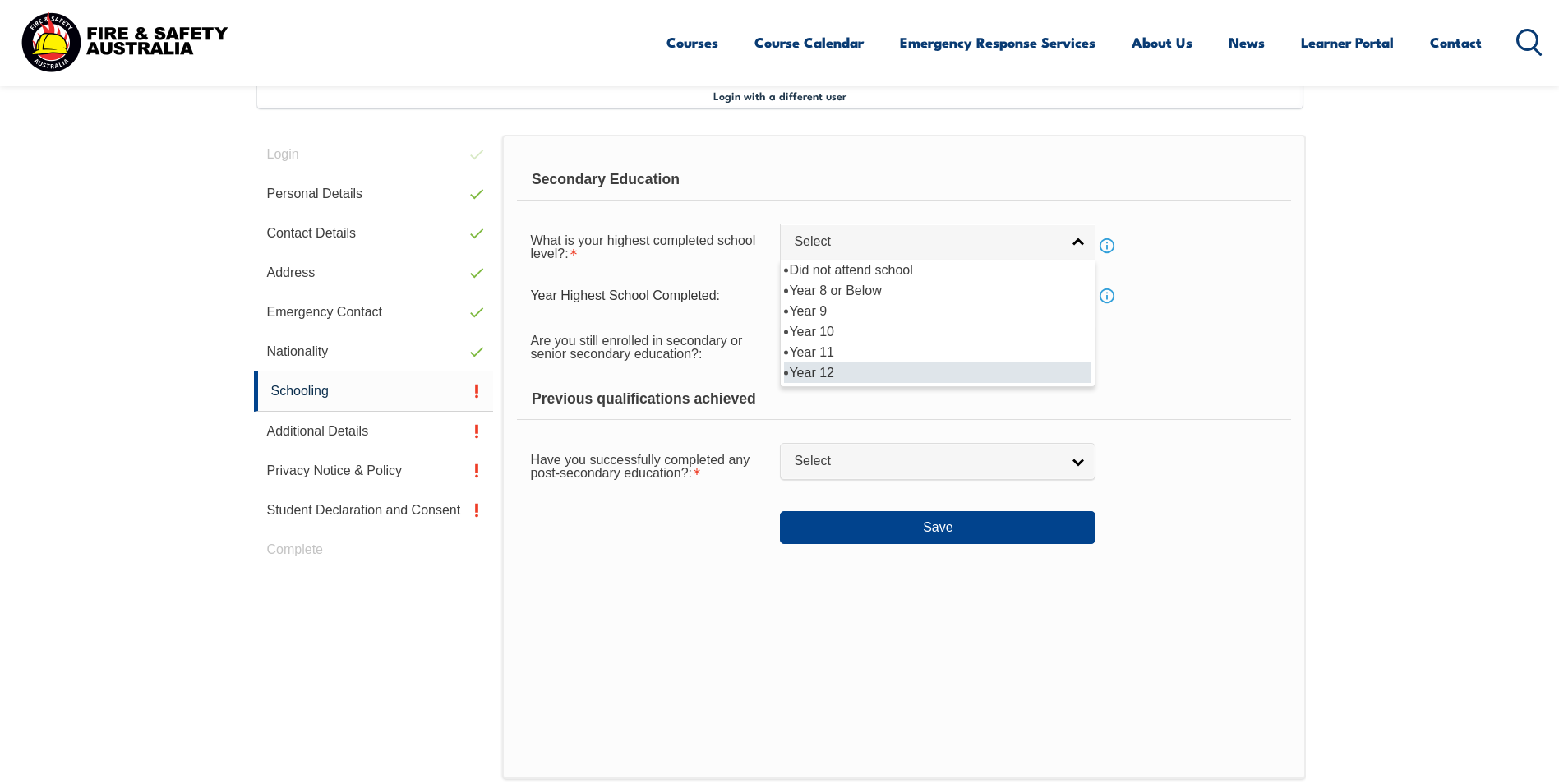
click at [838, 369] on li "Year 12" at bounding box center [938, 372] width 308 height 20
select select "12"
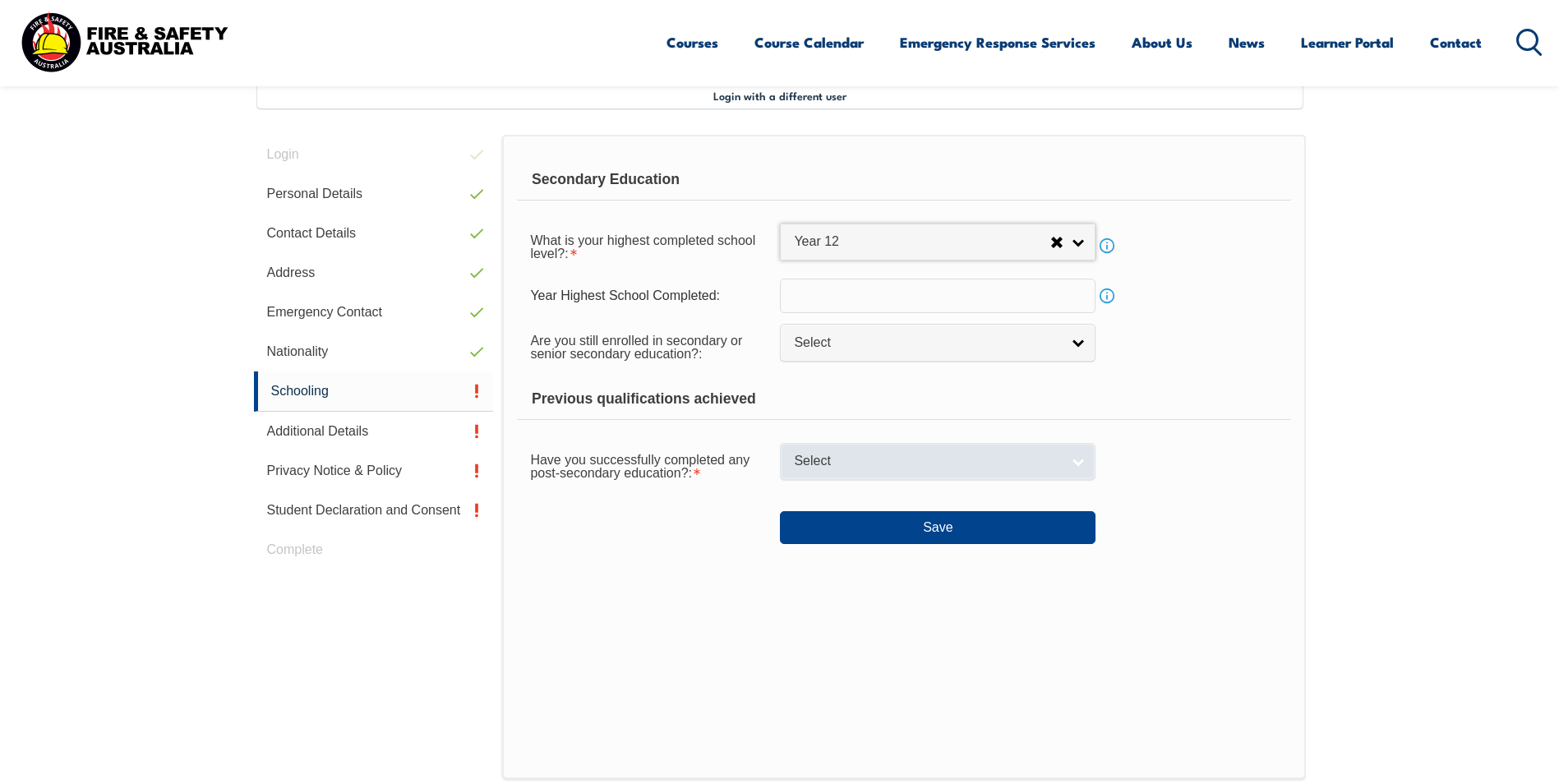
click at [861, 456] on span "Select" at bounding box center [927, 461] width 266 height 18
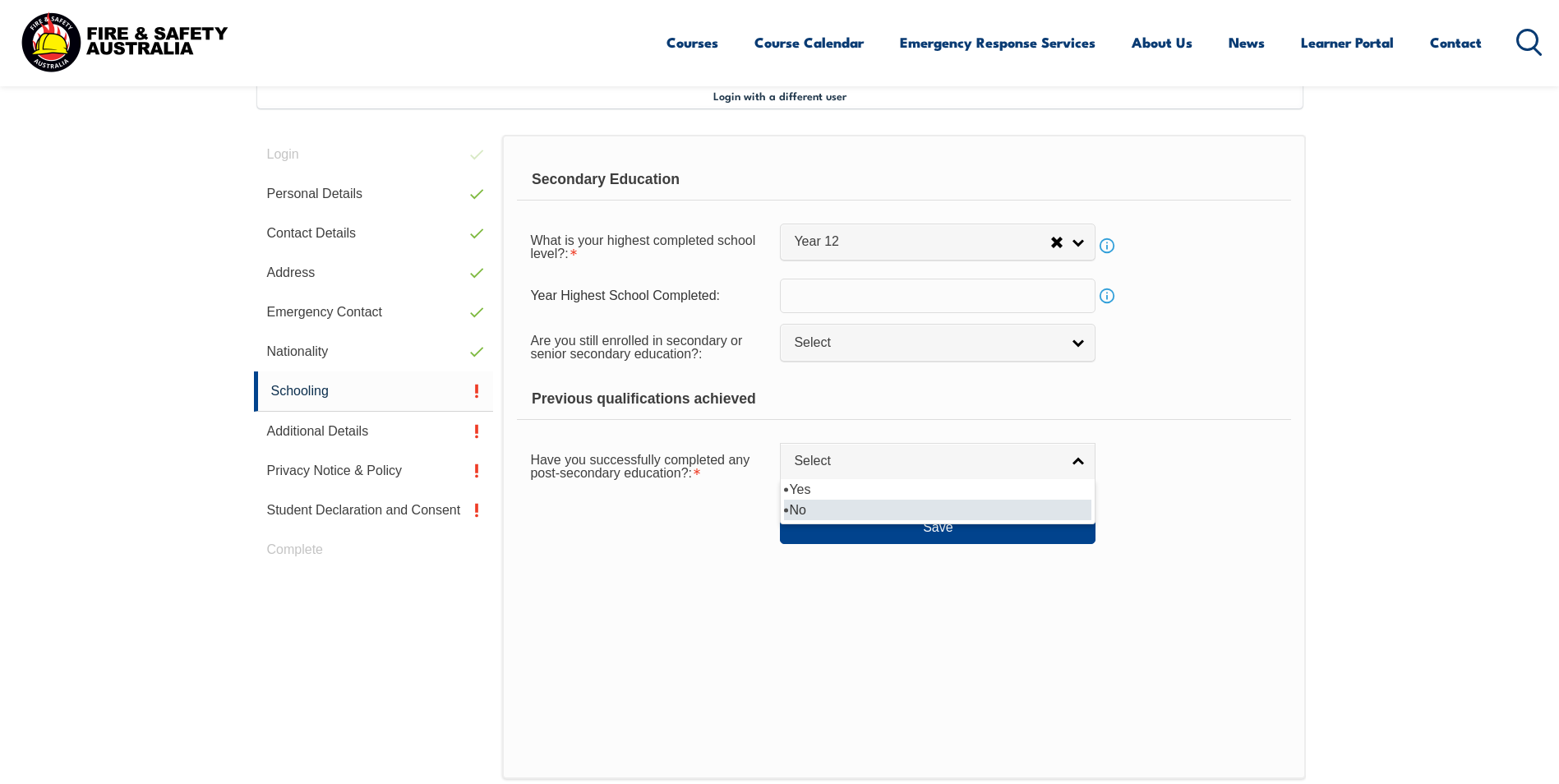
click at [822, 511] on li "No" at bounding box center [938, 509] width 308 height 20
select select "false"
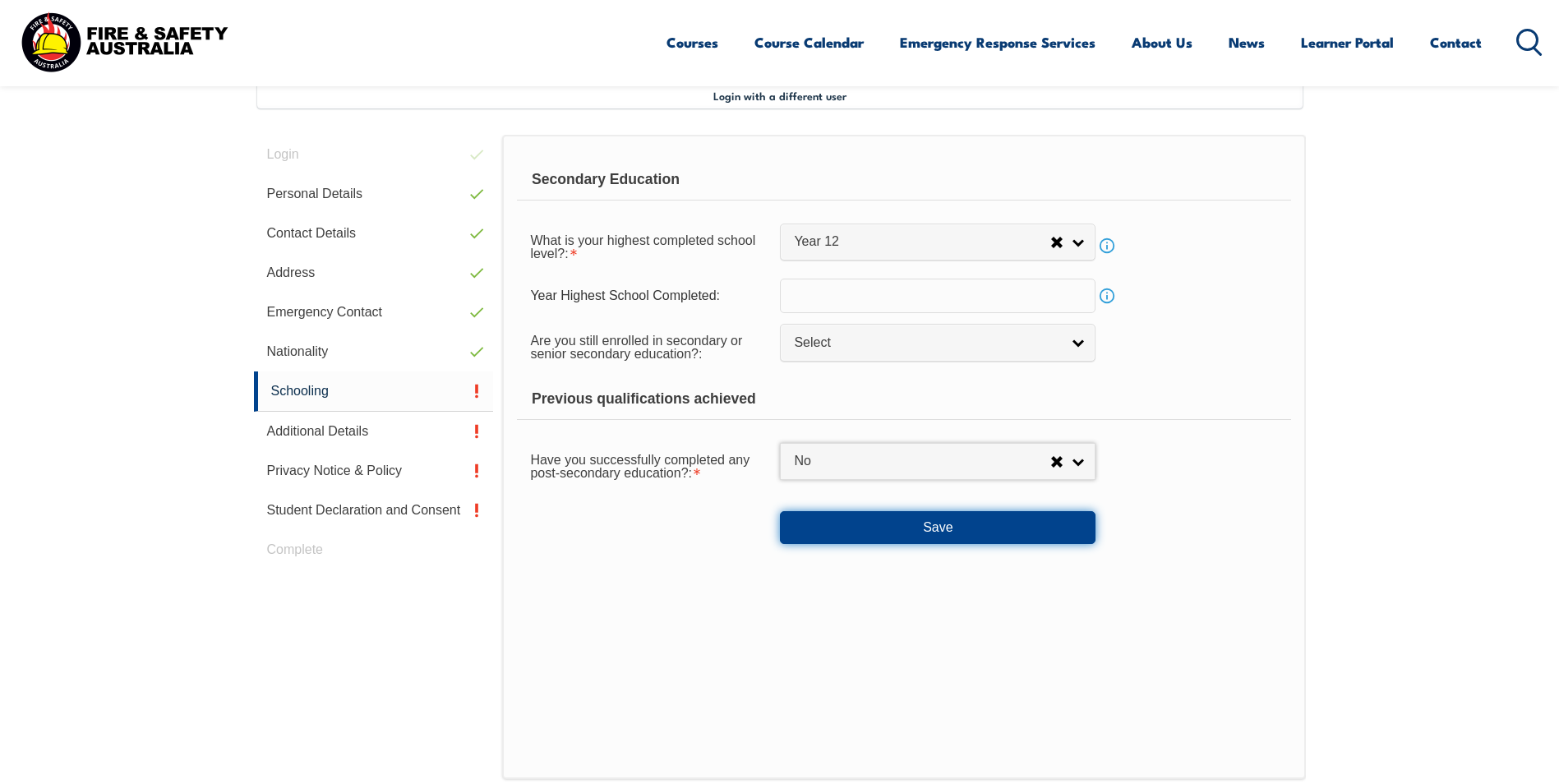
click at [919, 531] on button "Save" at bounding box center [937, 528] width 315 height 33
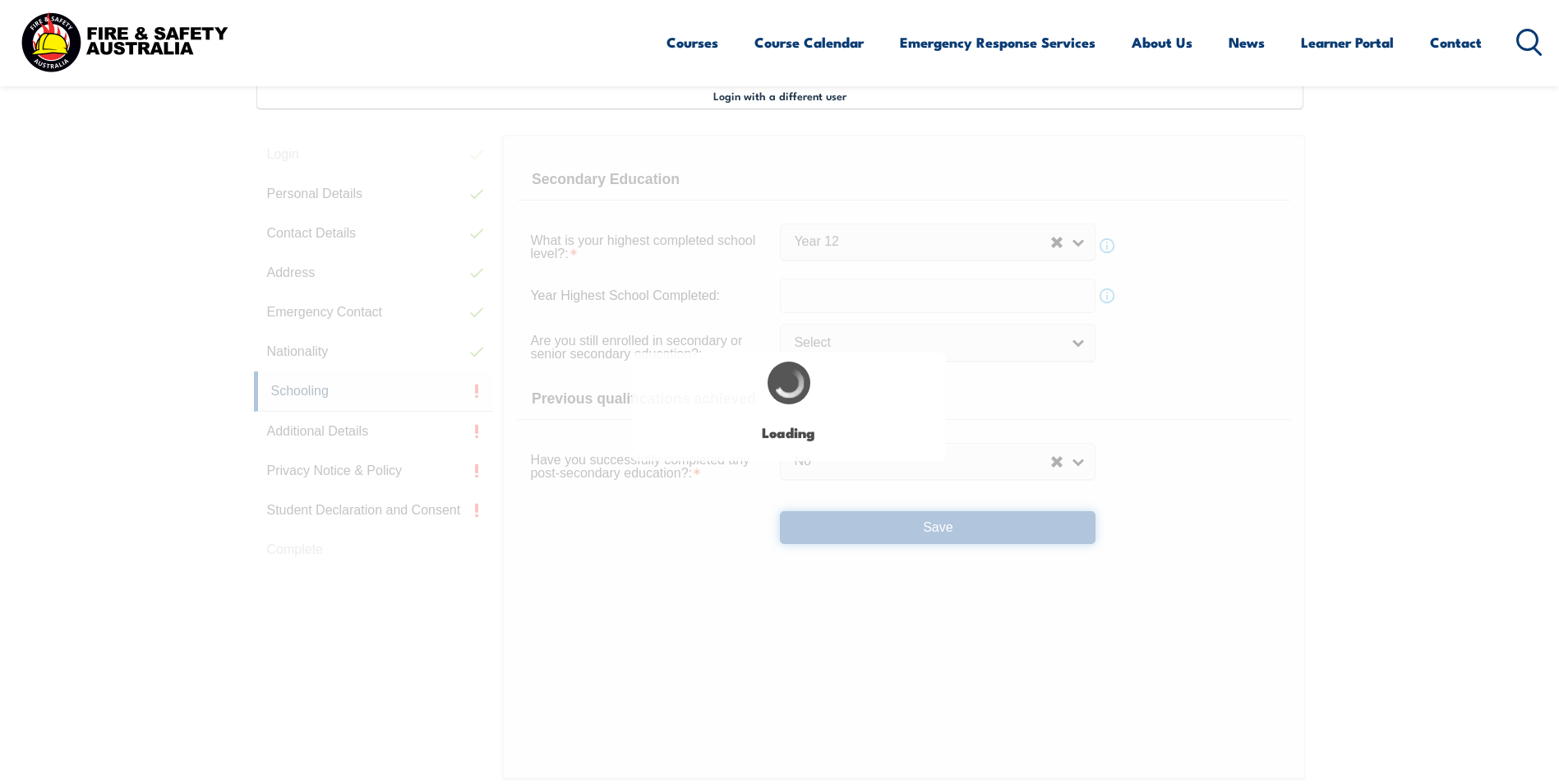
select select
select select "false"
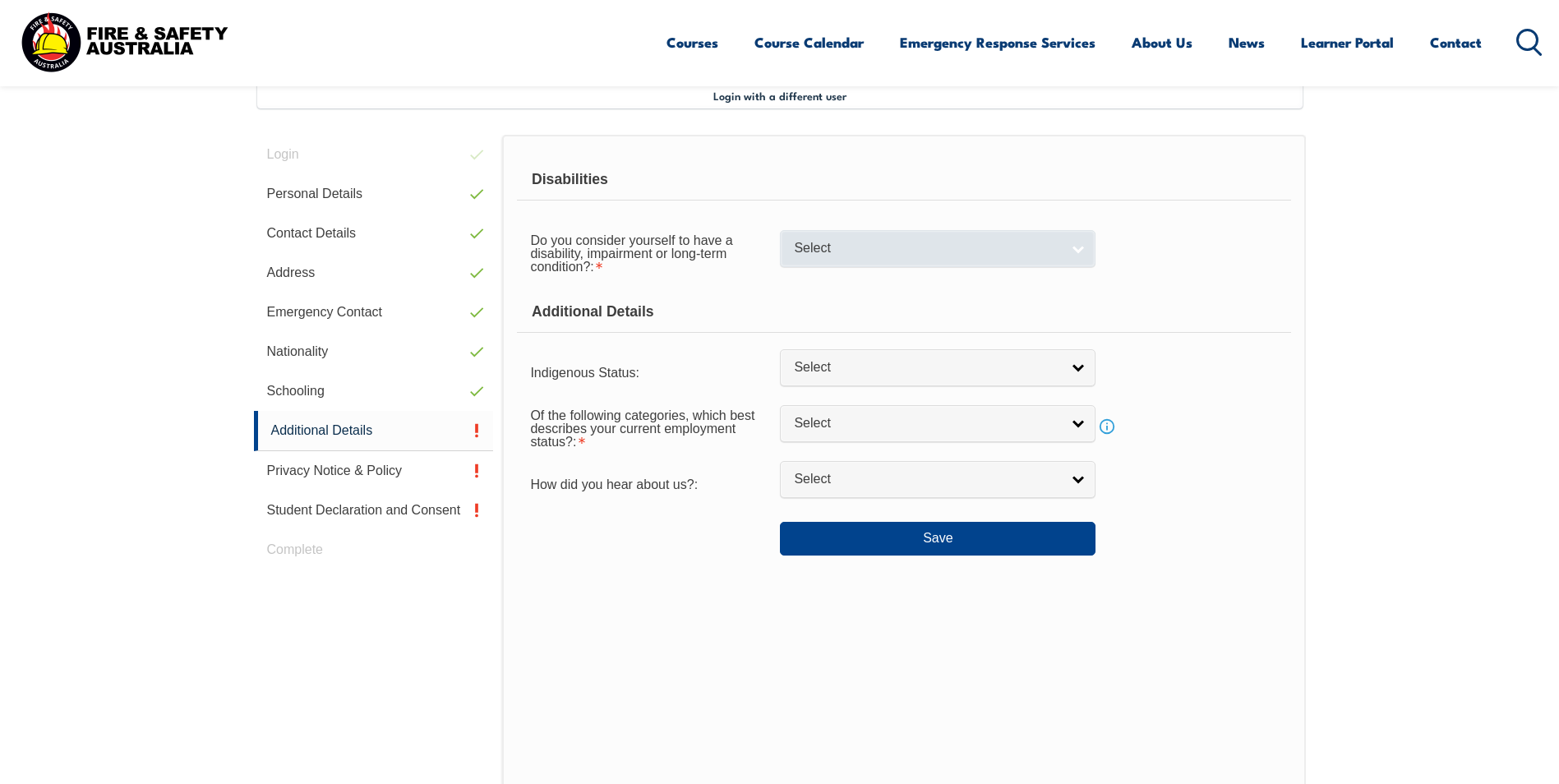
click at [814, 252] on span "Select" at bounding box center [927, 248] width 266 height 18
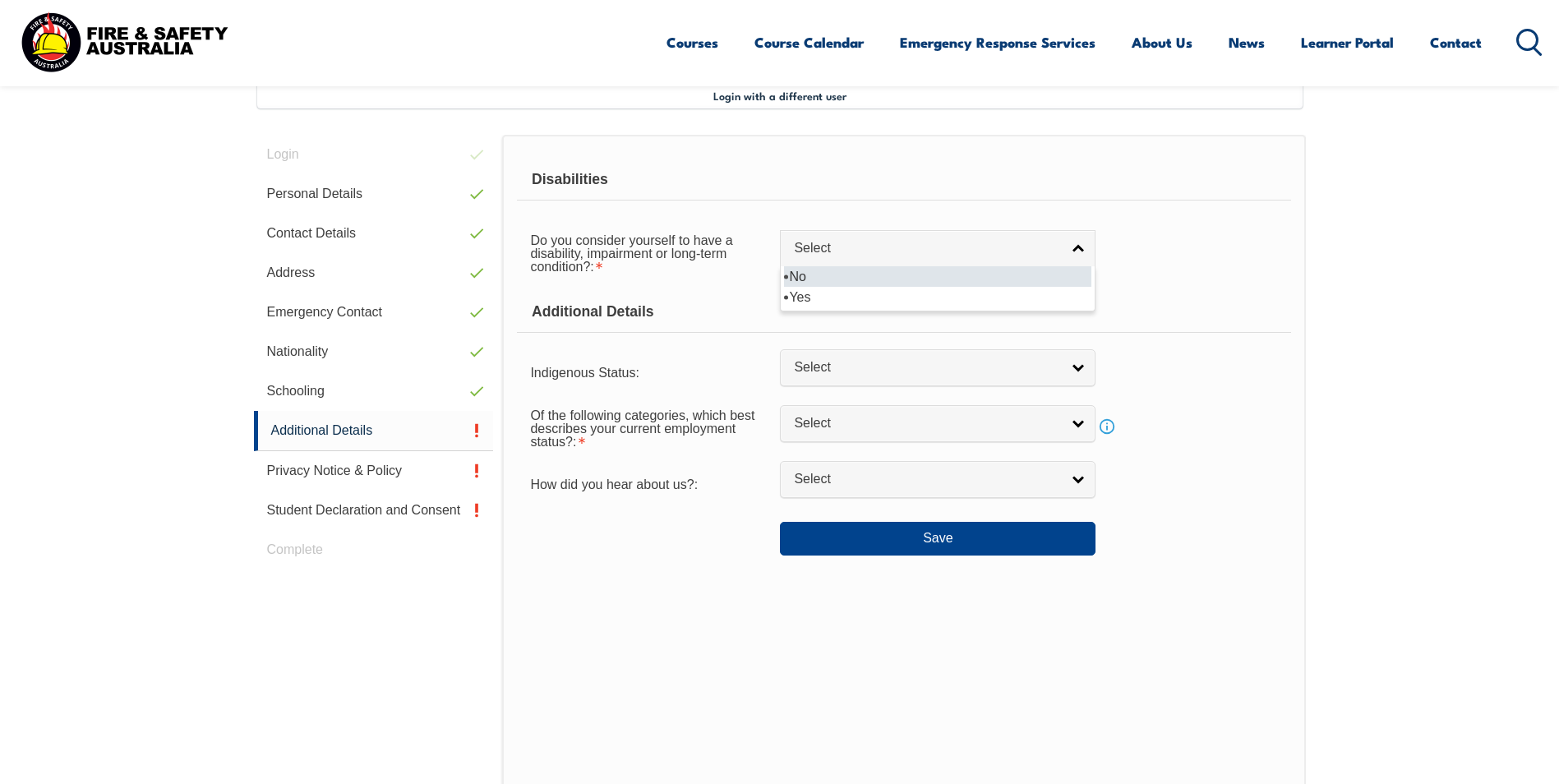
click at [838, 277] on li "No" at bounding box center [938, 276] width 308 height 20
select select "false"
click at [1212, 334] on form "Disabilities Do you consider yourself to have a disability, impairment or long-…" at bounding box center [903, 357] width 773 height 396
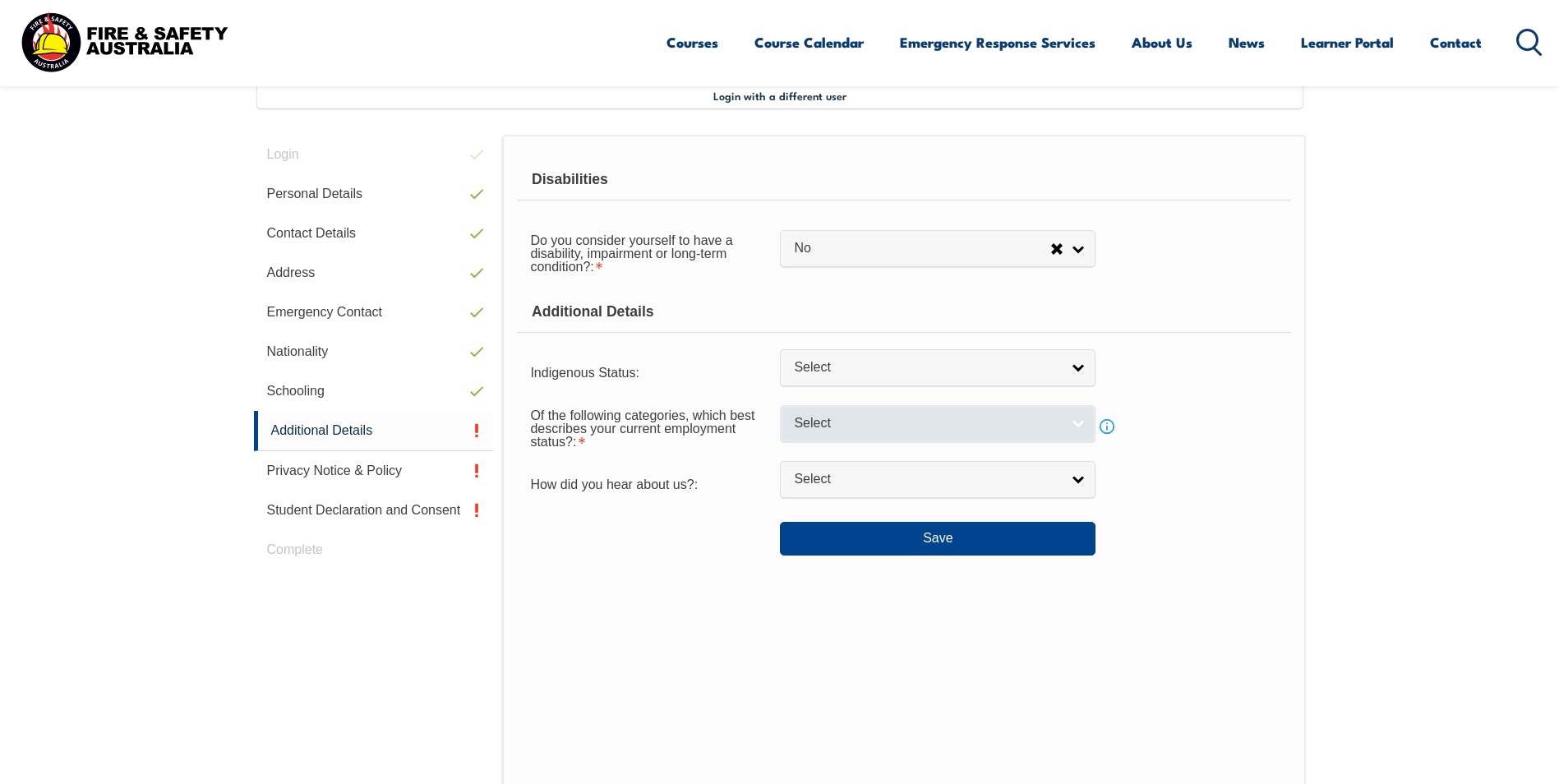
click at [824, 422] on span "Select" at bounding box center [927, 423] width 266 height 18
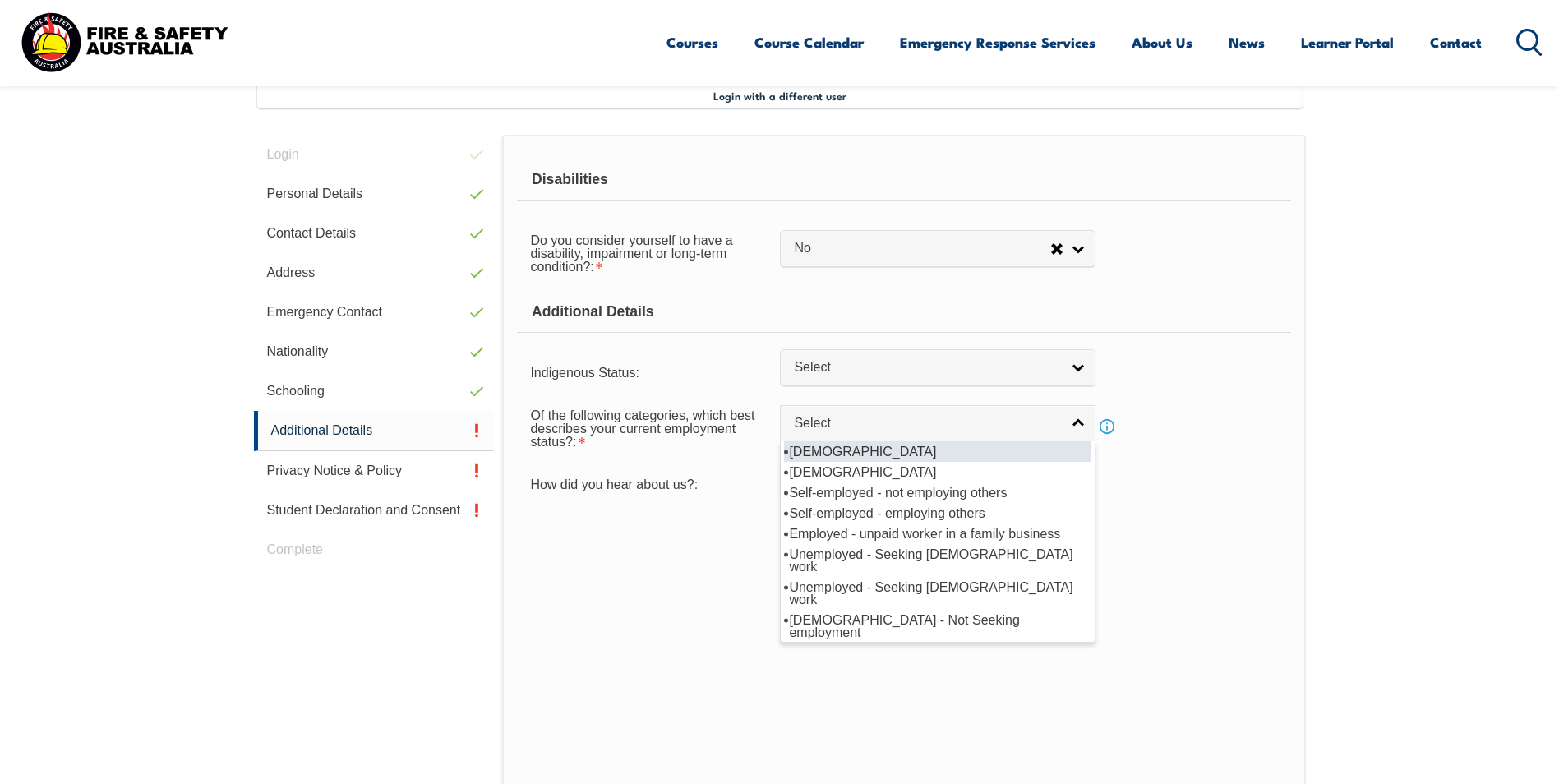
click at [868, 452] on li "[DEMOGRAPHIC_DATA]" at bounding box center [938, 451] width 308 height 20
select select "1"
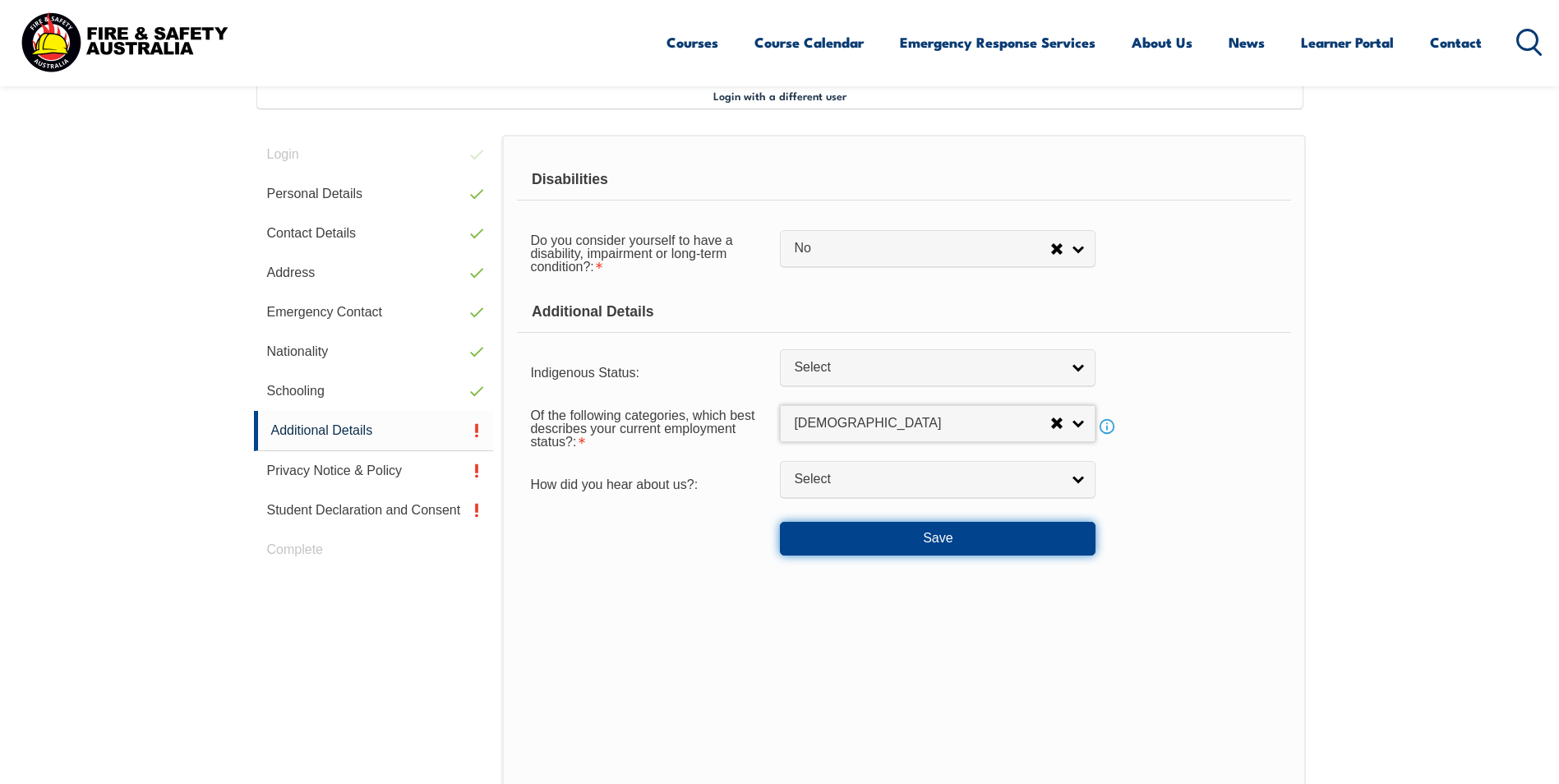
click at [856, 535] on button "Save" at bounding box center [937, 538] width 315 height 33
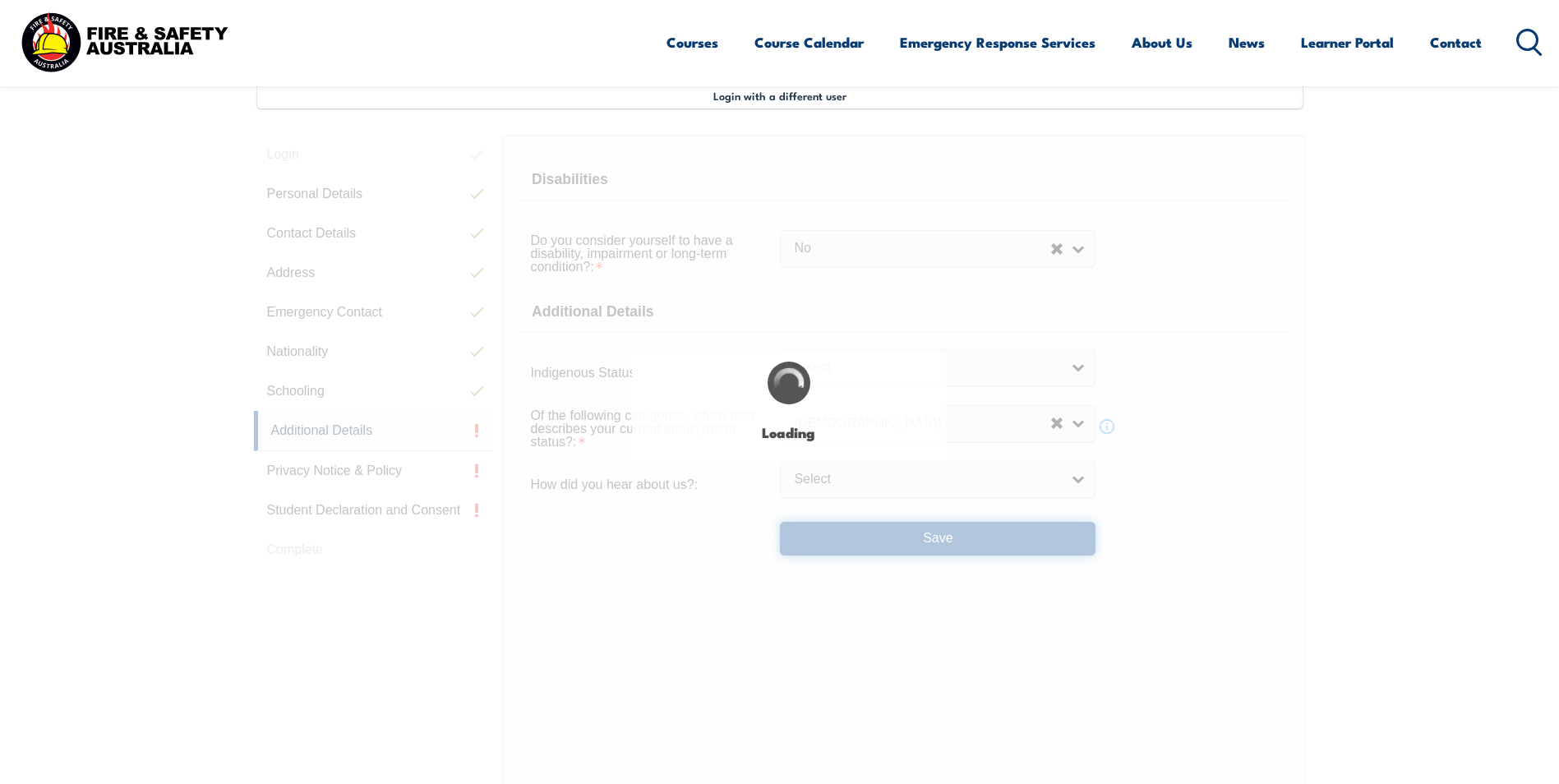
select select "false"
select select
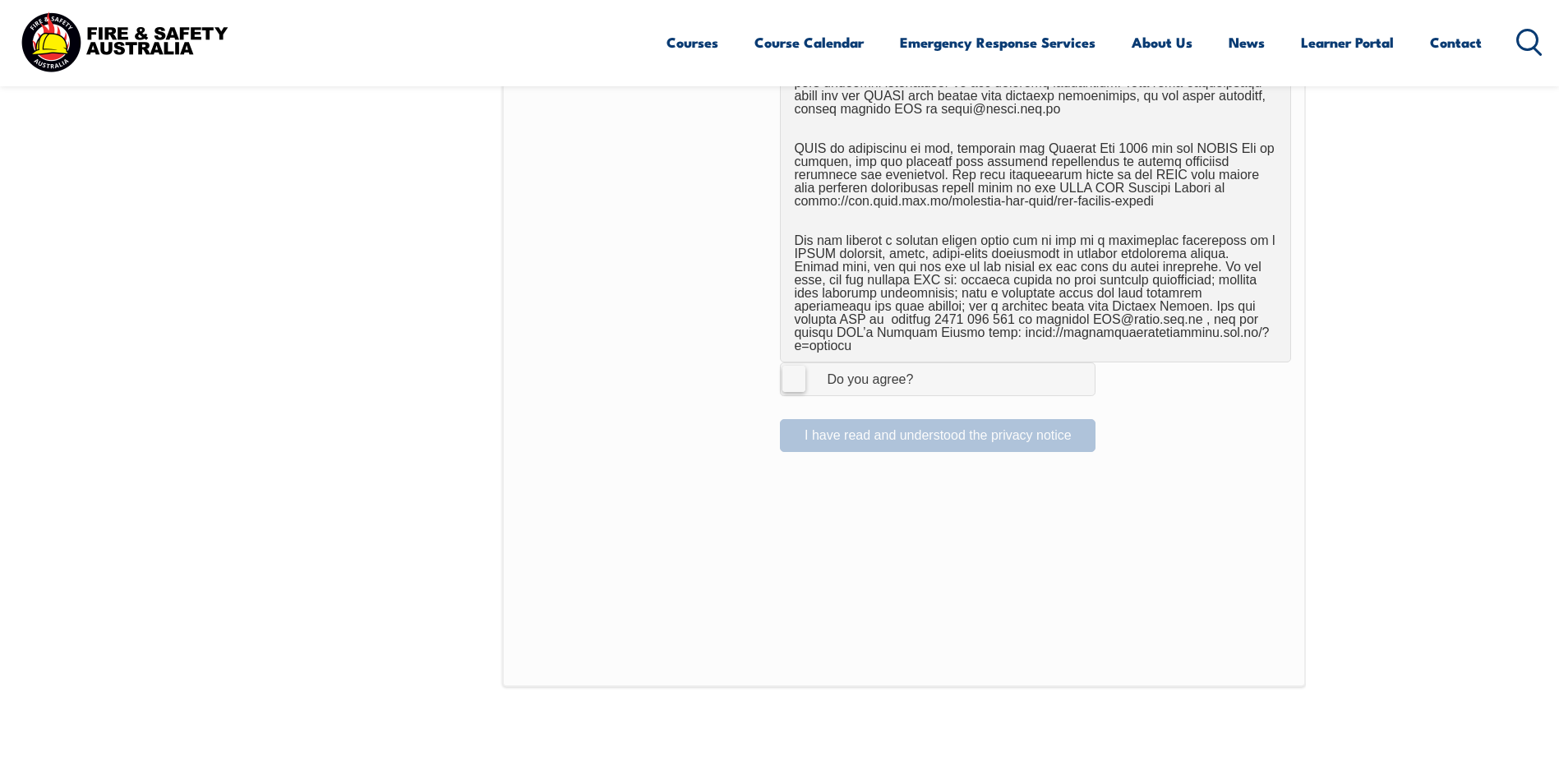
scroll to position [1188, 0]
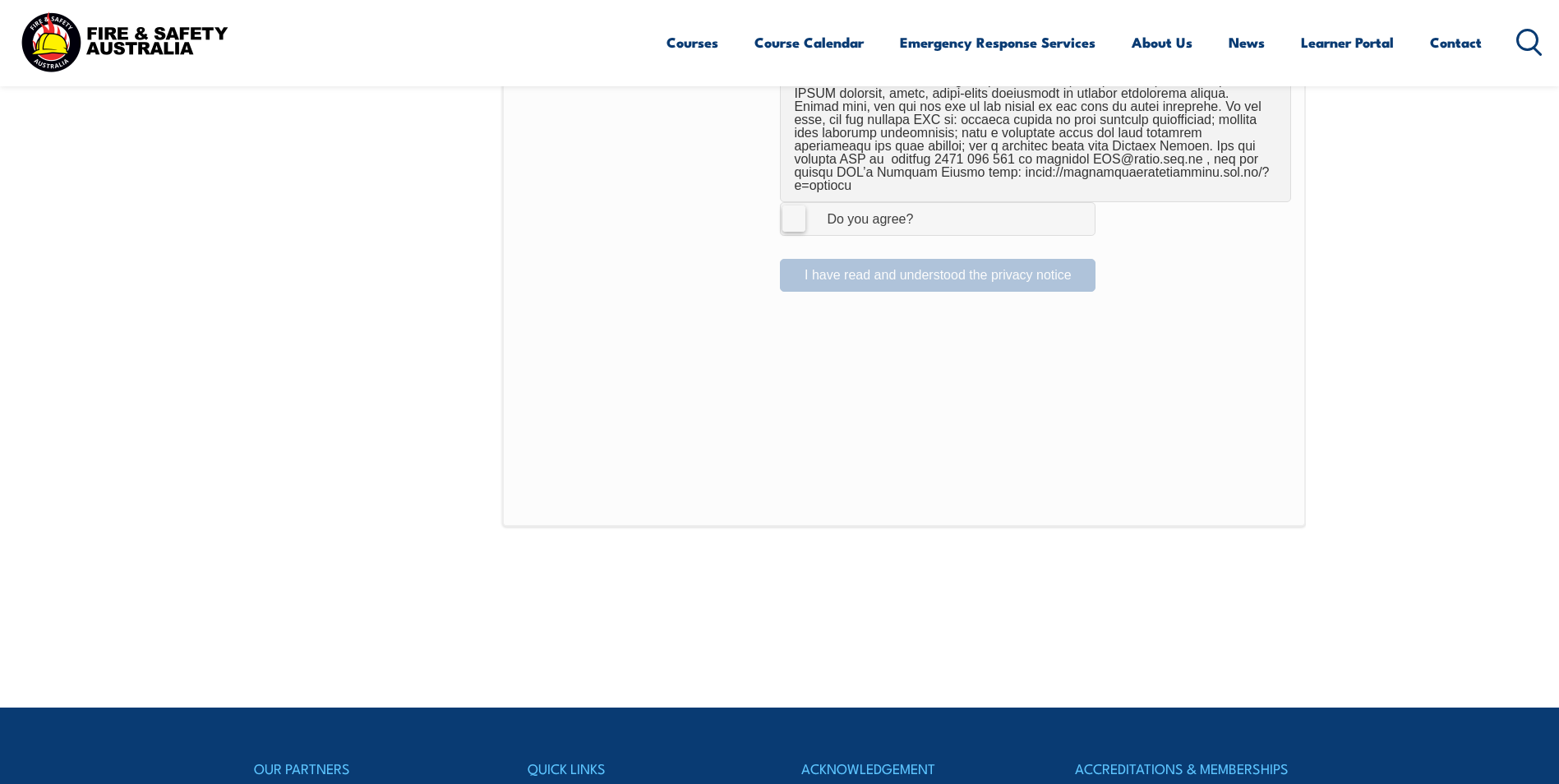
click at [805, 202] on label "I Agree Do you agree?" at bounding box center [937, 218] width 315 height 33
click at [926, 203] on input "I Agree Do you agree?" at bounding box center [940, 218] width 28 height 31
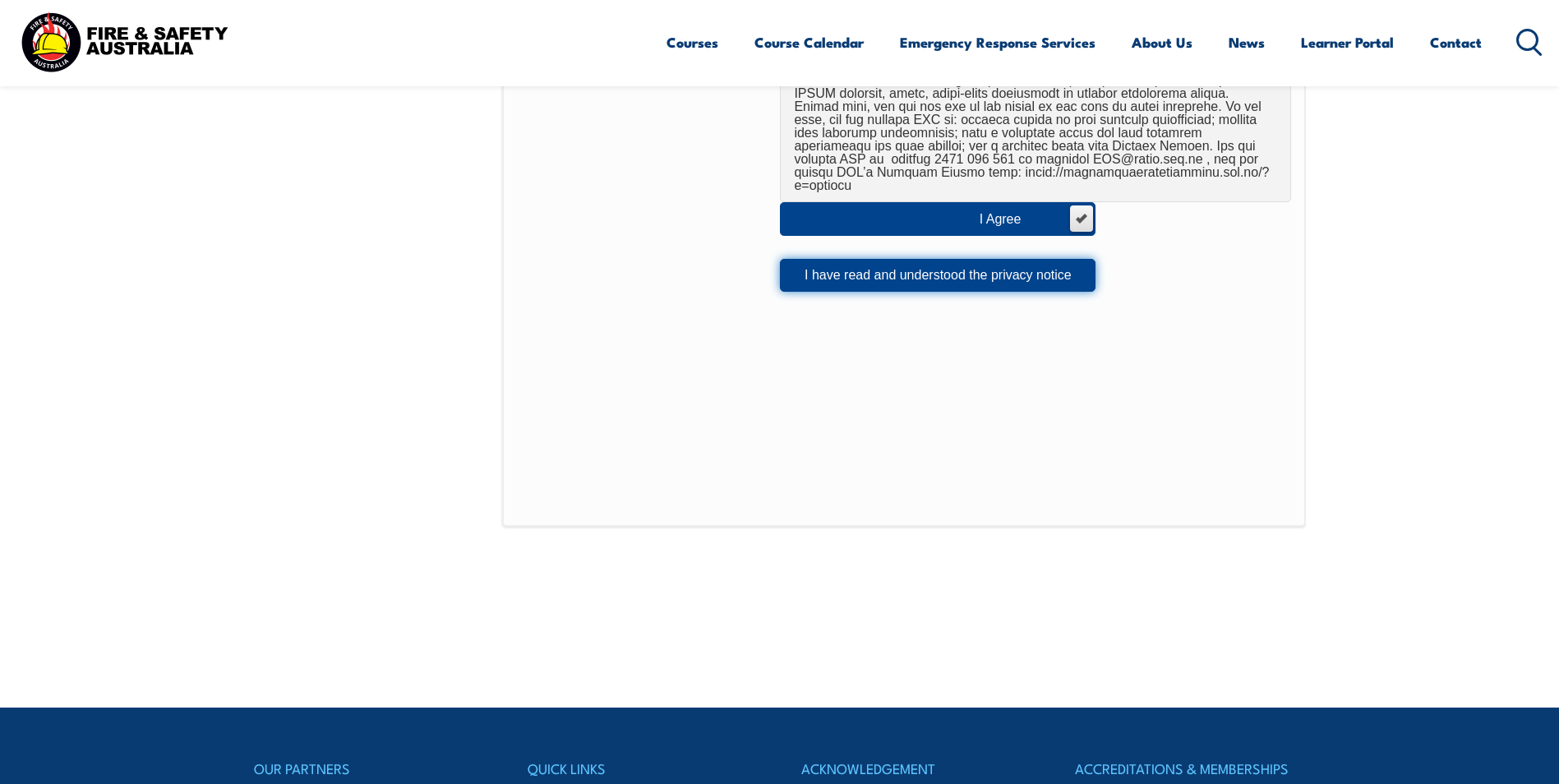
click at [915, 259] on button "I have read and understood the privacy notice" at bounding box center [937, 275] width 315 height 33
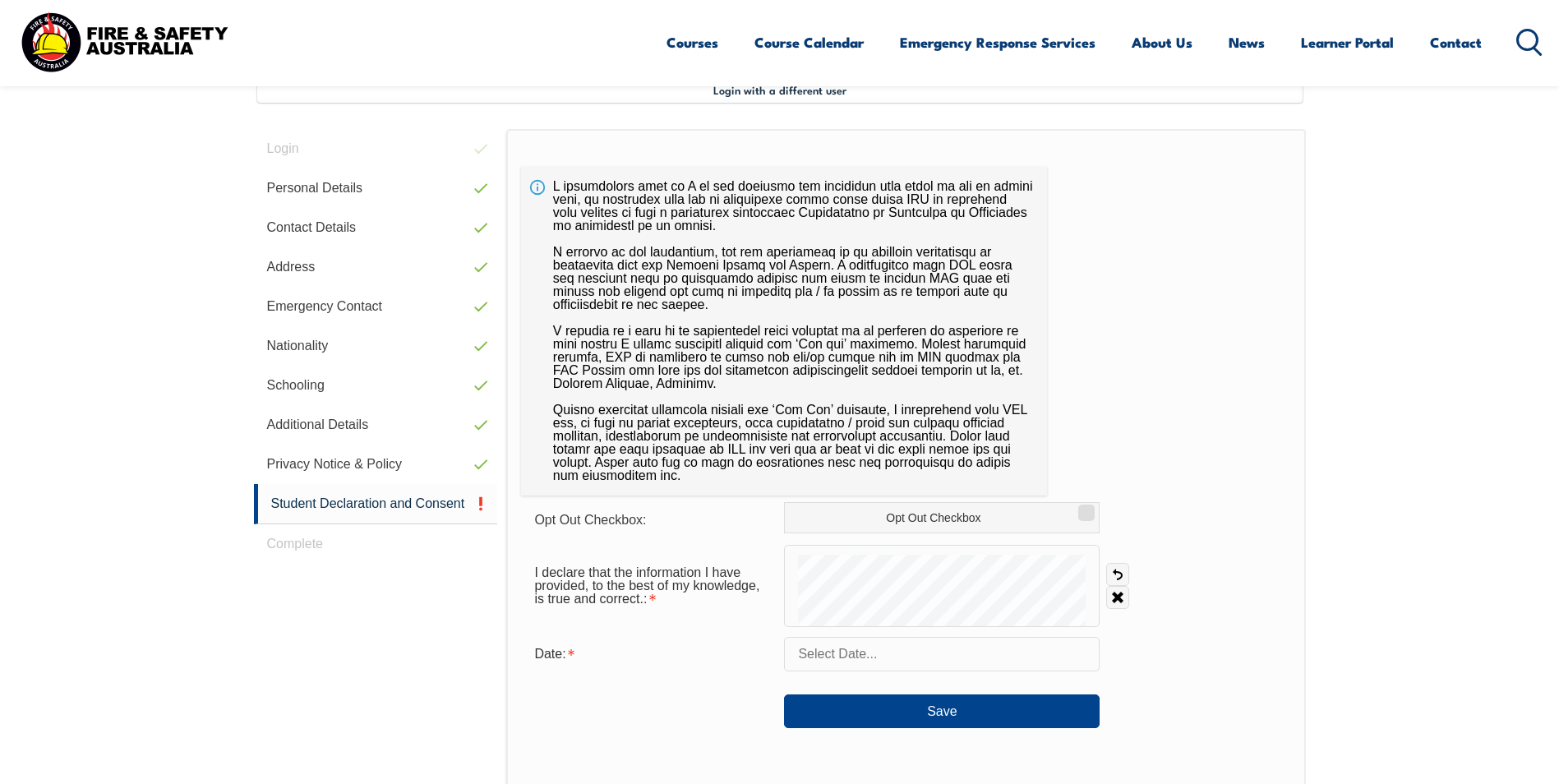
scroll to position [448, 0]
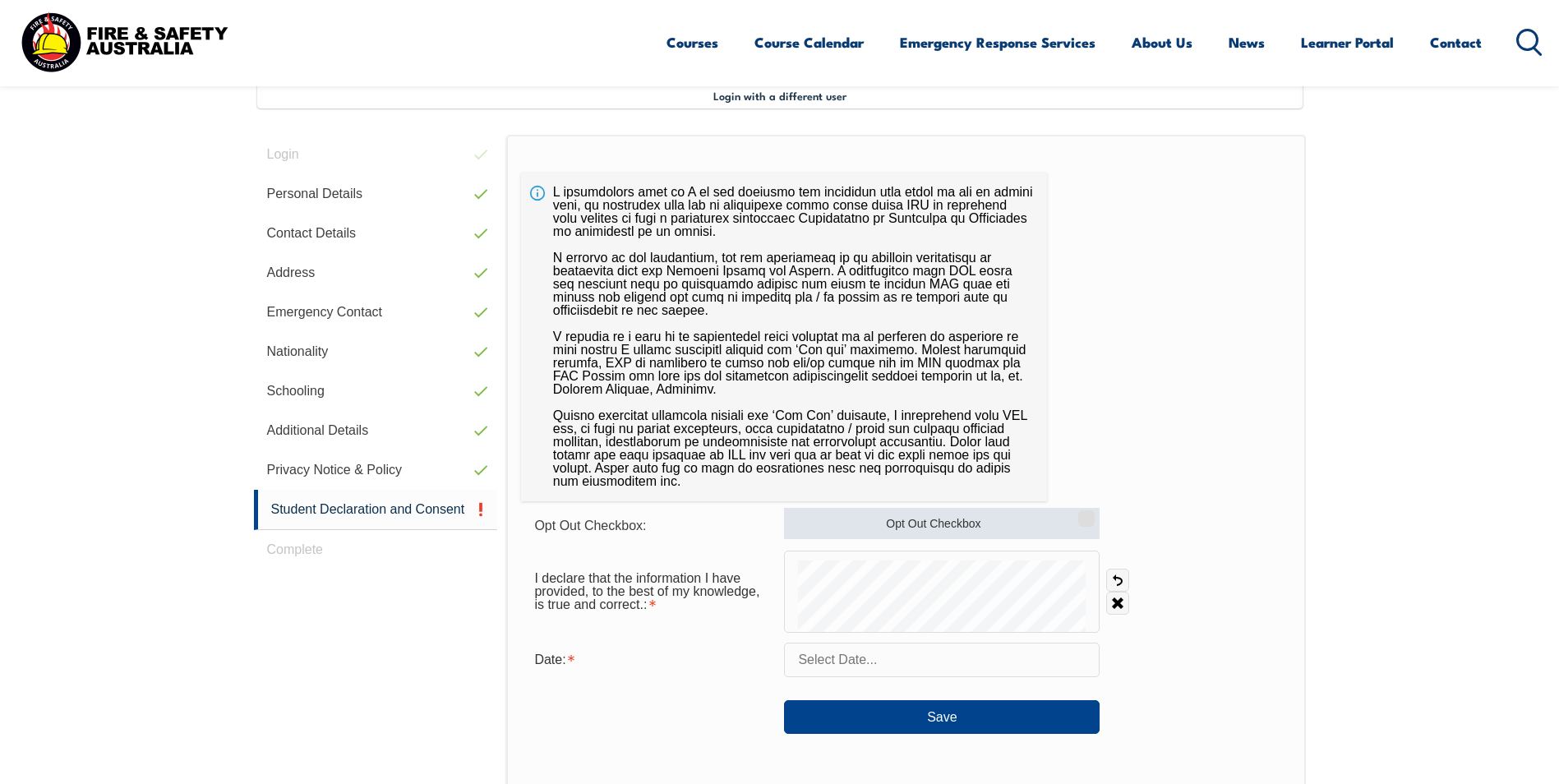
click at [1088, 513] on input "Opt Out Checkbox" at bounding box center [1084, 513] width 10 height 2
checkbox input "true"
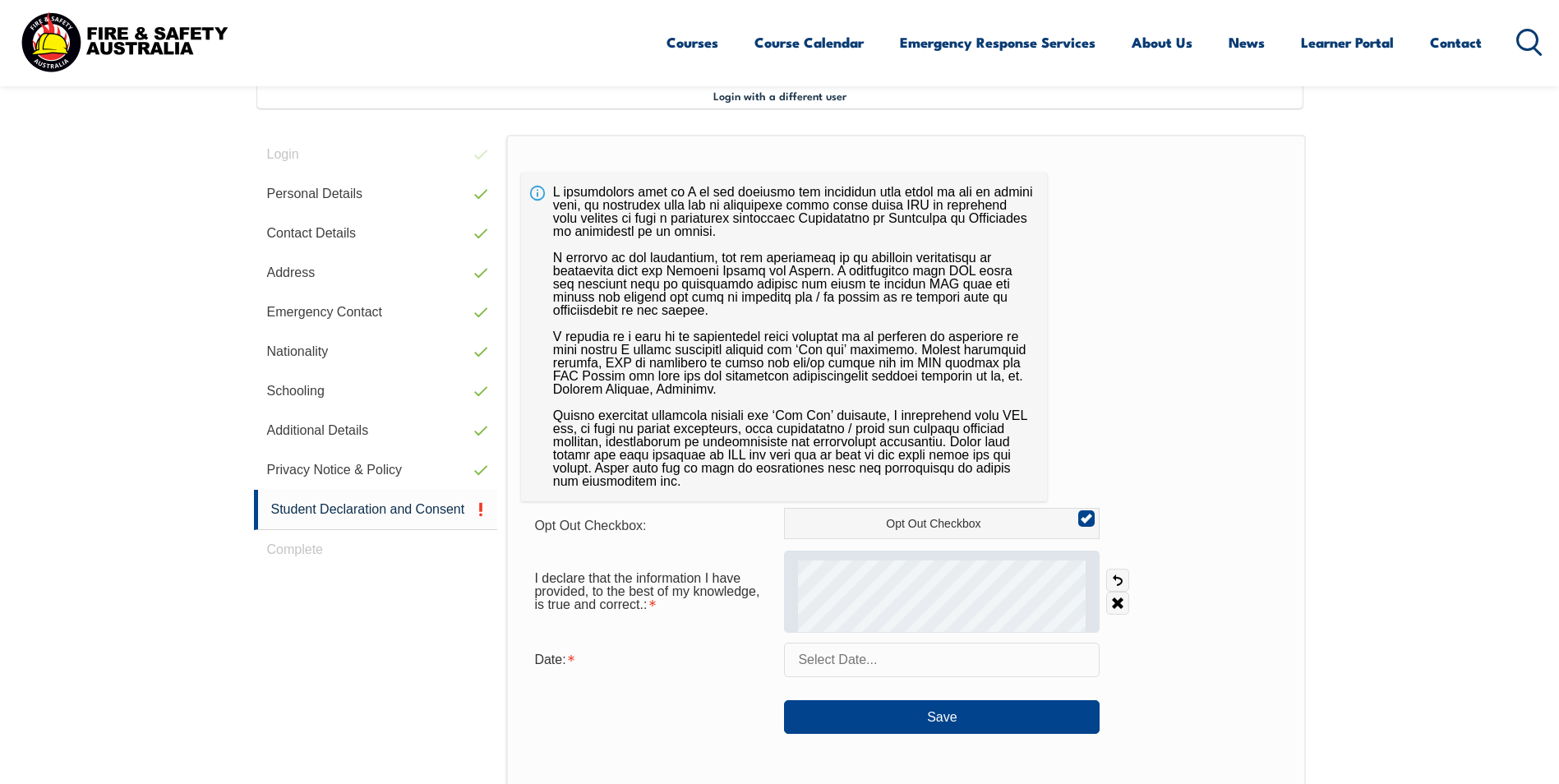
click at [1119, 619] on div "I declare that the information I have provided, to the best of my knowledge, is…" at bounding box center [905, 591] width 769 height 82
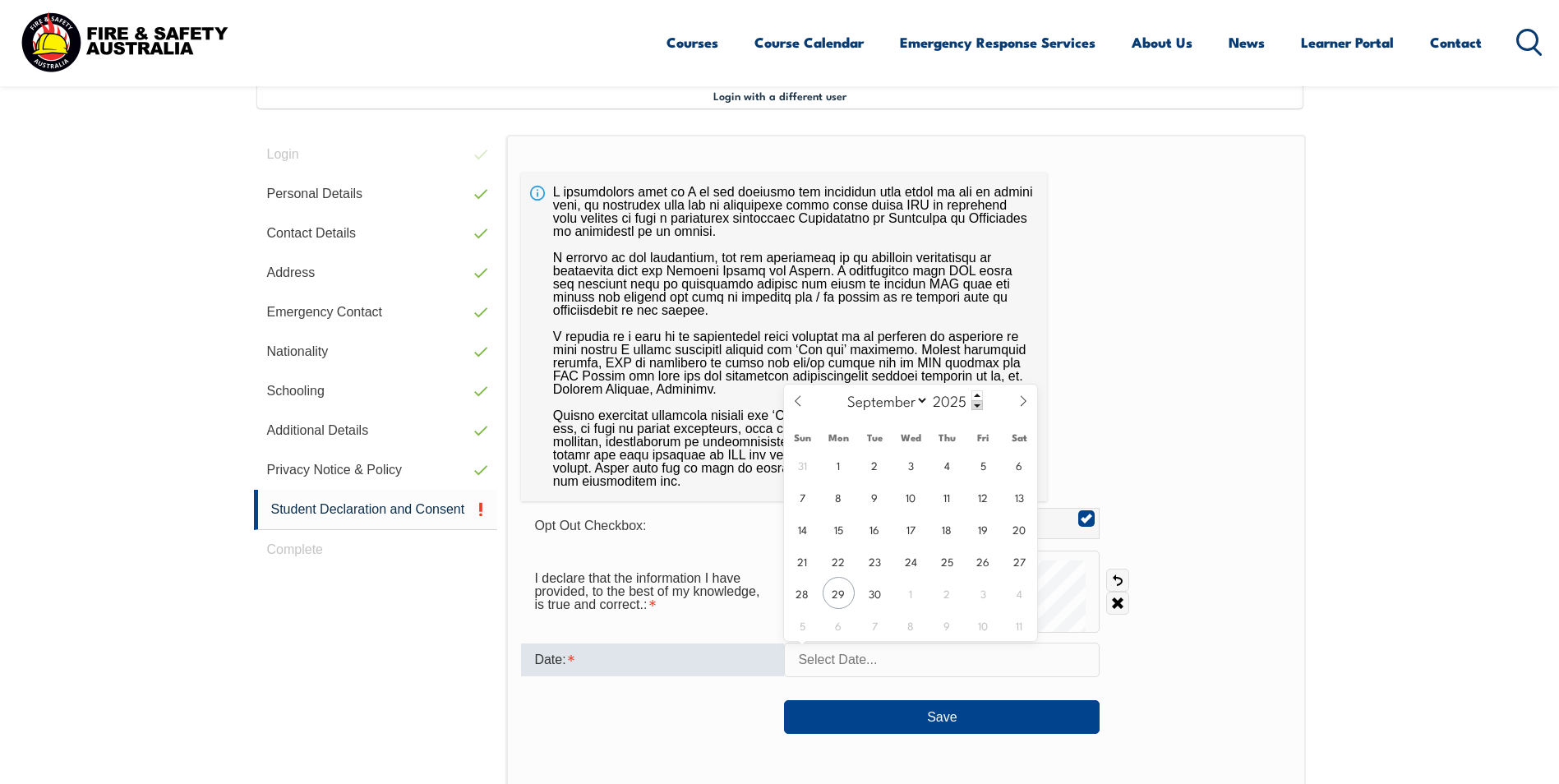
click at [873, 659] on input "text" at bounding box center [942, 659] width 315 height 34
click at [833, 589] on span "29" at bounding box center [838, 592] width 32 height 32
type input "September 29, 2025"
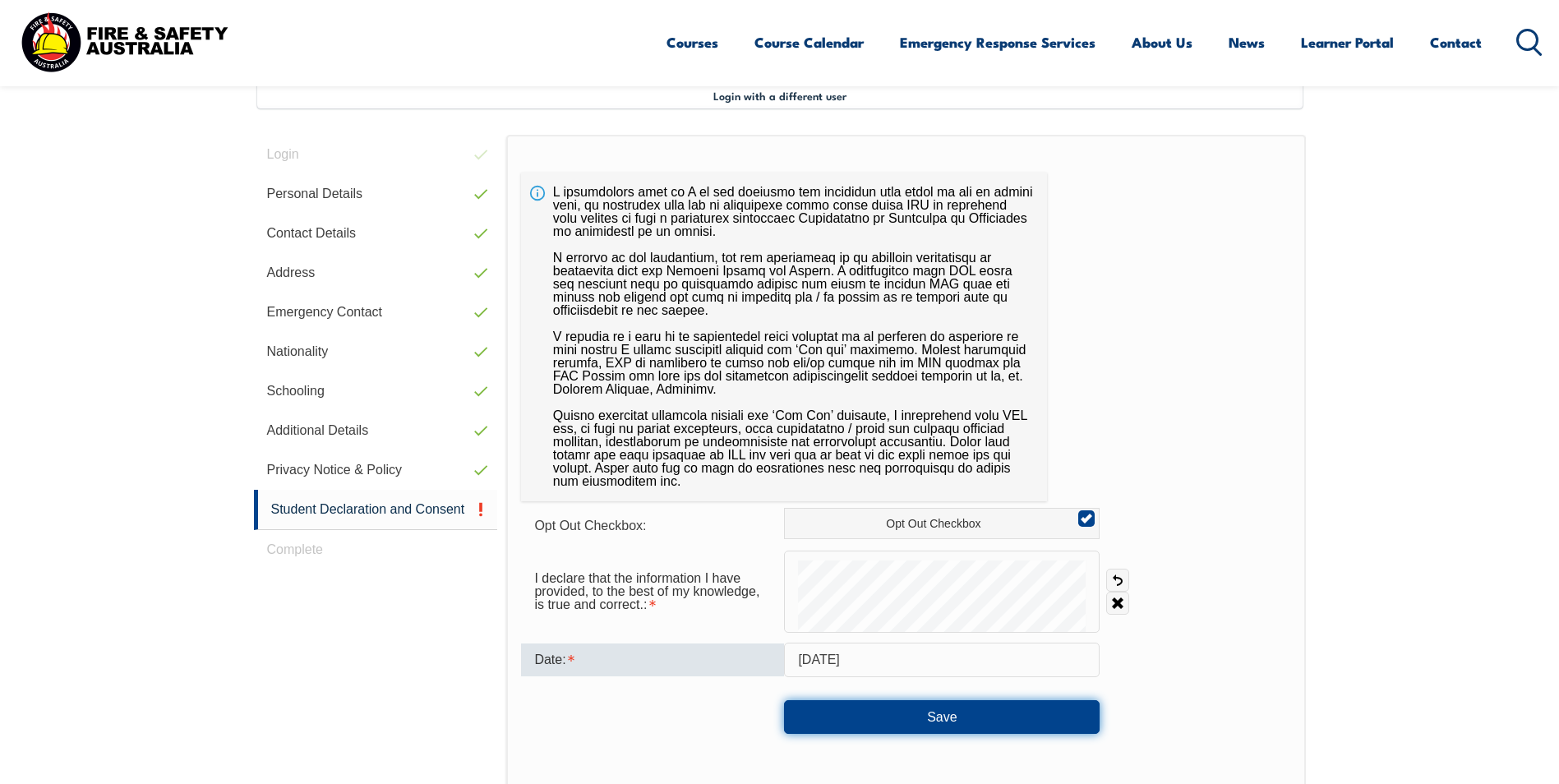
click at [937, 715] on button "Save" at bounding box center [942, 717] width 315 height 33
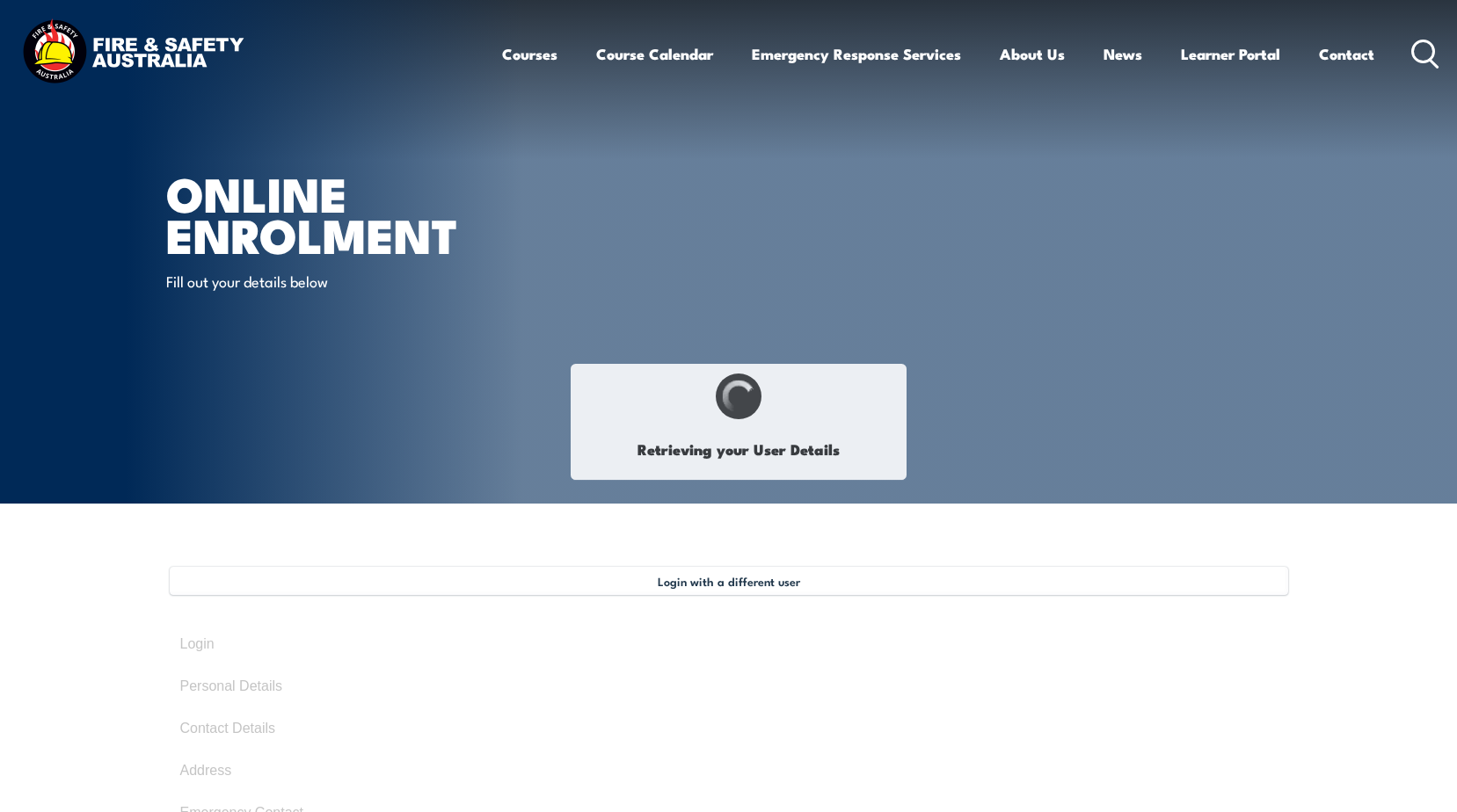
select select "Miss"
type input "Skye"
type input "[PERSON_NAME]"
type input "[DATE]"
type input "FTWBA9KU6H"
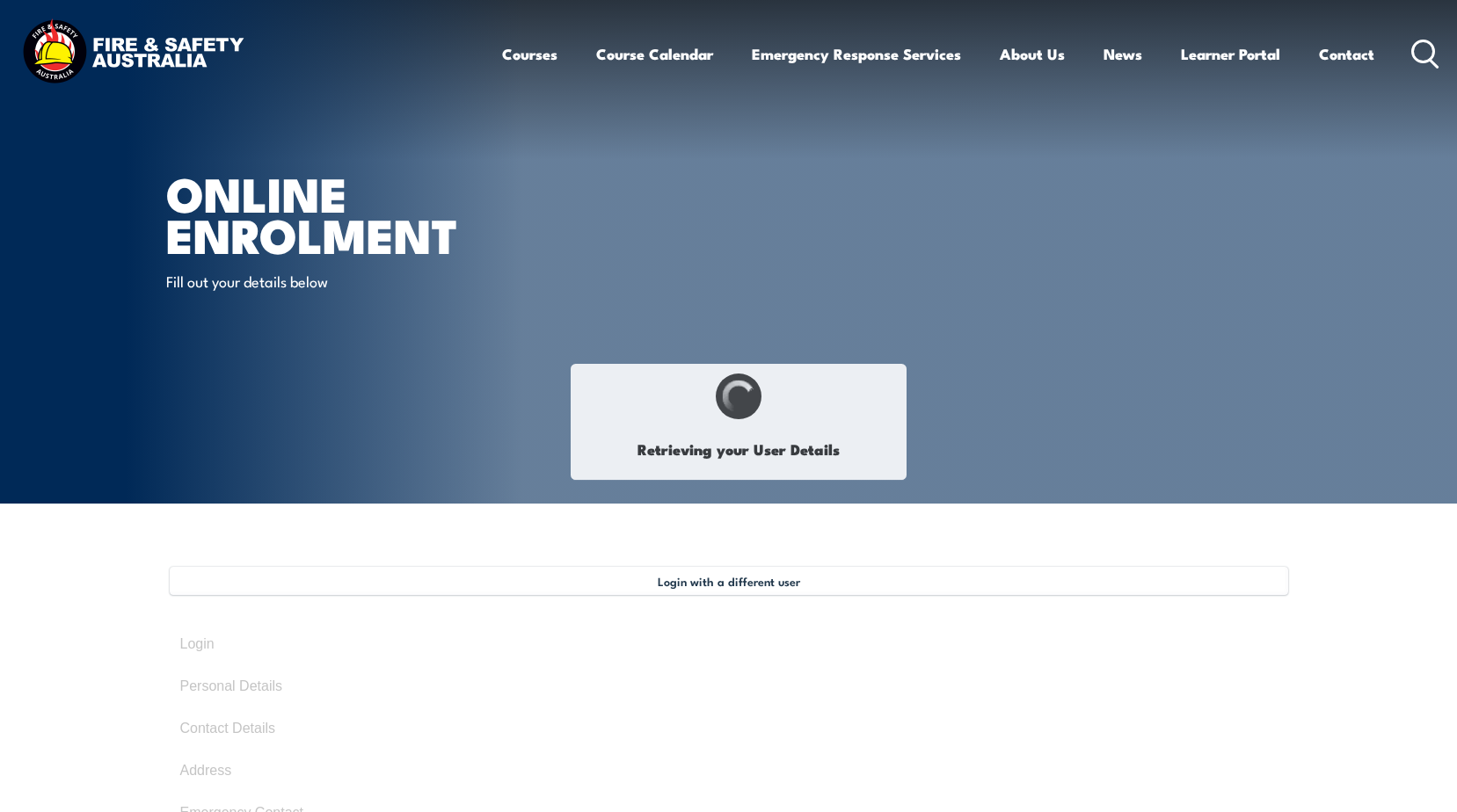
select select "F"
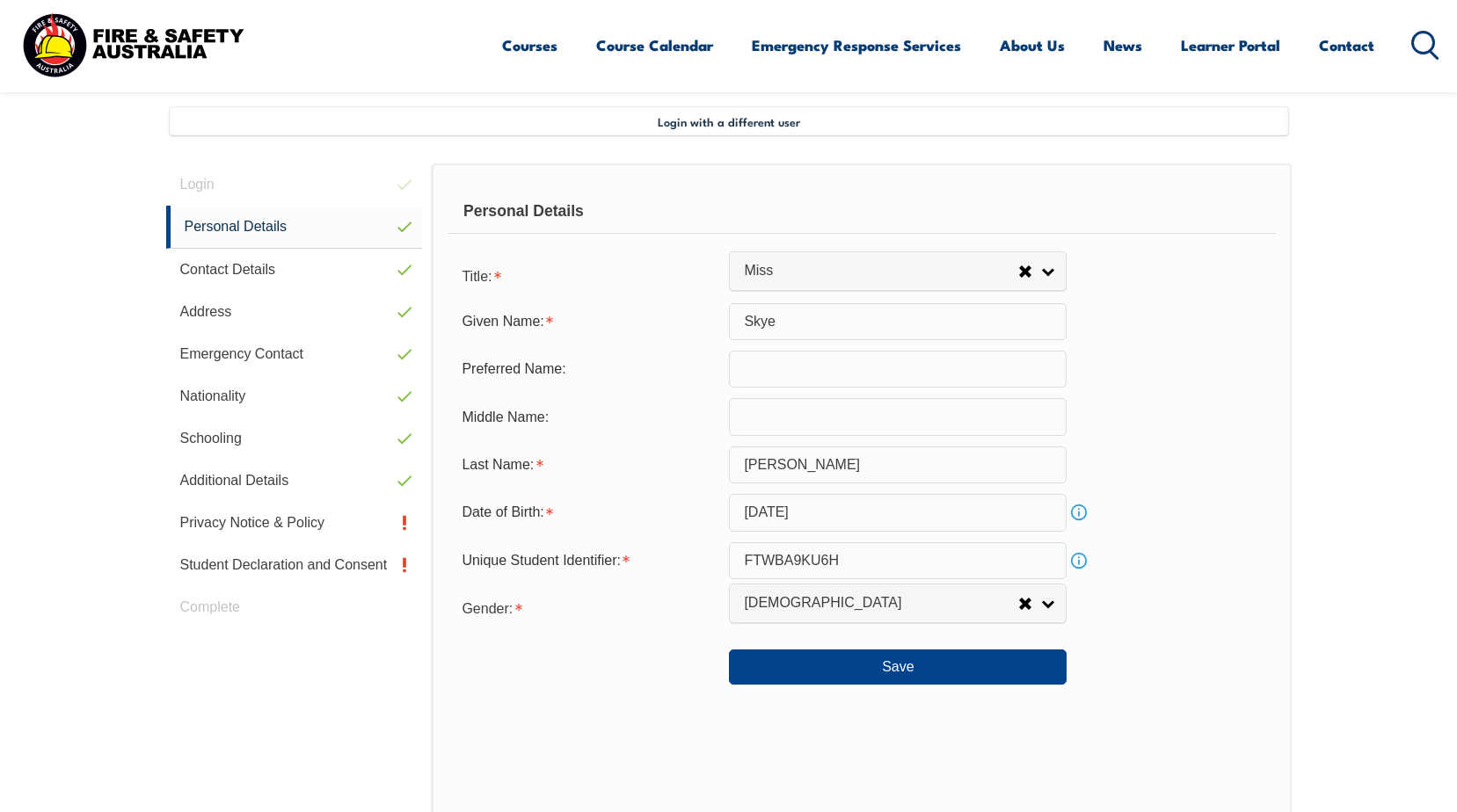
scroll to position [479, 0]
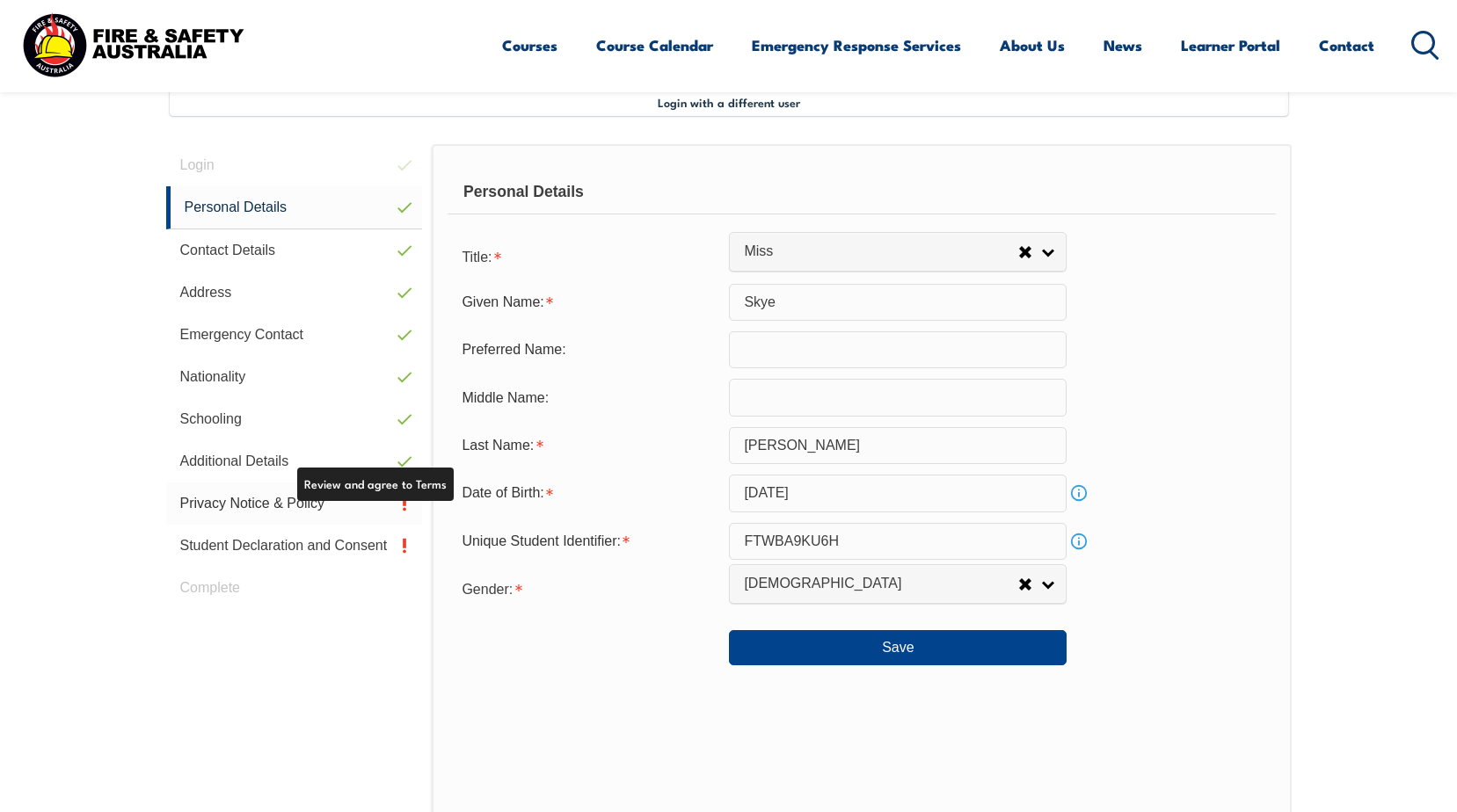
click at [250, 508] on link "Privacy Notice & Policy" at bounding box center [295, 504] width 256 height 42
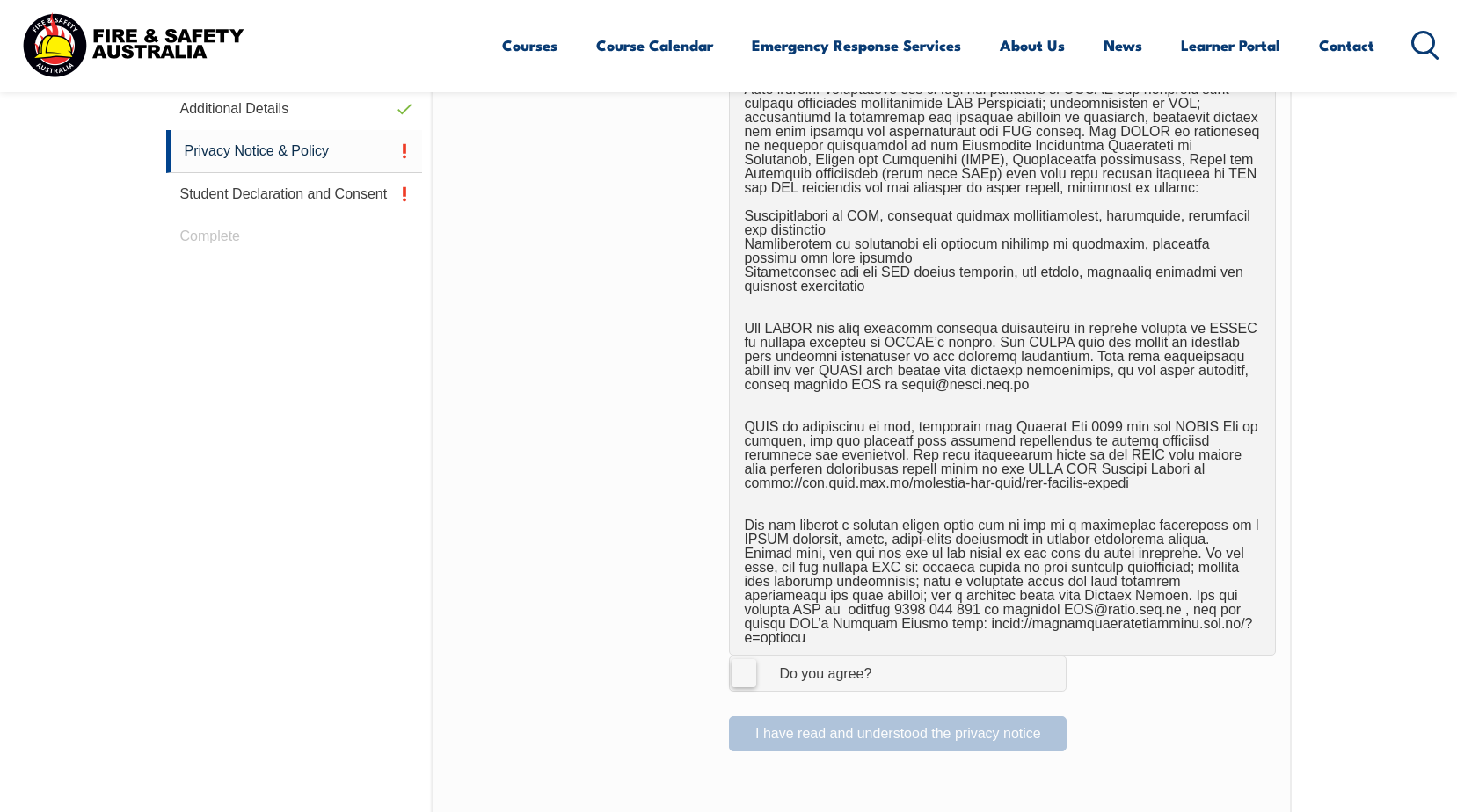
scroll to position [1183, 0]
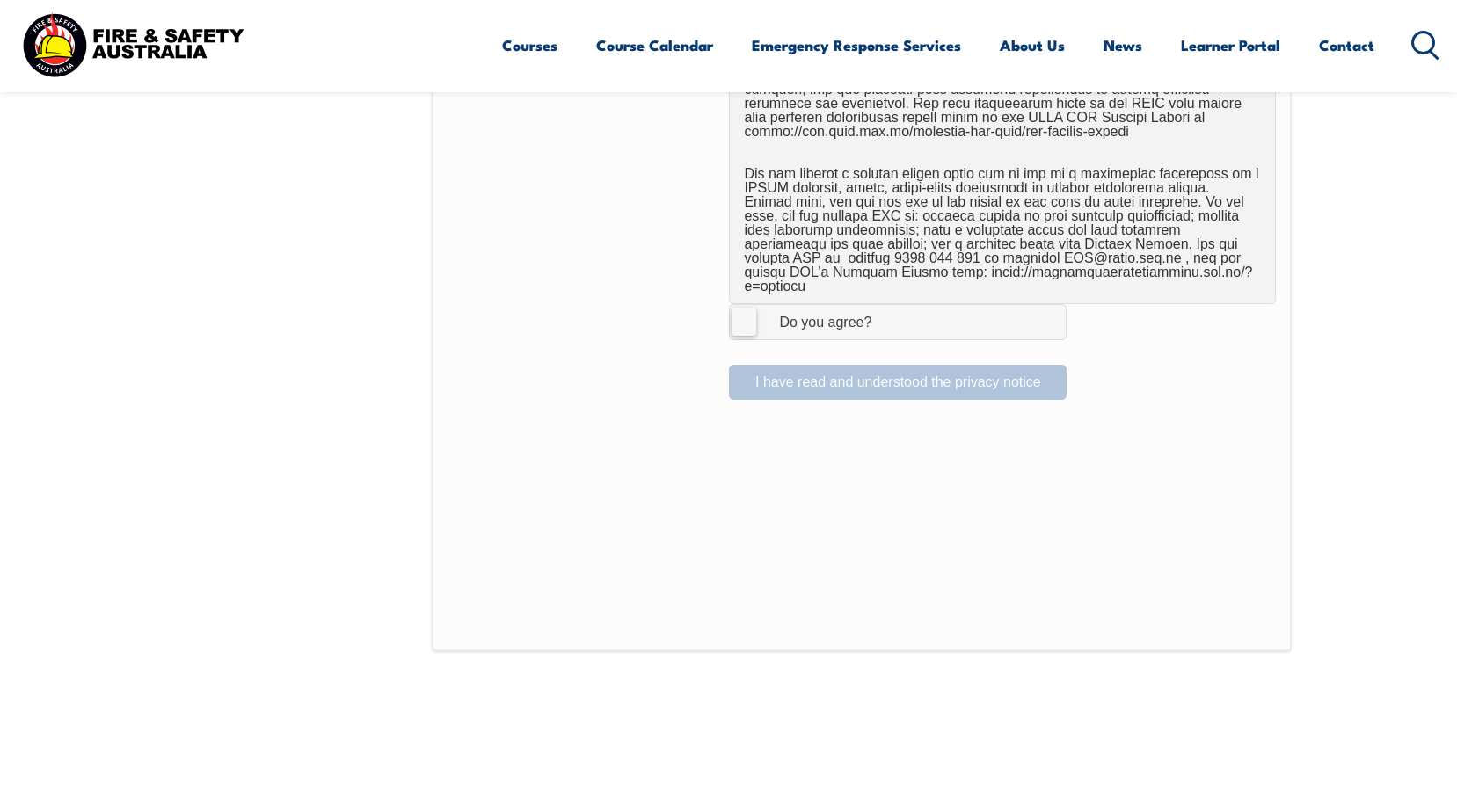
click at [743, 308] on label "I Agree Do you agree?" at bounding box center [897, 322] width 337 height 35
click at [885, 308] on input "I Agree Do you agree?" at bounding box center [900, 321] width 30 height 34
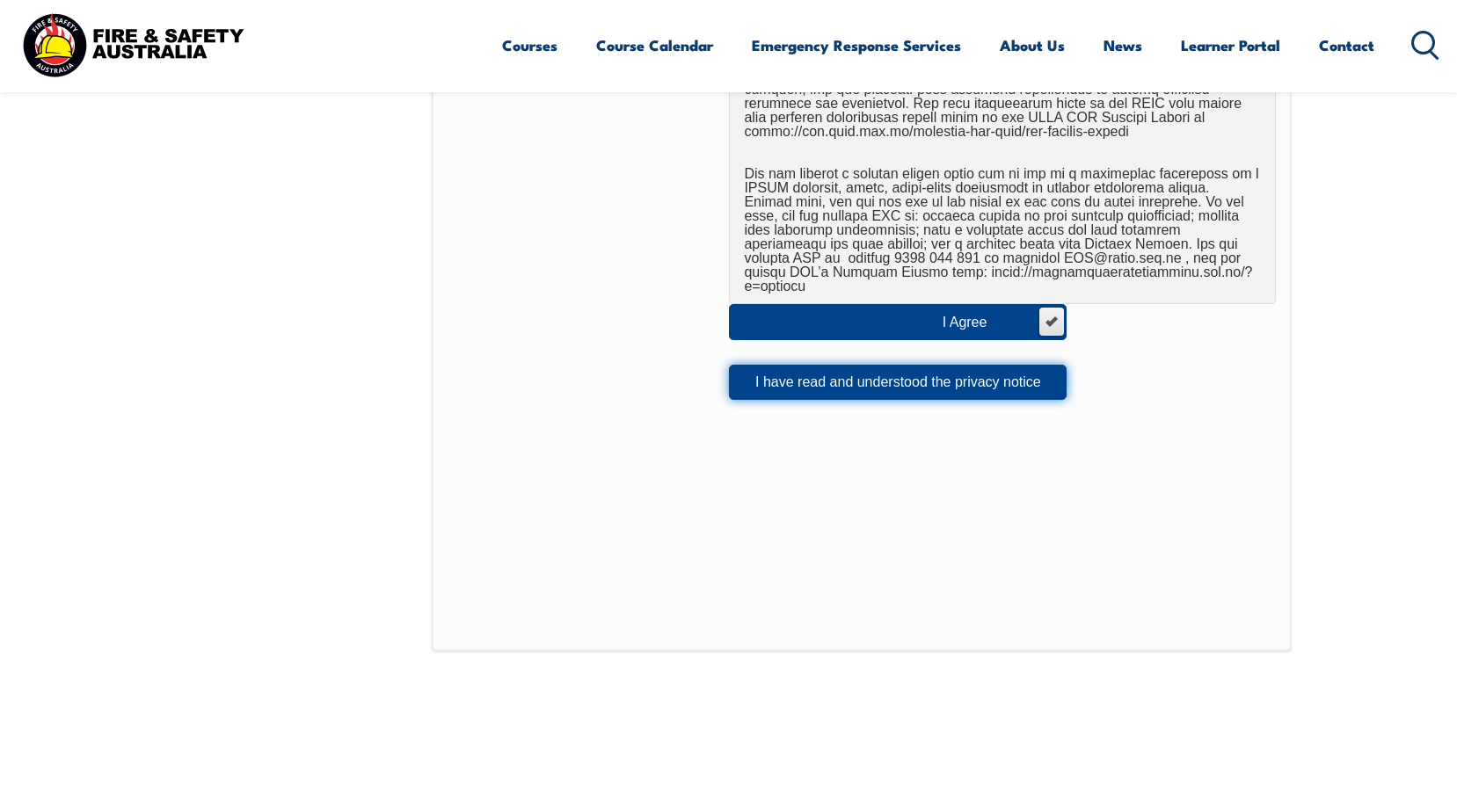
click at [815, 372] on button "I have read and understood the privacy notice" at bounding box center [897, 382] width 337 height 35
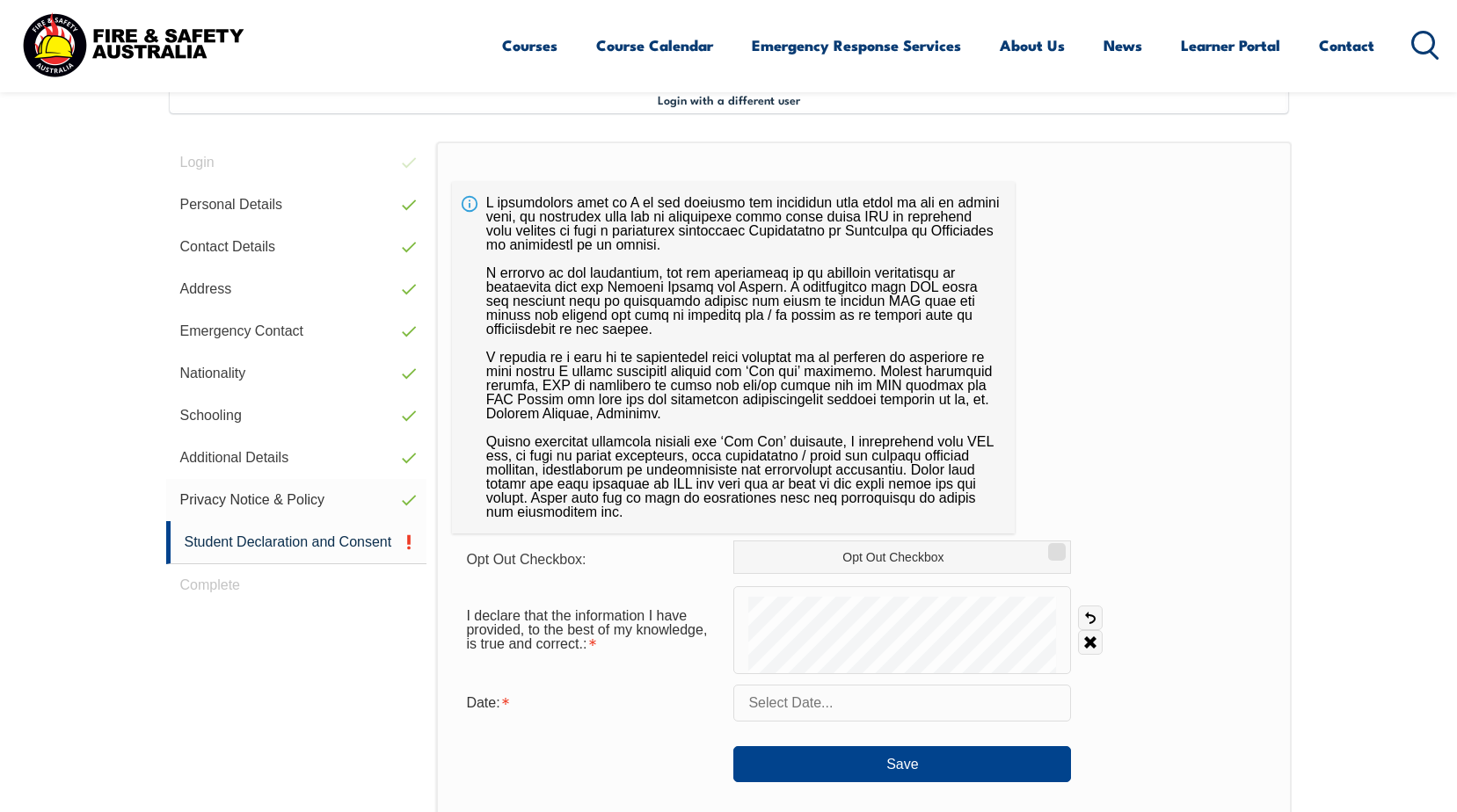
scroll to position [479, 0]
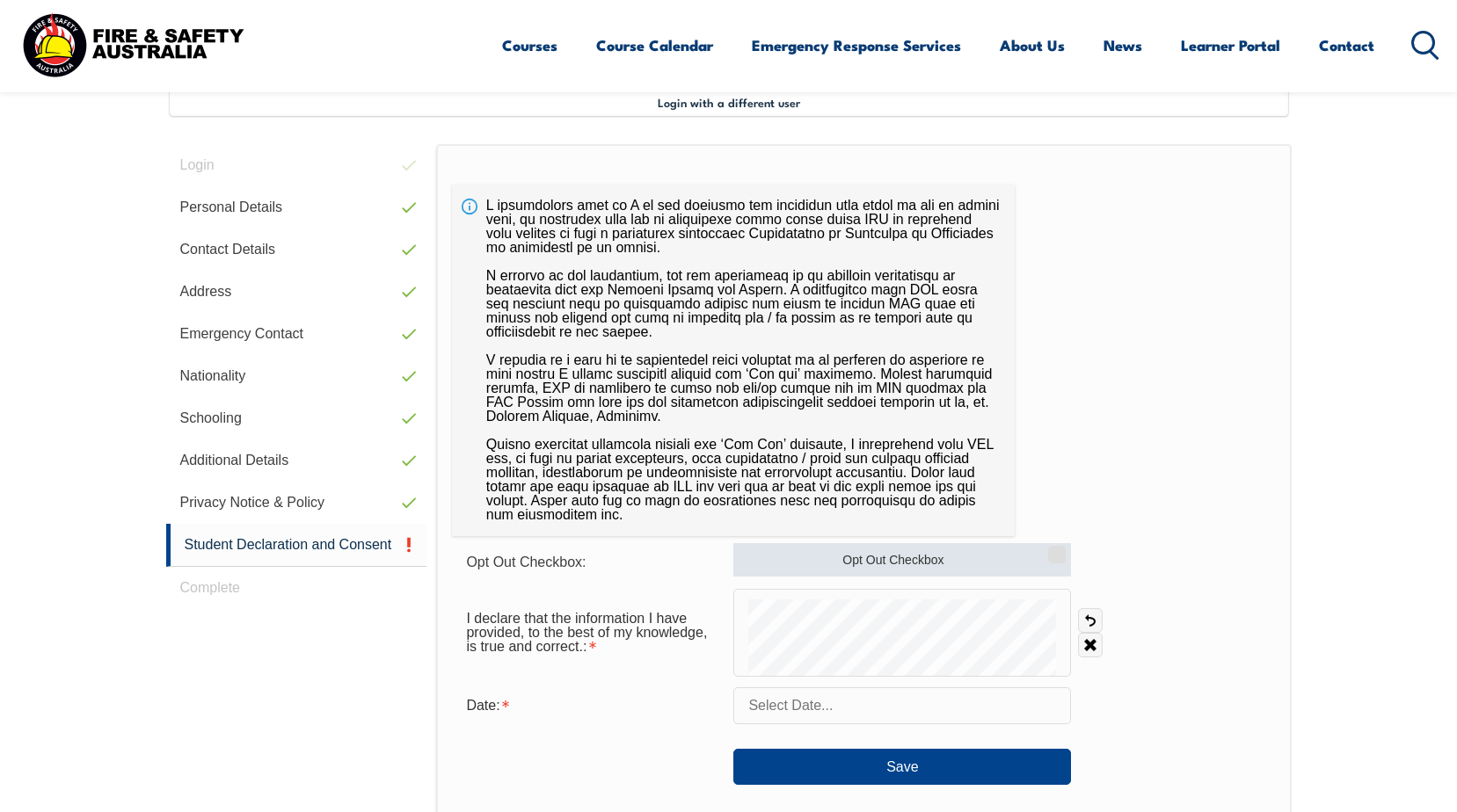
click at [1054, 549] on input "Opt Out Checkbox" at bounding box center [1054, 549] width 11 height 2
checkbox input "true"
click at [1198, 613] on div "I declare that the information I have provided, to the best of my knowledge, is…" at bounding box center [863, 633] width 823 height 88
click at [866, 707] on input "text" at bounding box center [902, 705] width 337 height 36
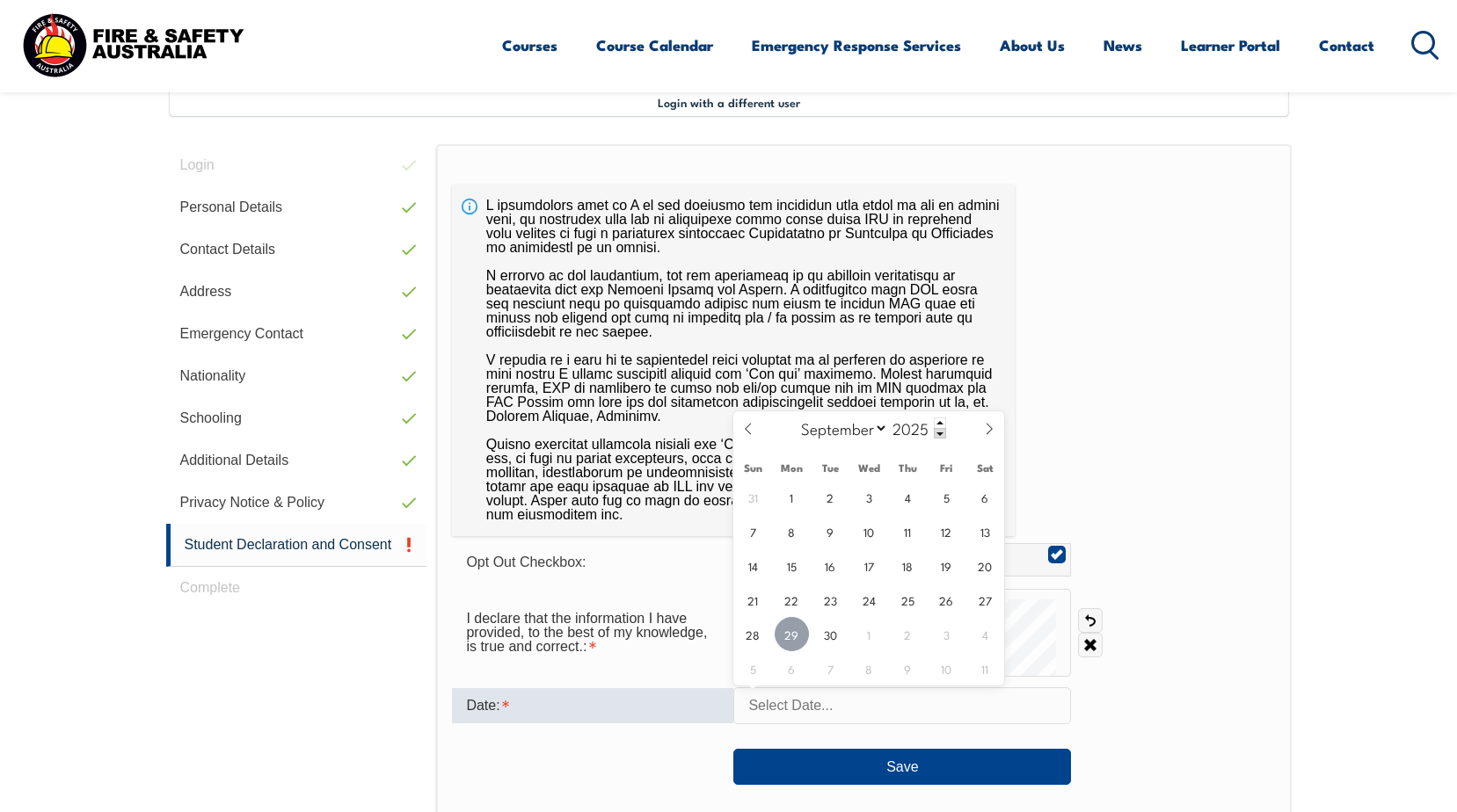
click at [788, 644] on span "29" at bounding box center [792, 634] width 35 height 34
type input "September 29, 2025"
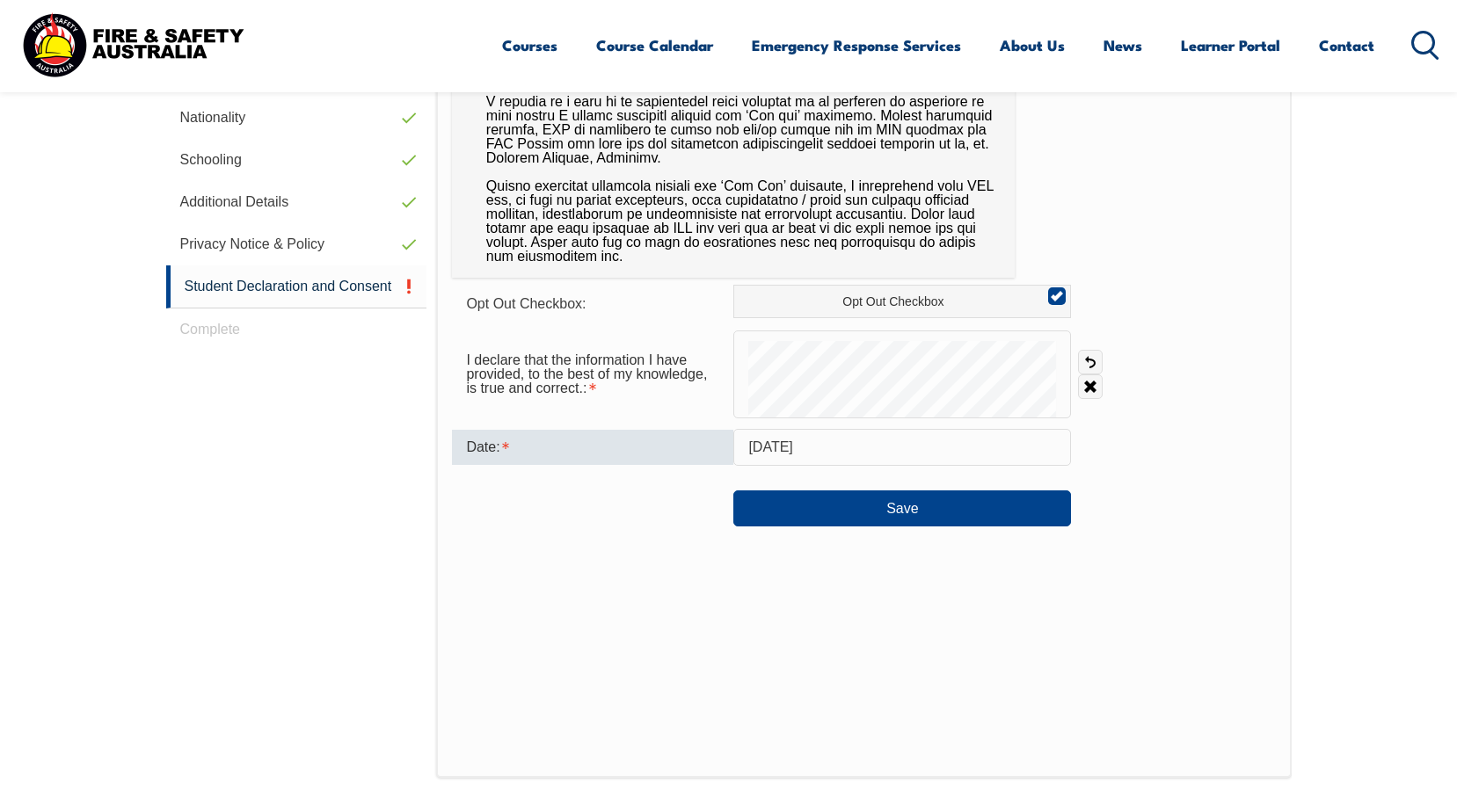
scroll to position [743, 0]
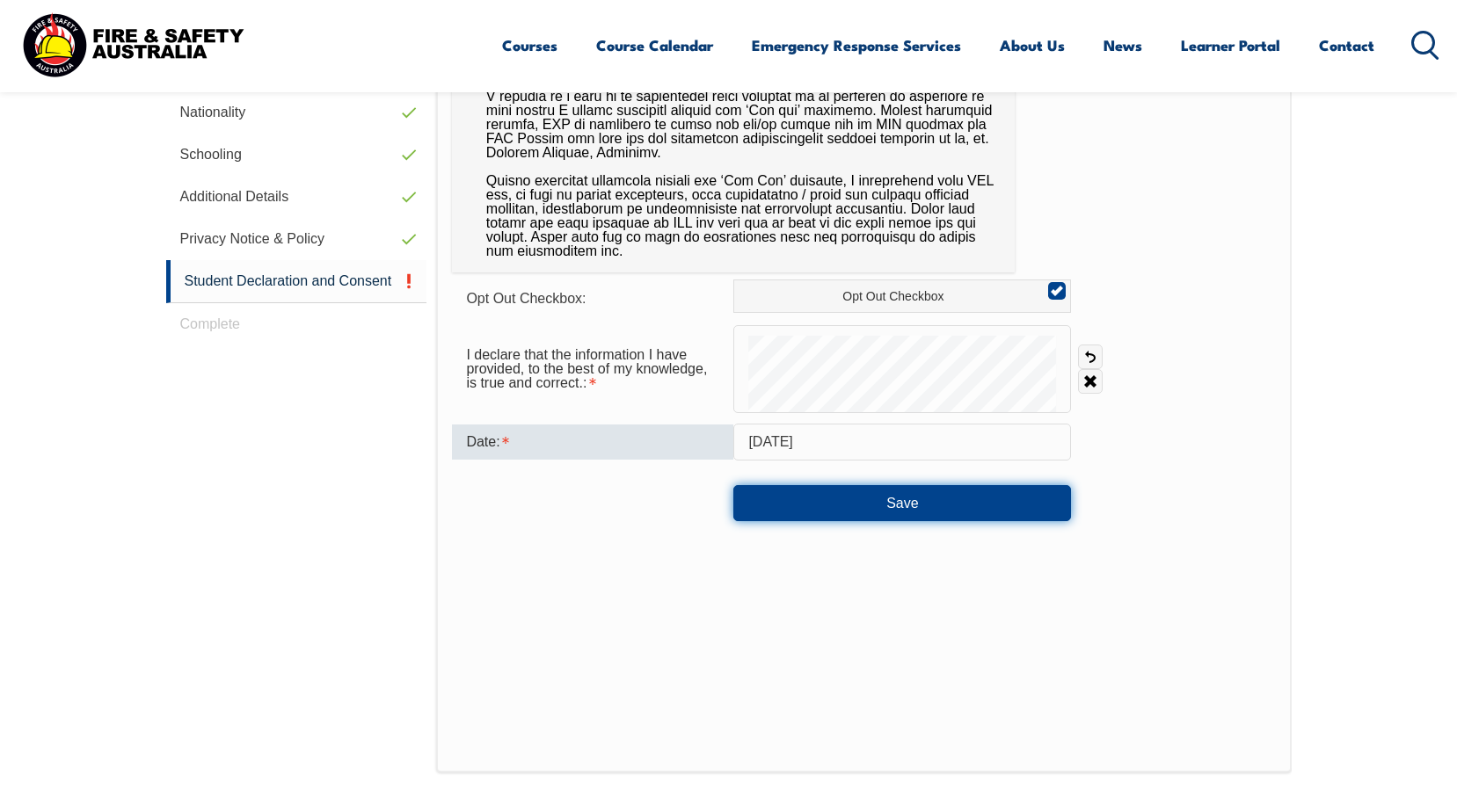
click at [878, 508] on button "Save" at bounding box center [902, 503] width 337 height 35
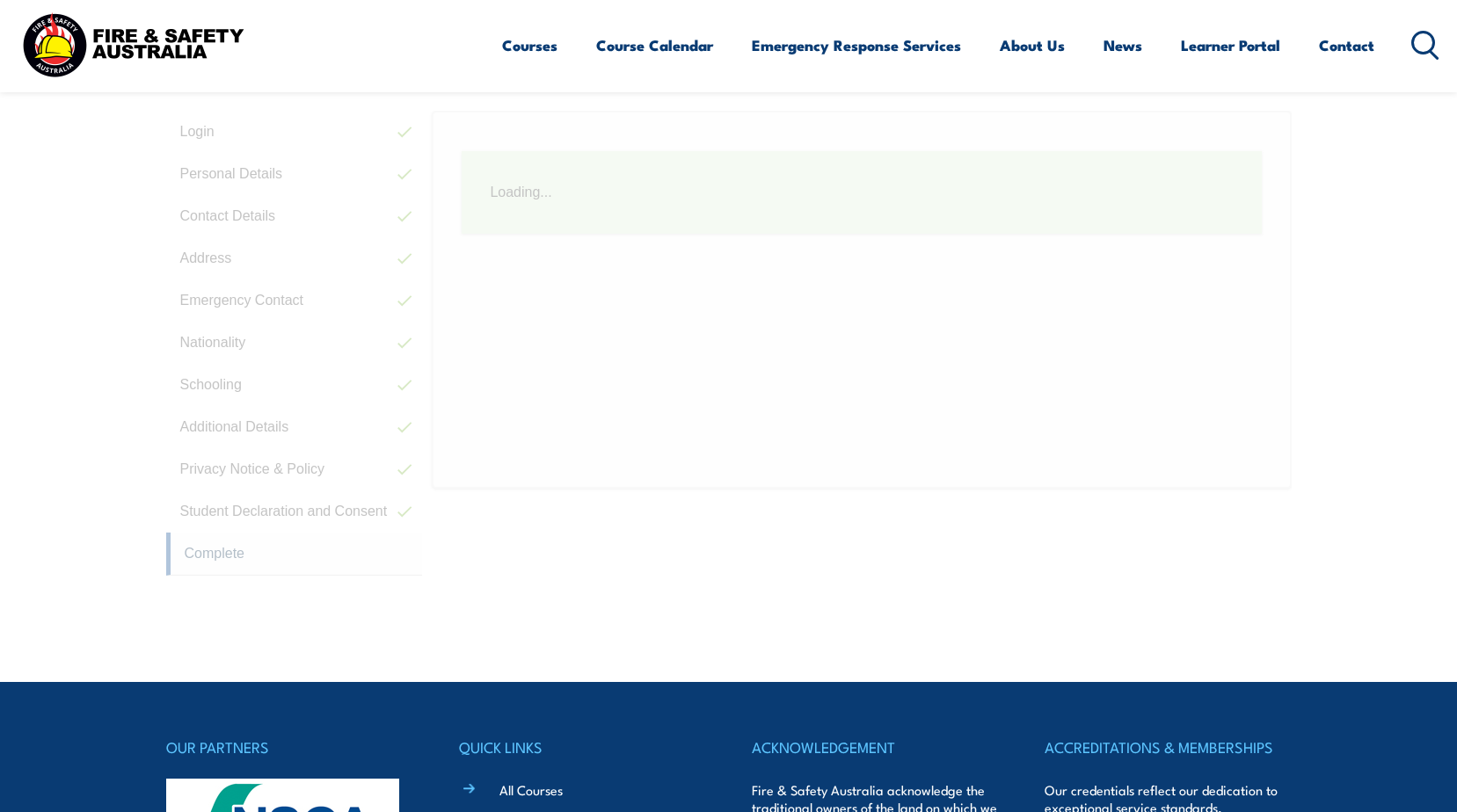
scroll to position [479, 0]
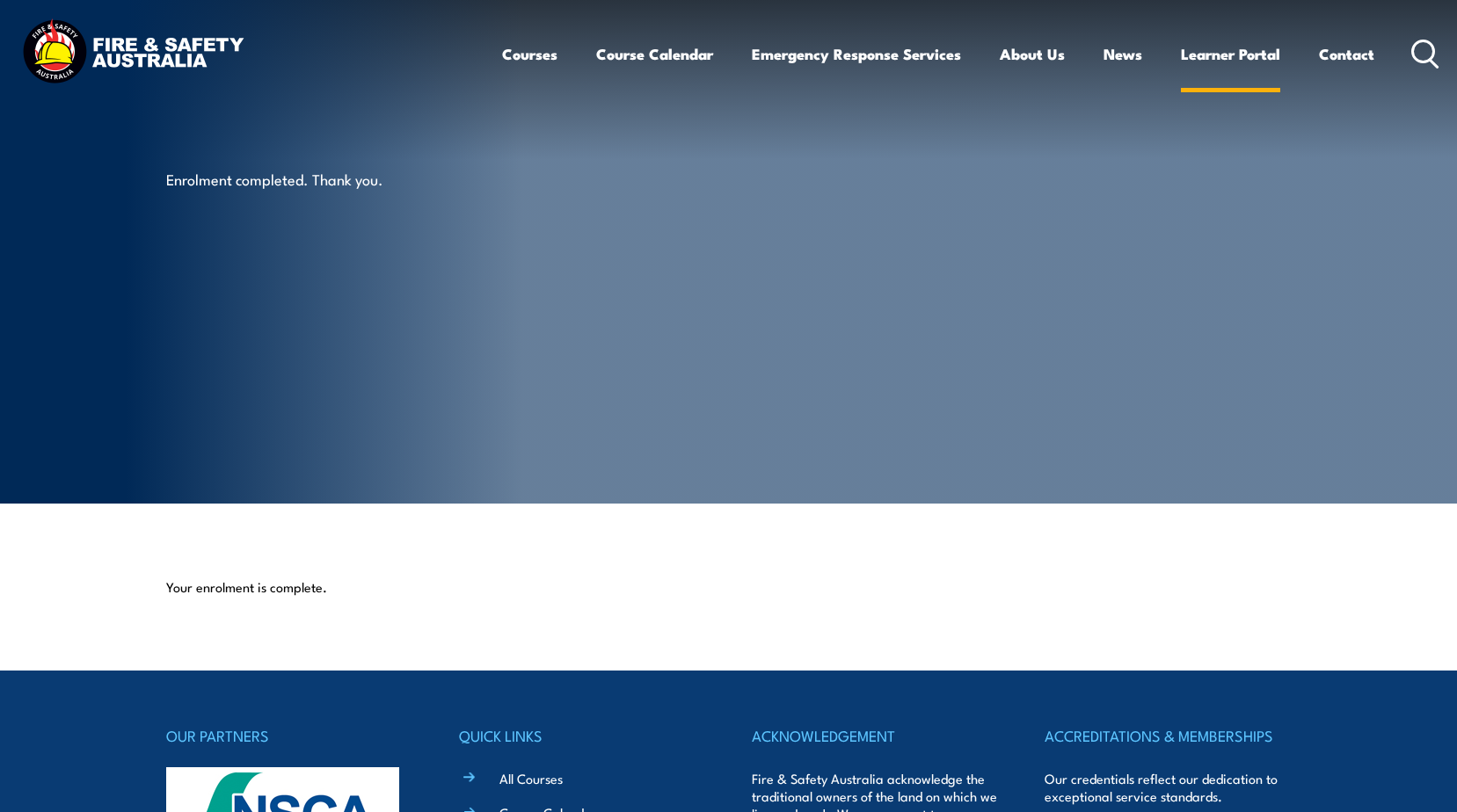
click at [1229, 63] on link "Learner Portal" at bounding box center [1230, 53] width 100 height 46
click at [1223, 47] on link "Learner Portal" at bounding box center [1230, 53] width 100 height 46
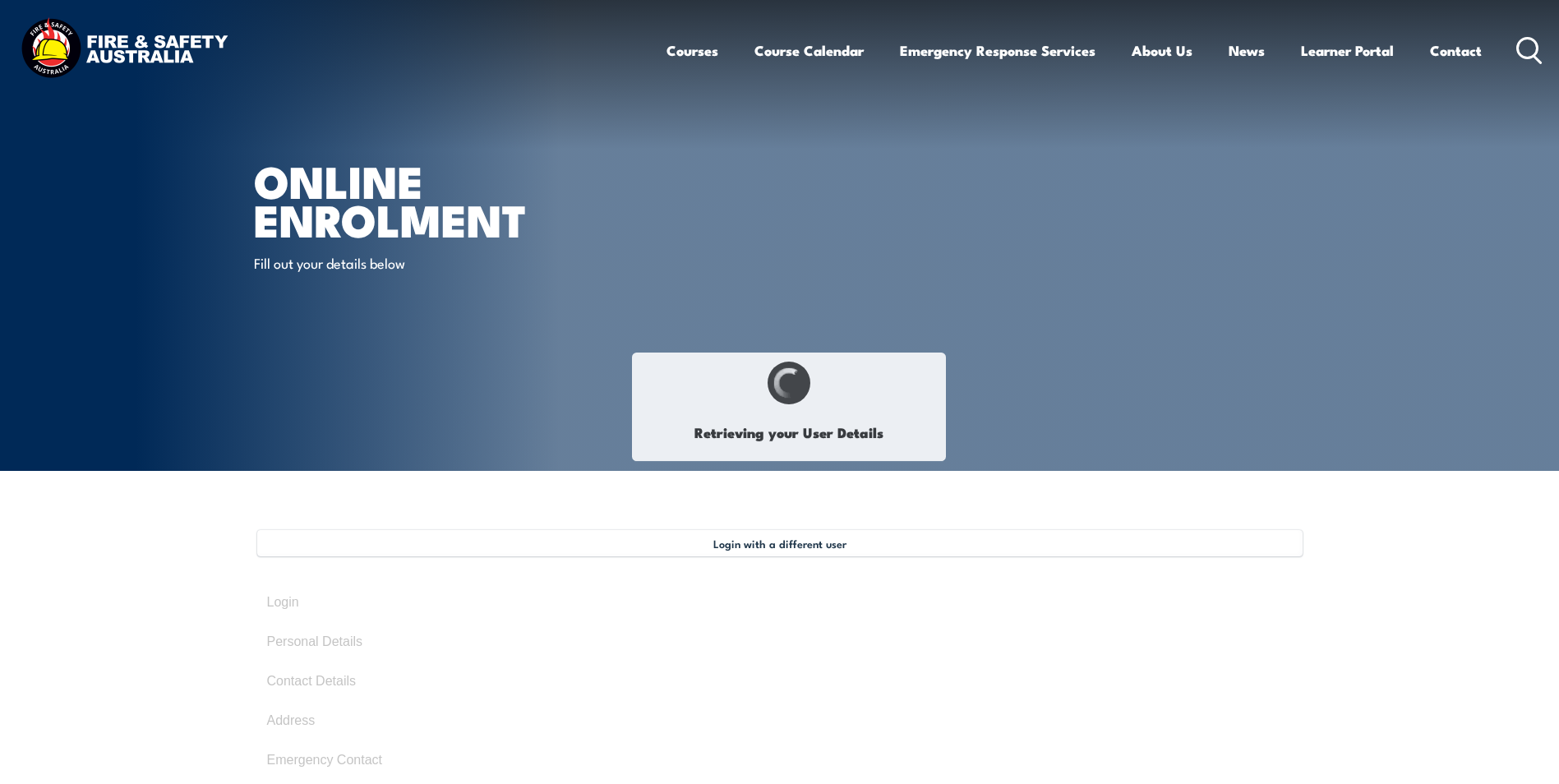
select select "Miss"
type input "Skye"
type input "[PERSON_NAME]"
type input "[DATE]"
type input "FTWBA9KU6H"
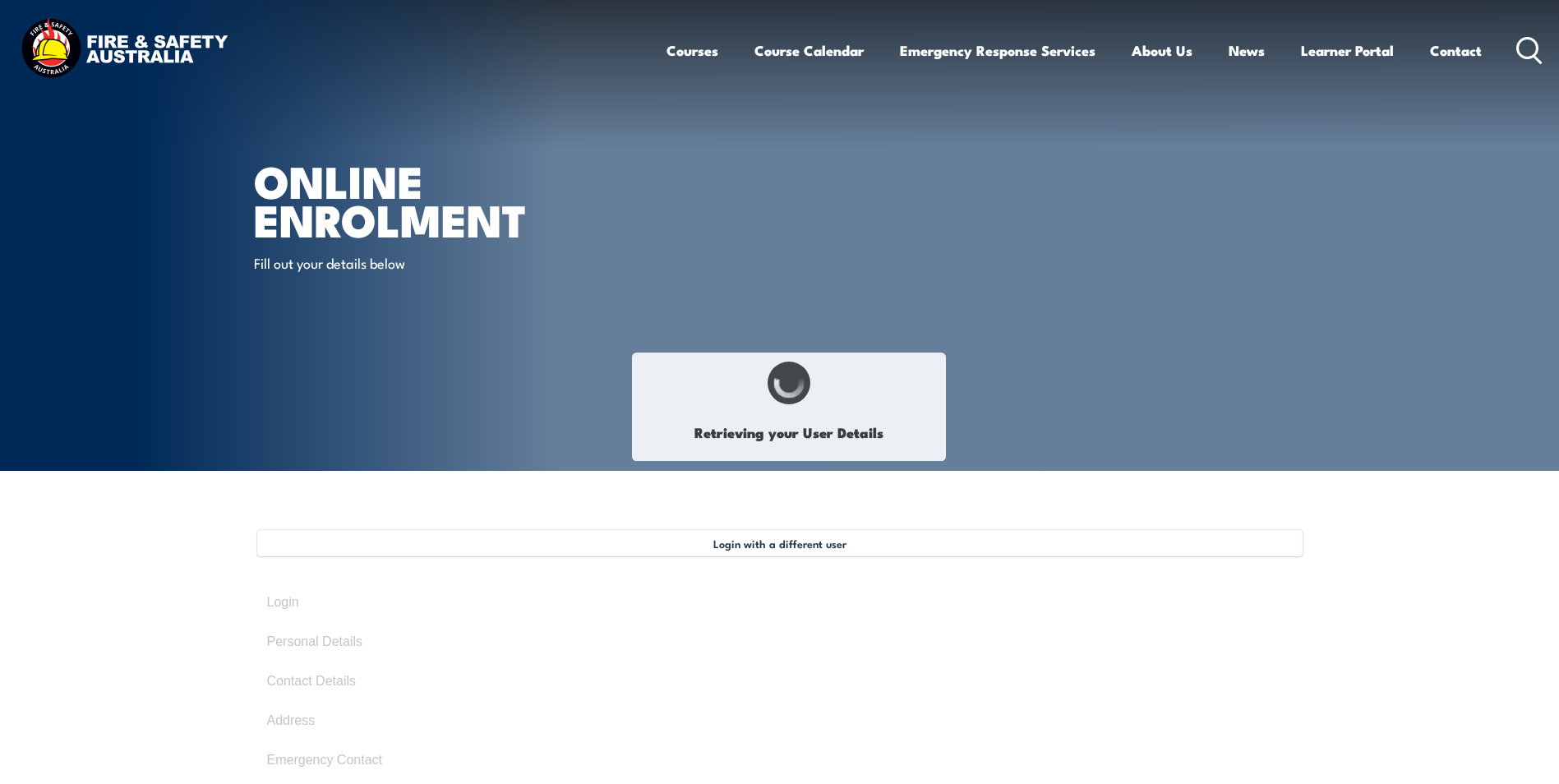
select select "F"
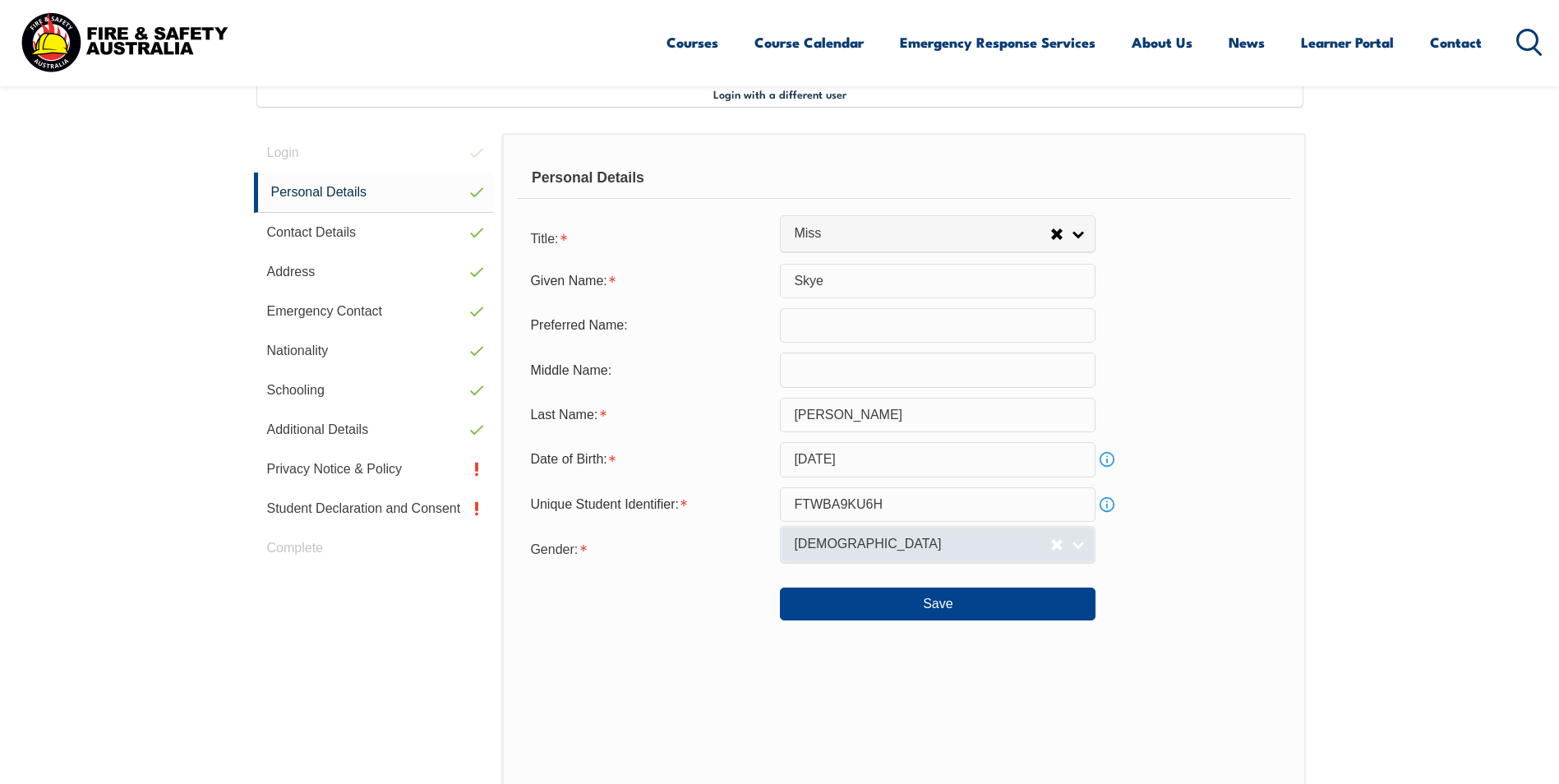
scroll to position [368, 0]
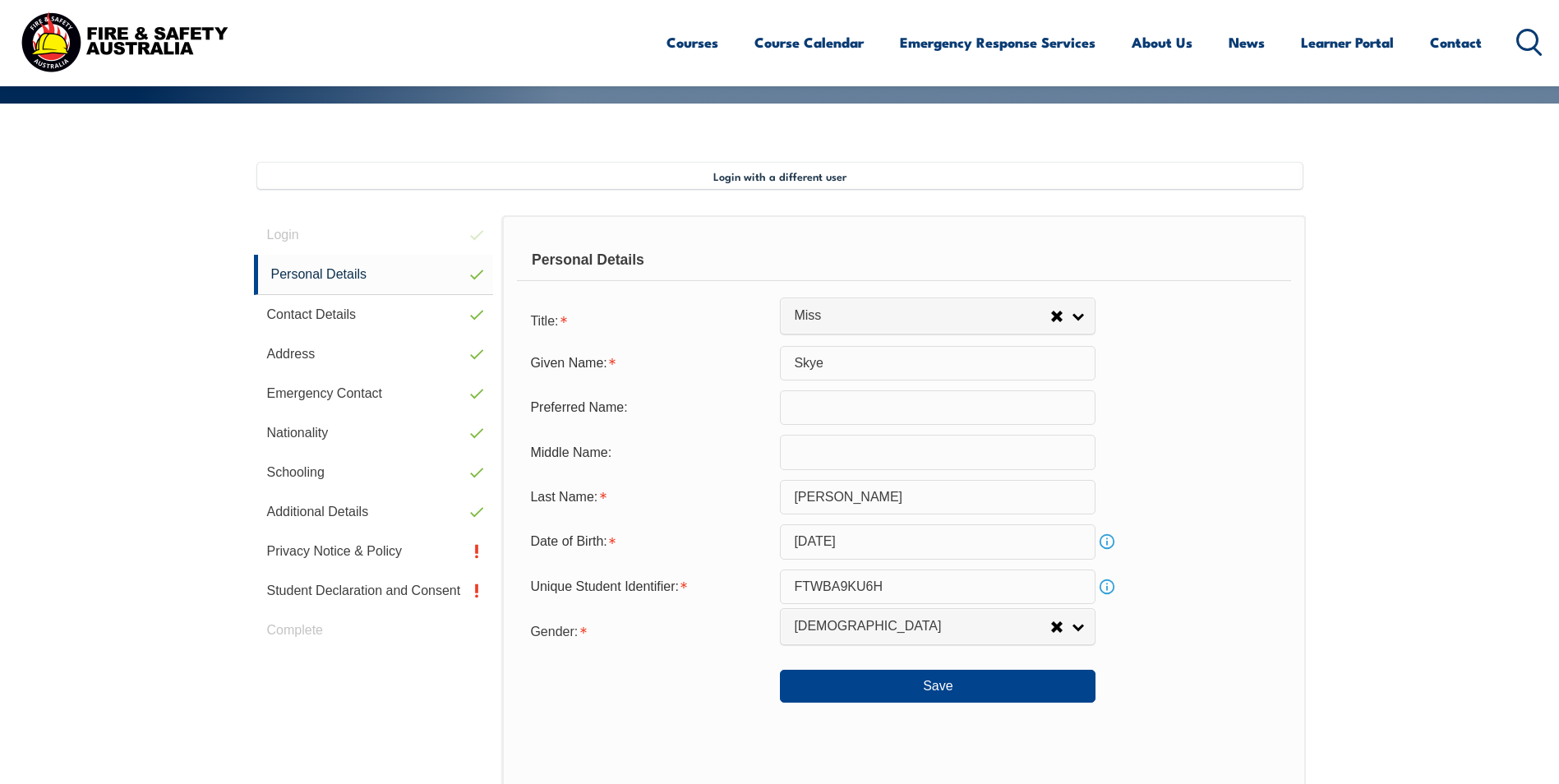
click at [1478, 208] on section "Login with a different user Login Personal Details Contact Details Address Emer…" at bounding box center [780, 610] width 1559 height 1014
